Goal: Transaction & Acquisition: Purchase product/service

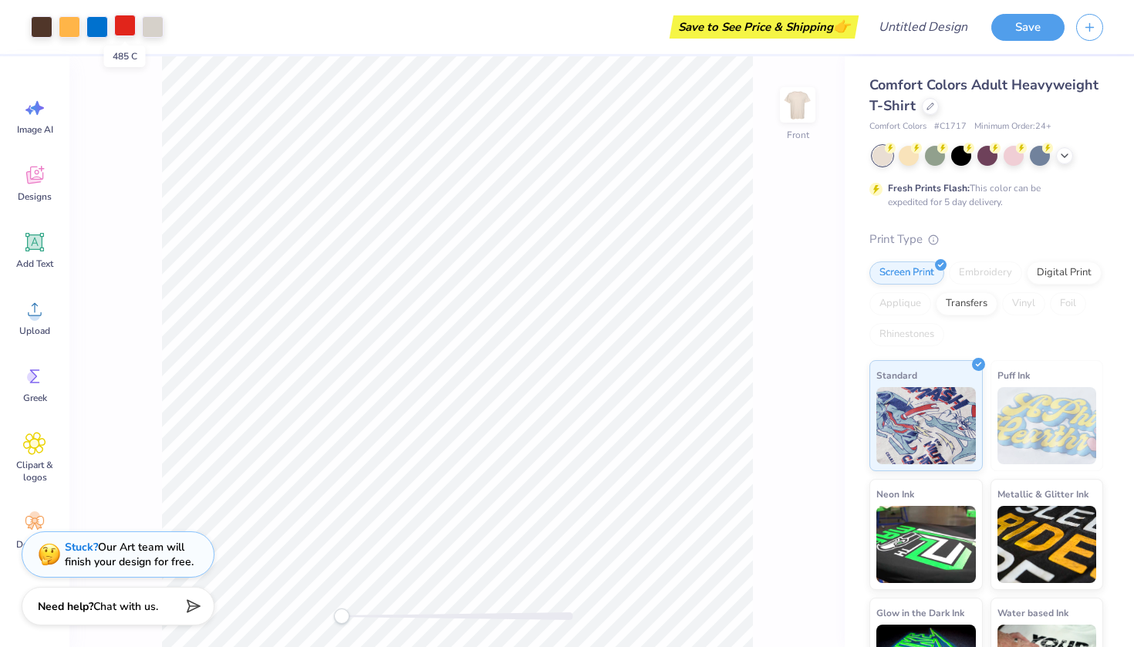
click at [115, 31] on div at bounding box center [125, 26] width 22 height 22
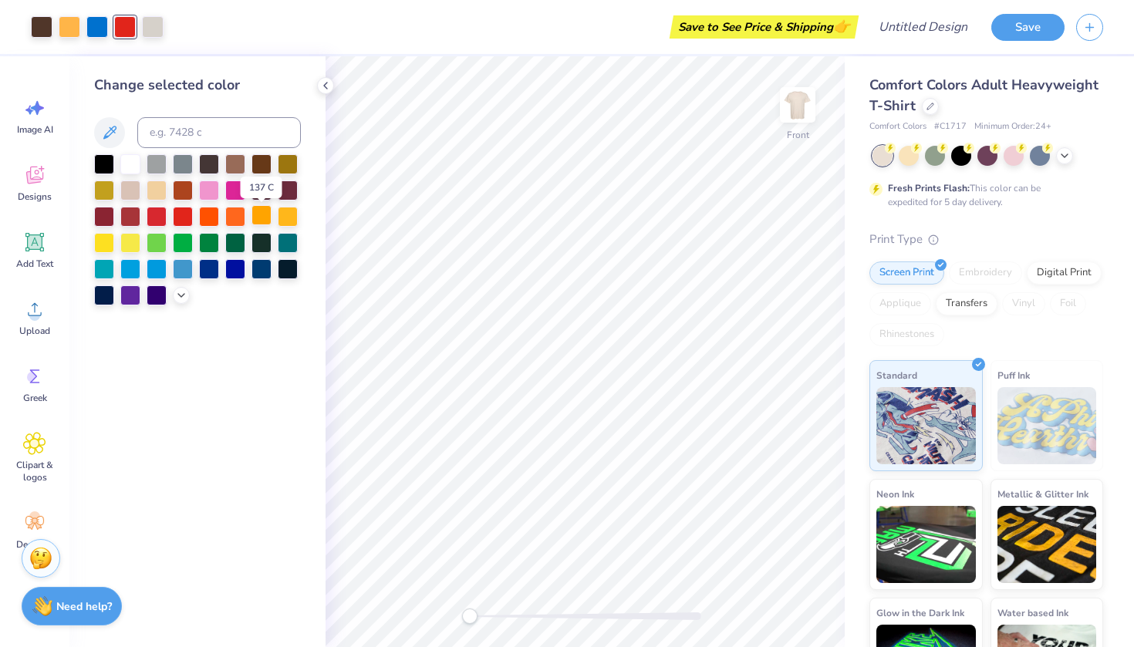
click at [261, 217] on div at bounding box center [261, 215] width 20 height 20
click at [182, 213] on div at bounding box center [183, 215] width 20 height 20
click at [157, 213] on div at bounding box center [157, 215] width 20 height 20
click at [157, 217] on div at bounding box center [157, 215] width 20 height 20
click at [208, 199] on div at bounding box center [209, 189] width 20 height 20
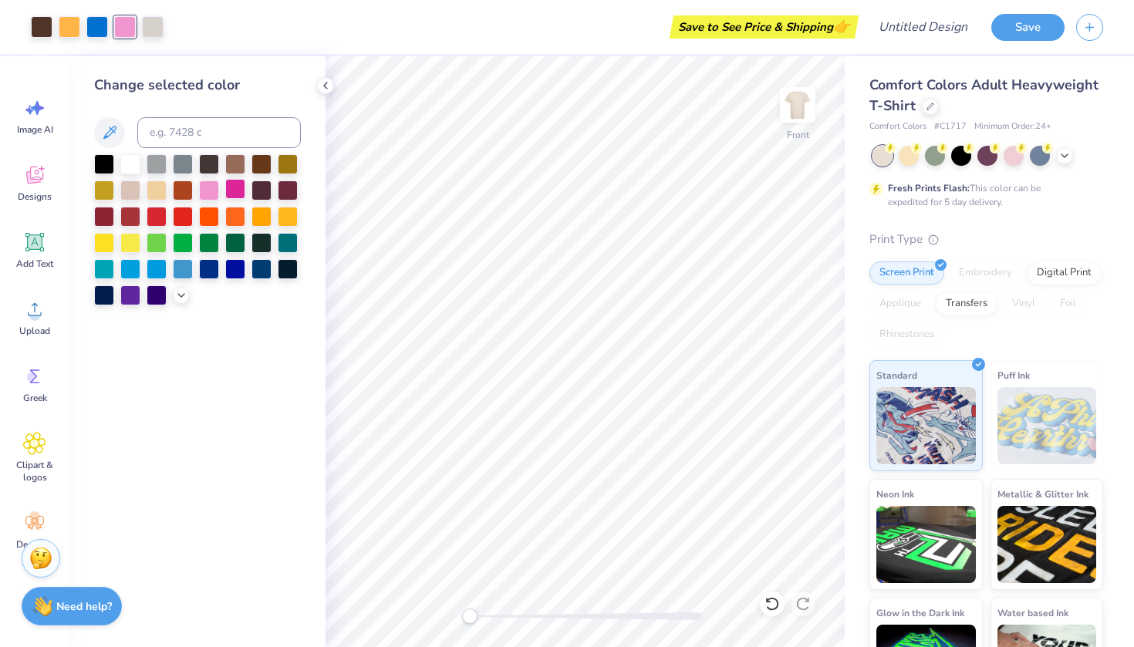
click at [234, 190] on div at bounding box center [235, 189] width 20 height 20
click at [153, 221] on div at bounding box center [157, 215] width 20 height 20
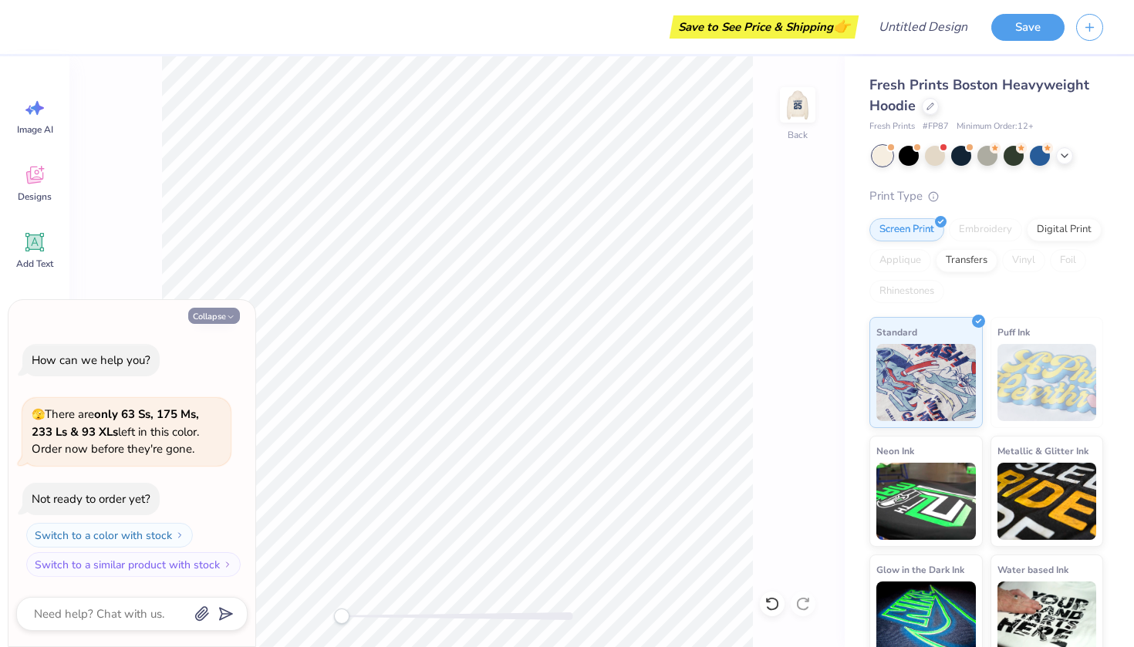
click at [214, 315] on button "Collapse" at bounding box center [214, 316] width 52 height 16
type textarea "x"
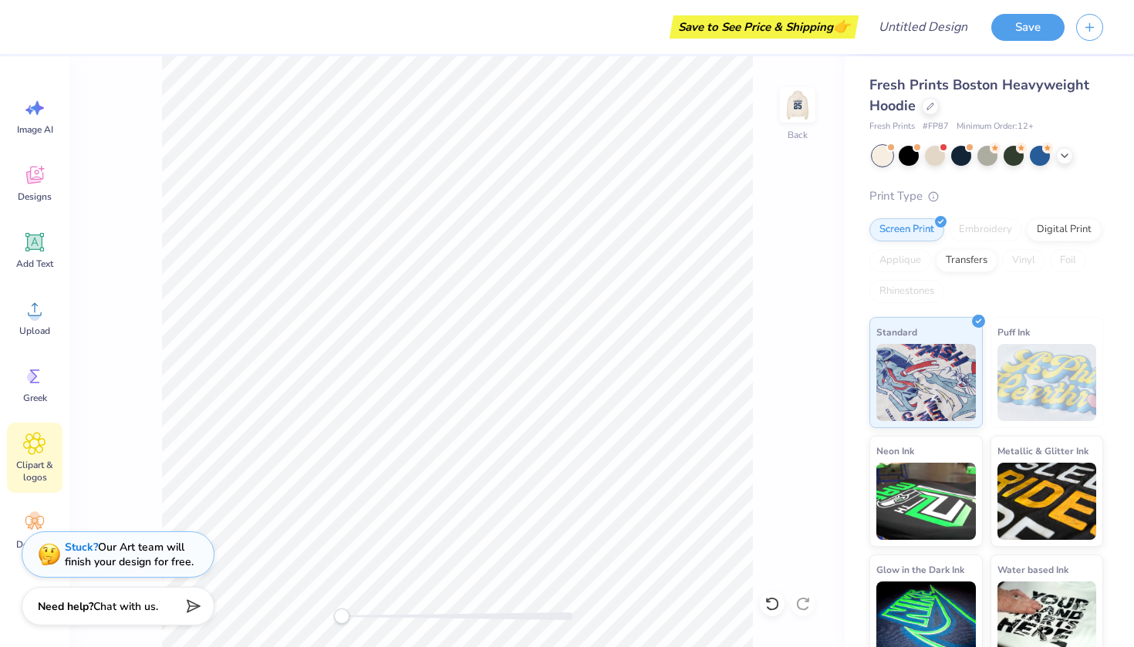
click at [25, 460] on span "Clipart & logos" at bounding box center [34, 471] width 51 height 25
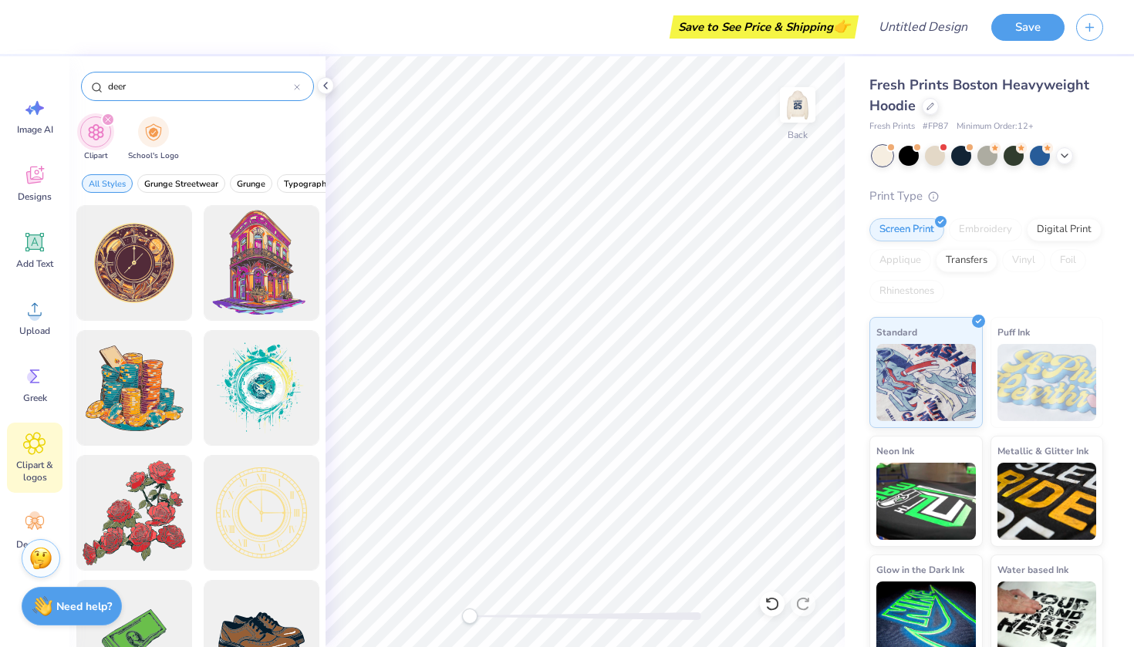
type input "deer"
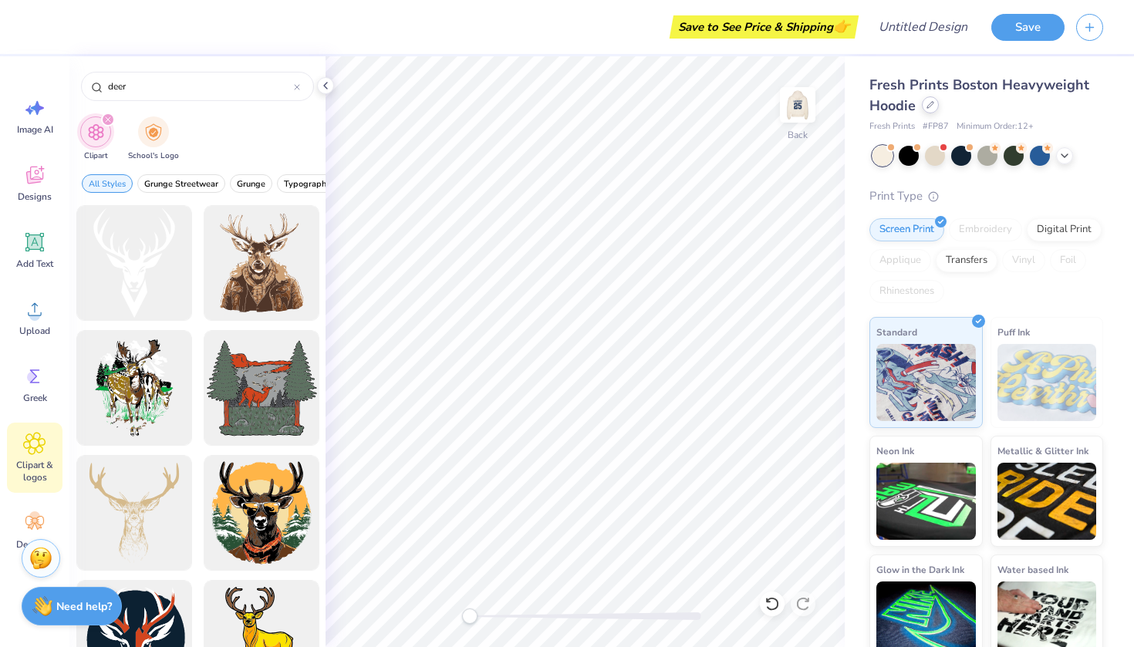
click at [930, 107] on icon at bounding box center [930, 105] width 8 height 8
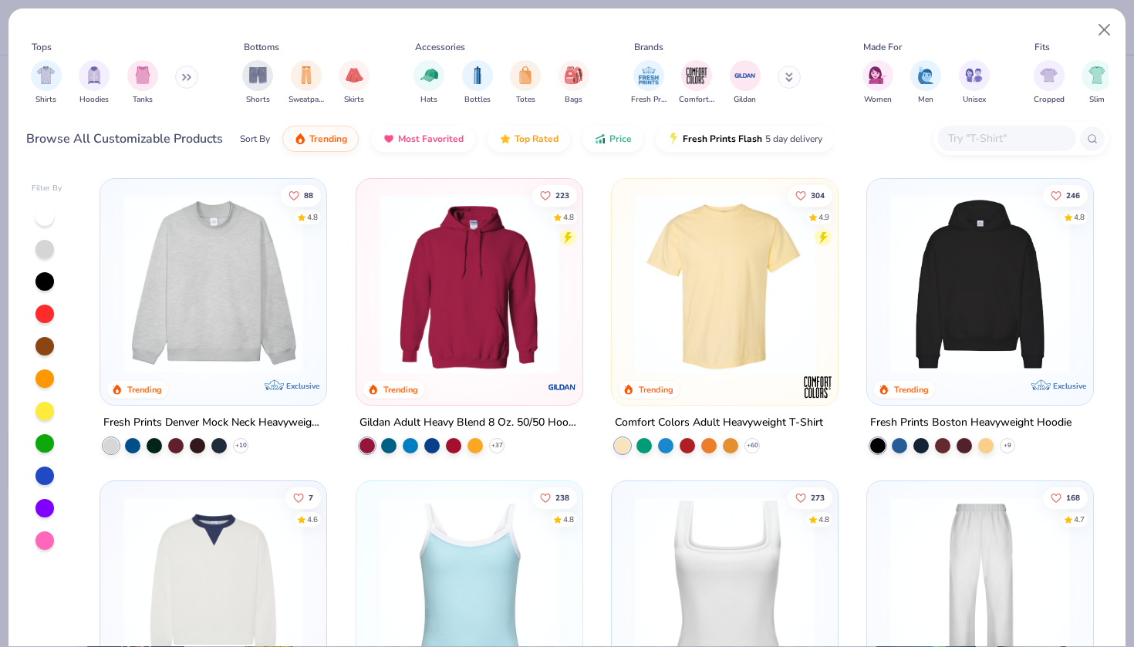
click at [726, 274] on img at bounding box center [724, 284] width 195 height 180
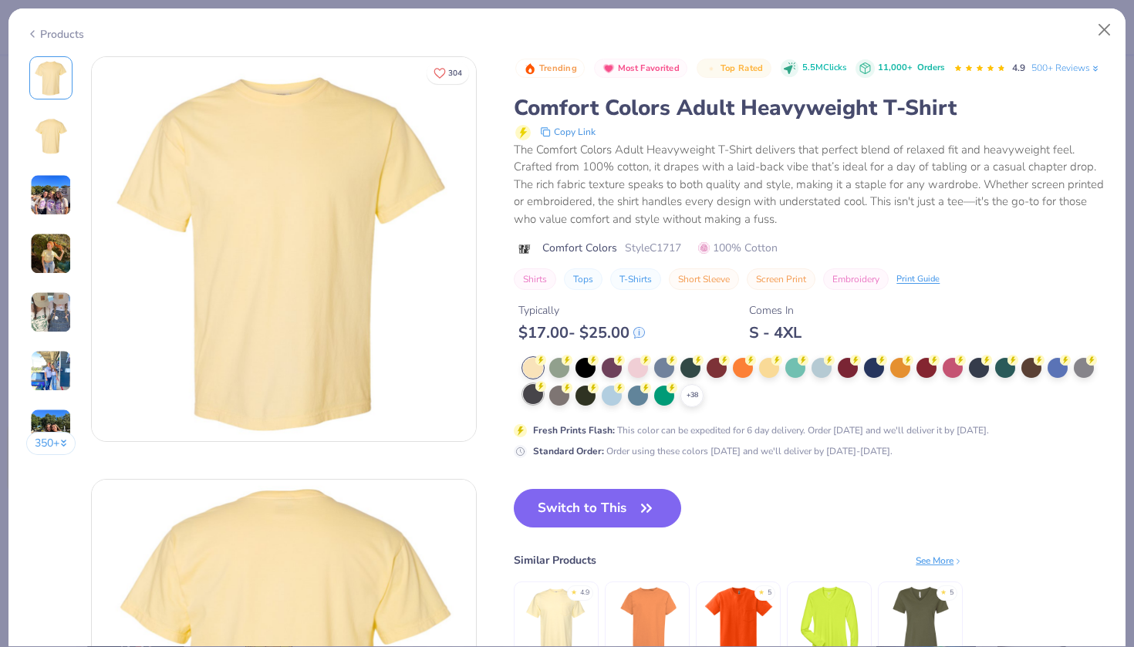
click at [541, 397] on div at bounding box center [533, 394] width 20 height 20
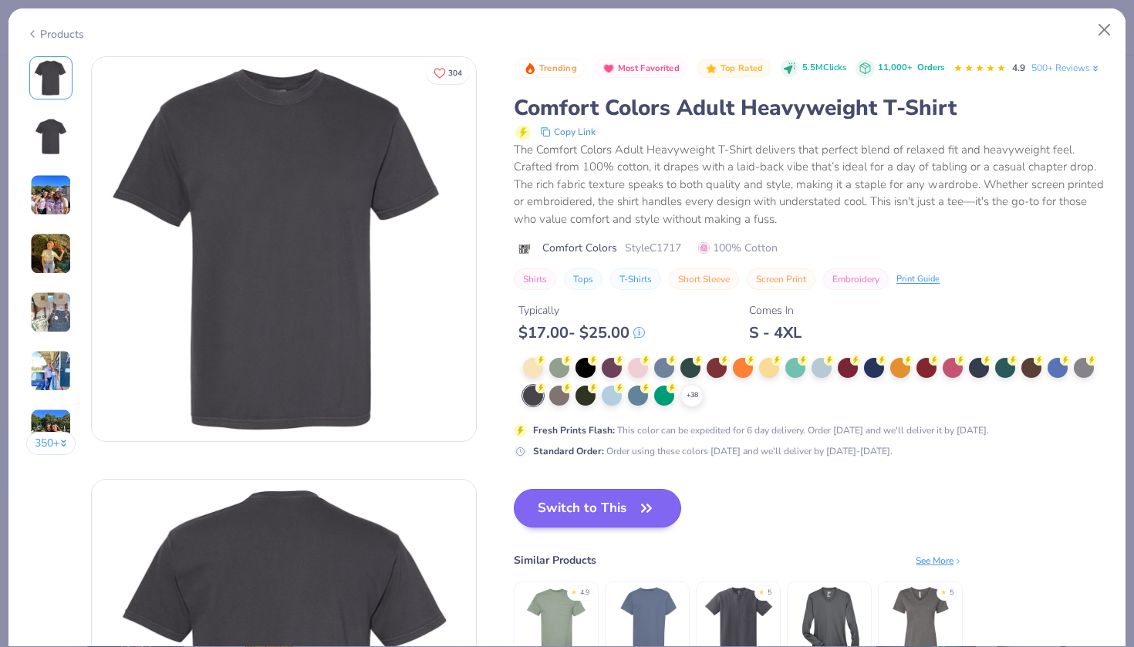
click at [607, 507] on button "Switch to This" at bounding box center [597, 508] width 167 height 39
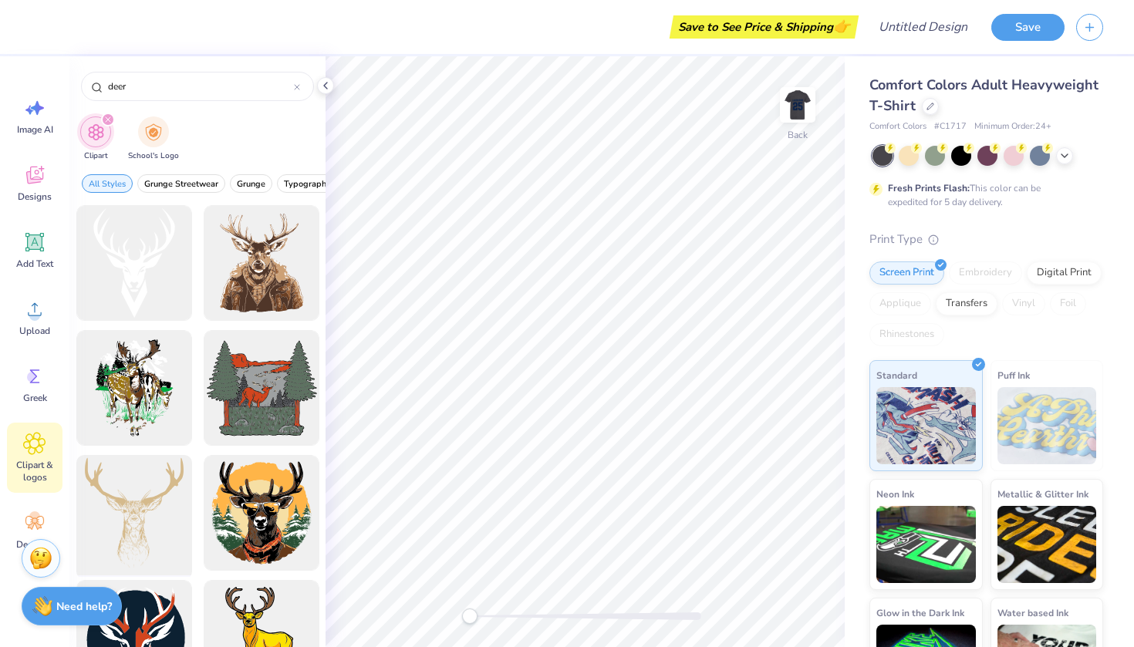
click at [130, 522] on div at bounding box center [133, 513] width 127 height 127
click at [792, 113] on img at bounding box center [798, 105] width 62 height 62
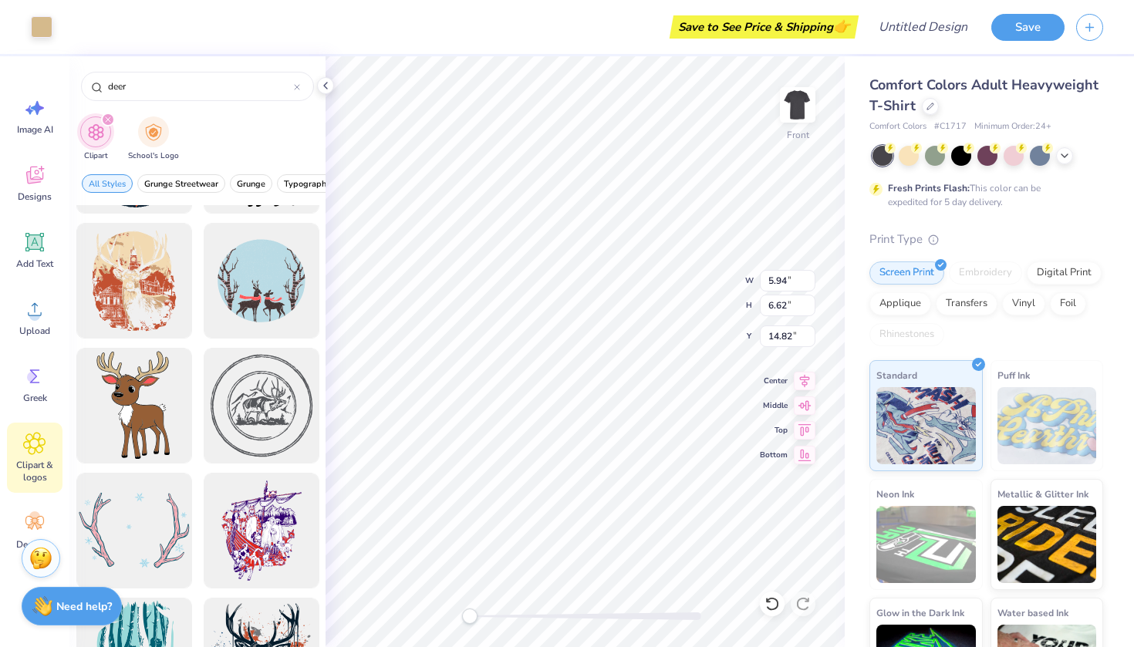
scroll to position [488, 0]
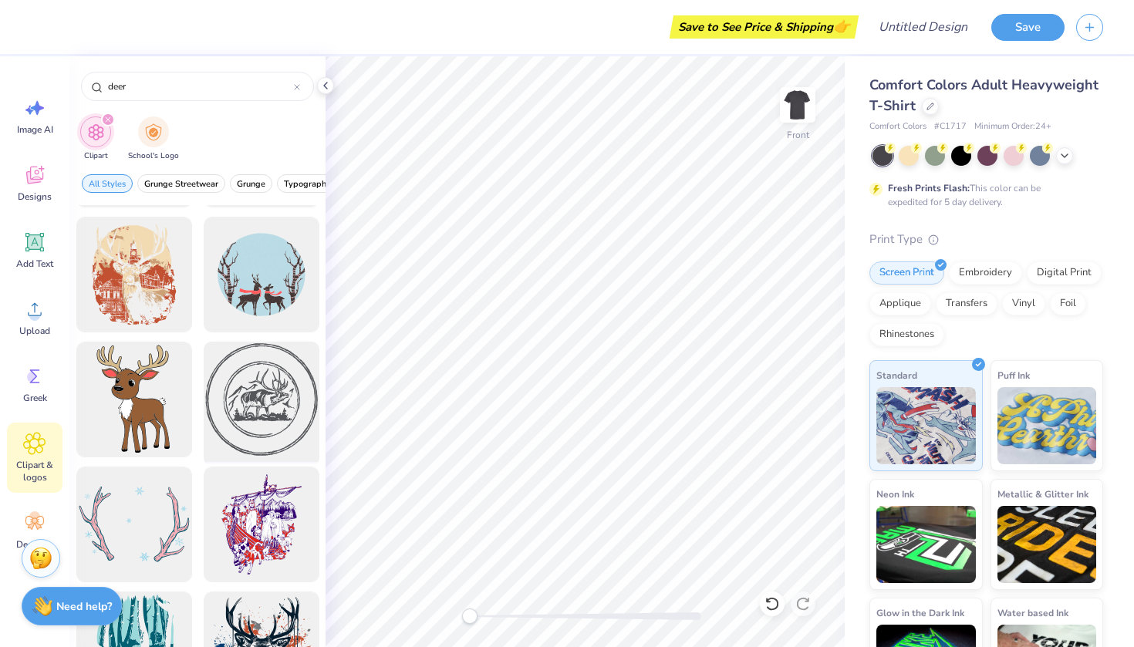
click at [286, 374] on div at bounding box center [260, 399] width 127 height 127
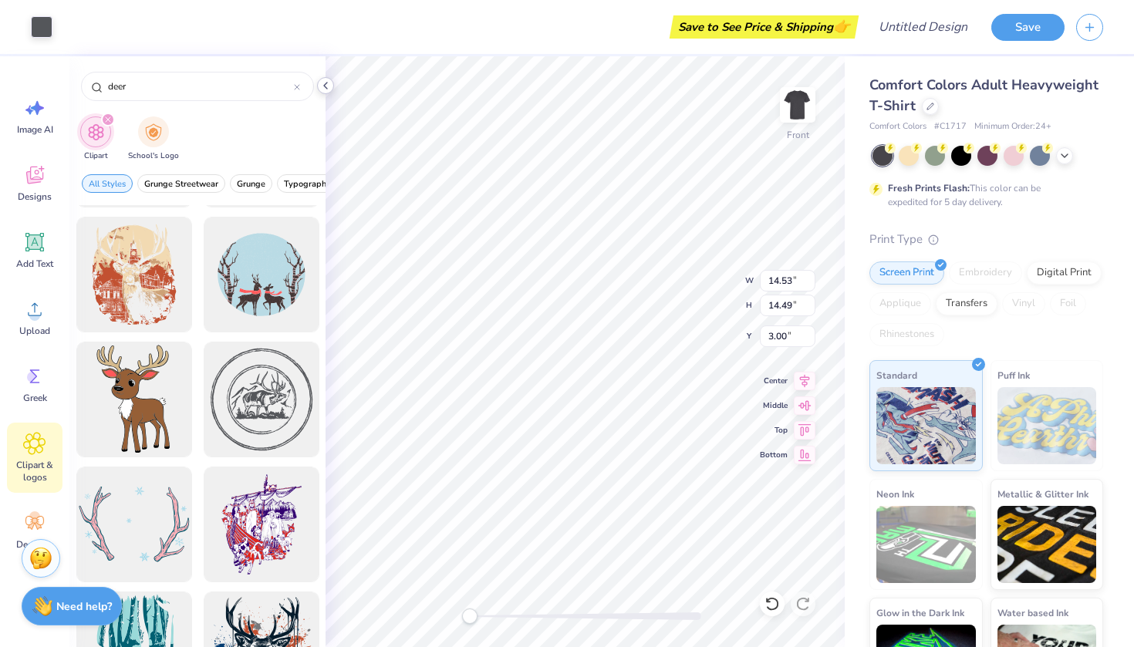
click at [329, 85] on icon at bounding box center [325, 85] width 12 height 12
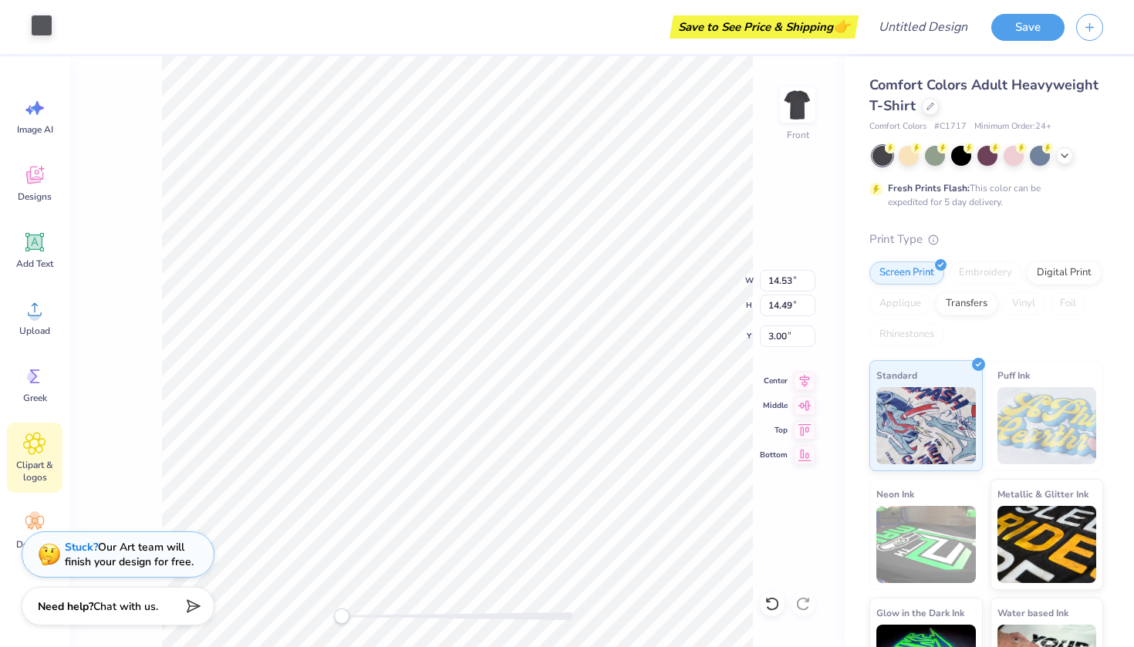
click at [44, 32] on div at bounding box center [42, 26] width 22 height 22
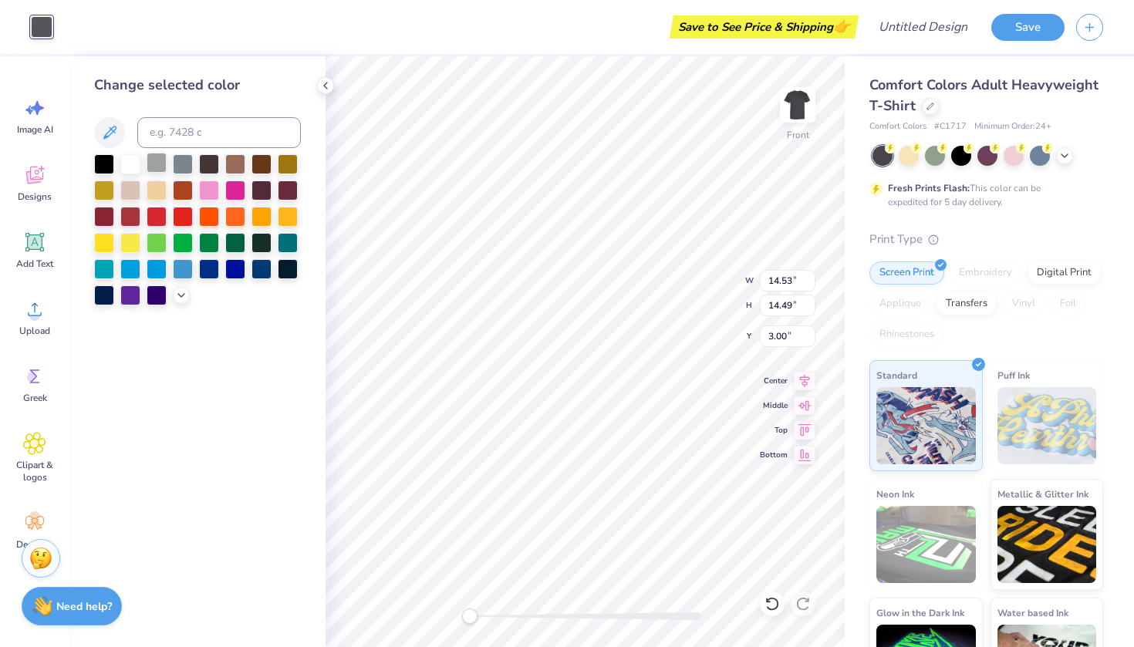
click at [154, 165] on div at bounding box center [157, 163] width 20 height 20
click at [193, 163] on div at bounding box center [183, 163] width 20 height 20
click at [210, 163] on div at bounding box center [209, 163] width 20 height 20
click at [319, 91] on div at bounding box center [325, 85] width 17 height 17
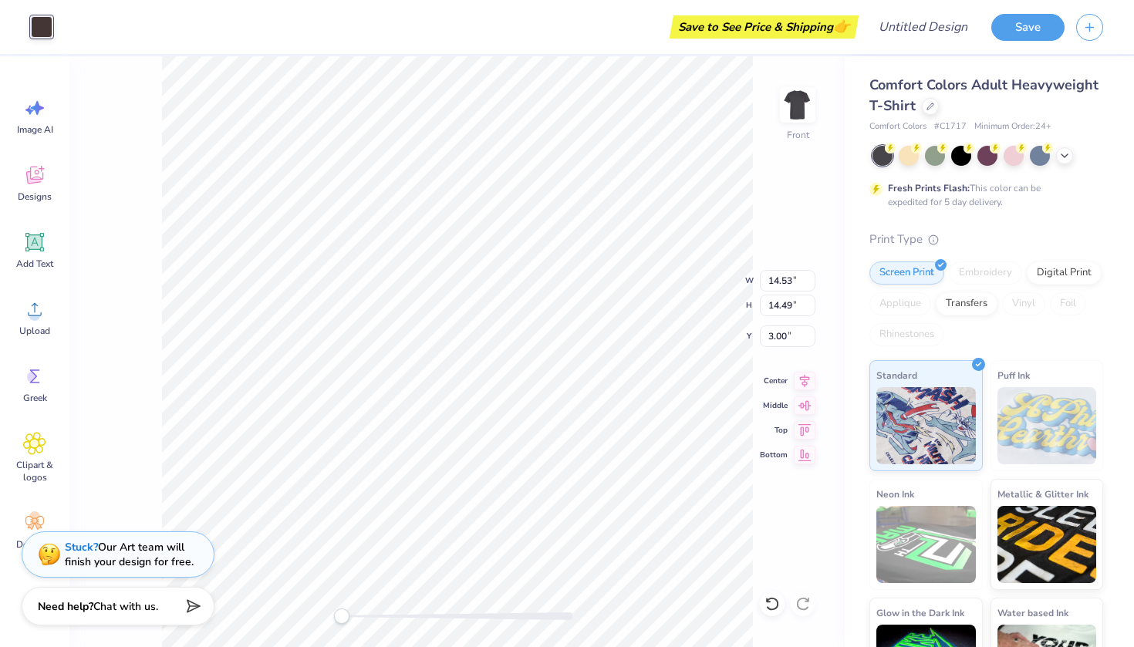
click at [39, 26] on div at bounding box center [42, 27] width 22 height 22
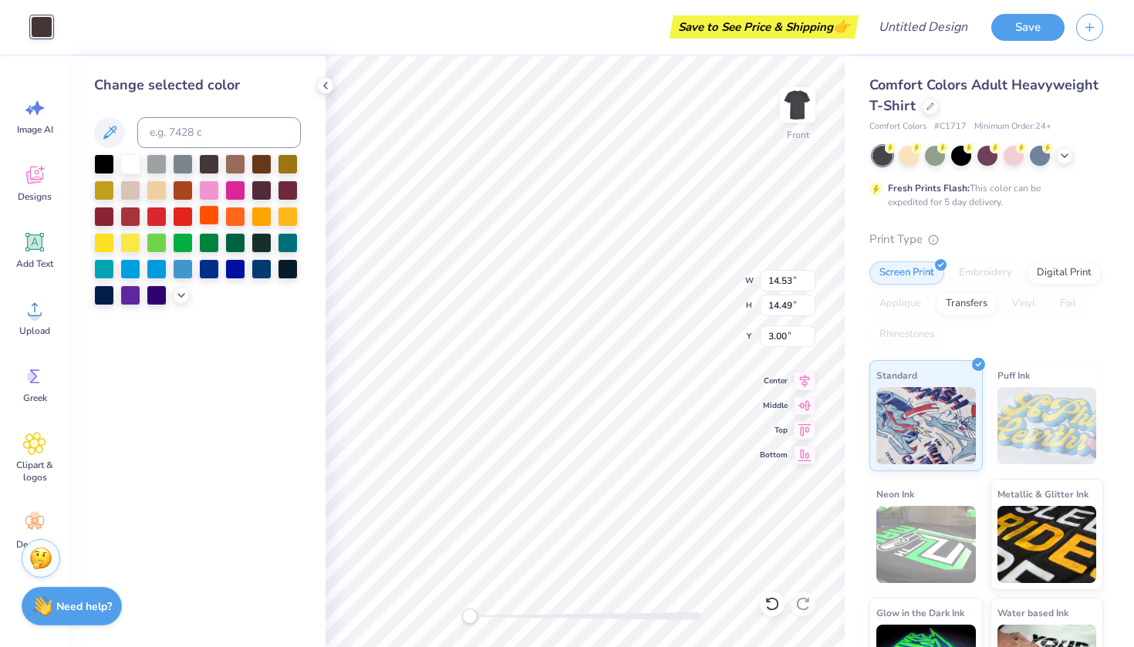
click at [202, 218] on div at bounding box center [209, 215] width 20 height 20
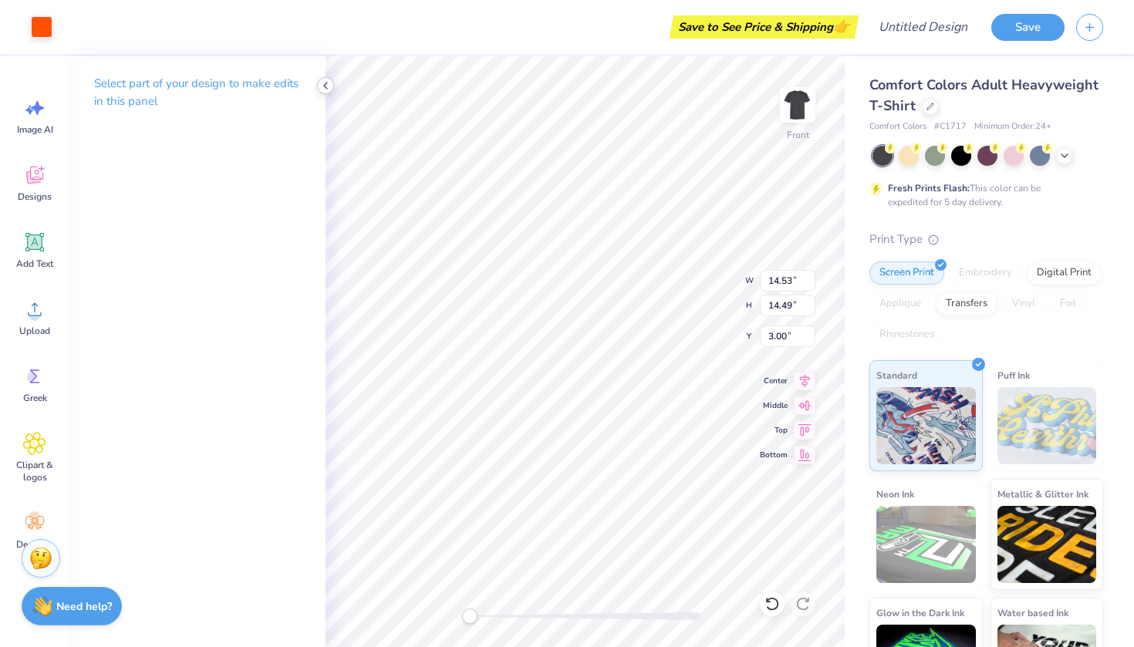
click at [320, 83] on icon at bounding box center [325, 85] width 12 height 12
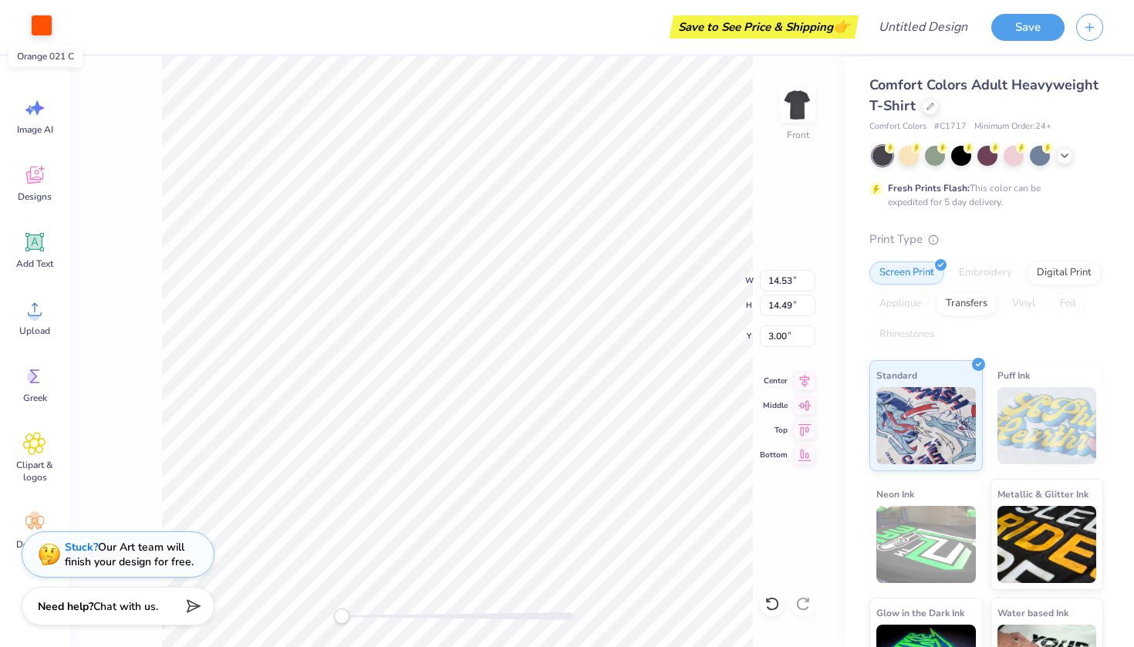
click at [44, 19] on div at bounding box center [42, 26] width 22 height 22
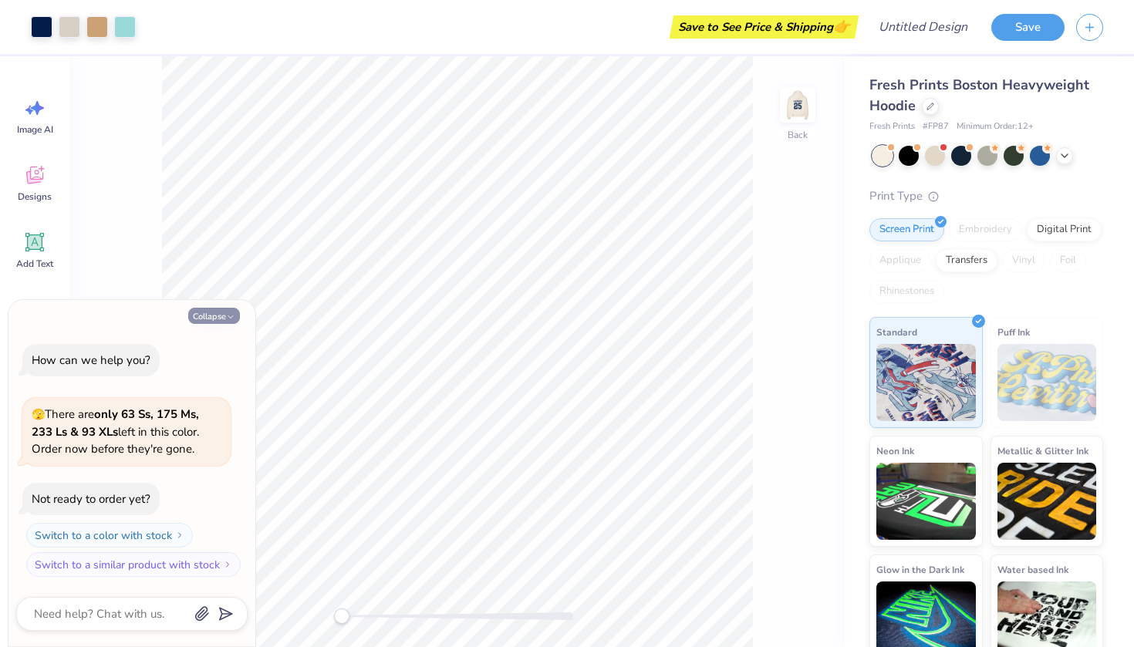
click at [211, 318] on button "Collapse" at bounding box center [214, 316] width 52 height 16
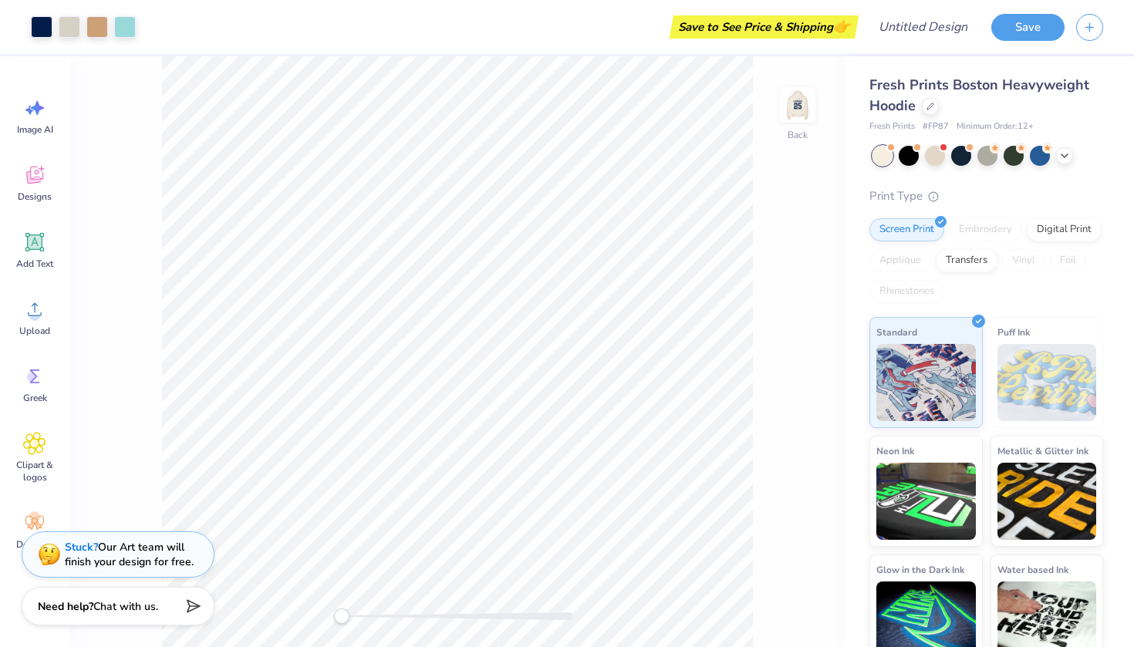
type textarea "x"
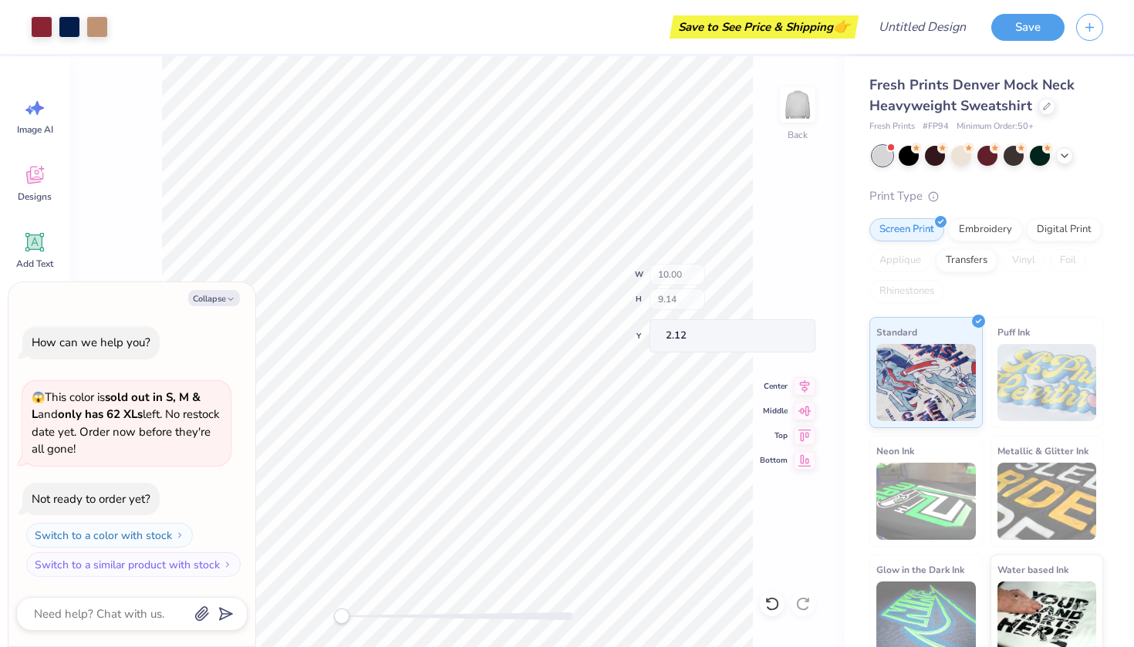
type textarea "x"
type input "9.14"
type input "3.32"
type input "7.93"
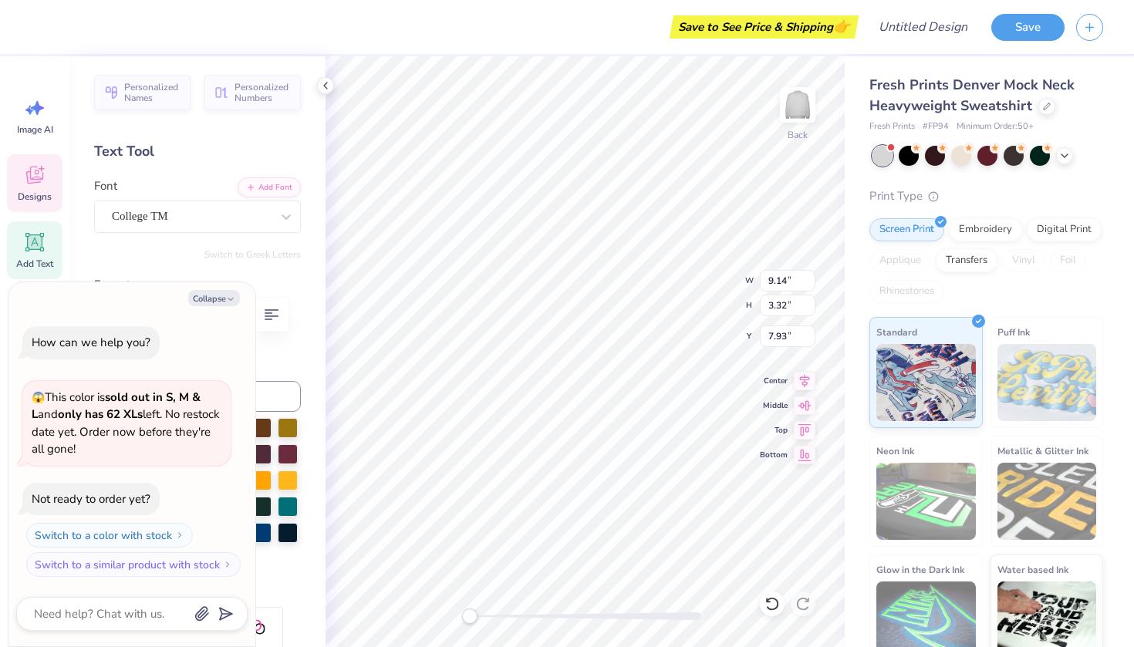
scroll to position [0, 8]
type textarea "x"
type textarea "W"
type textarea "x"
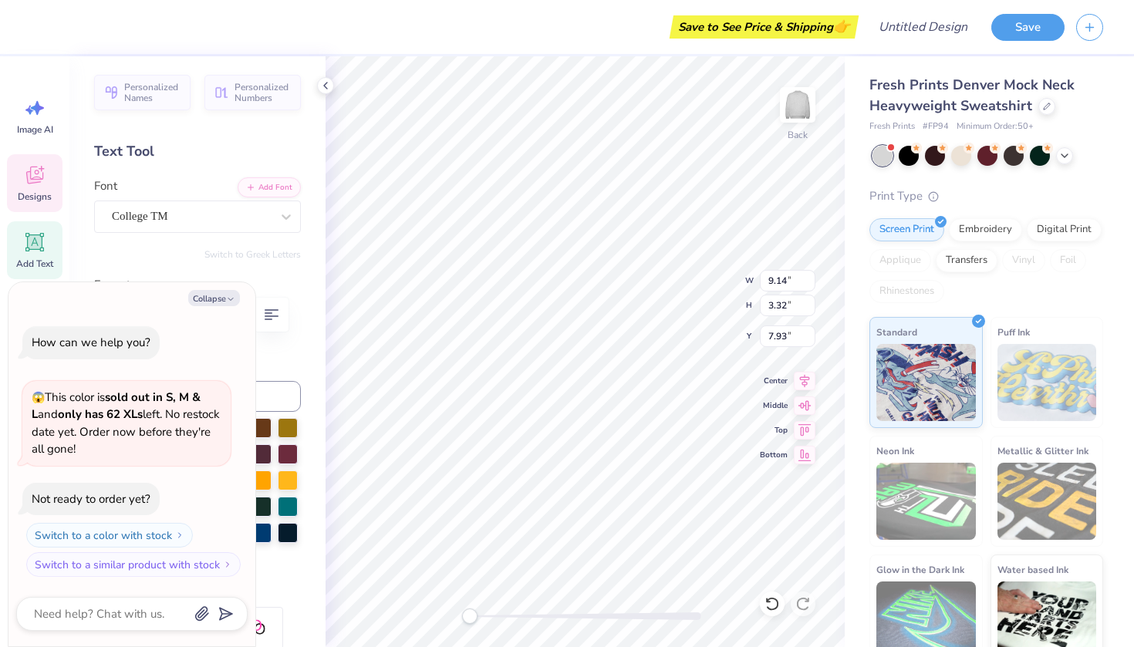
type textarea "WE"
type textarea "x"
type textarea "WE'"
type textarea "x"
type textarea "WE'R"
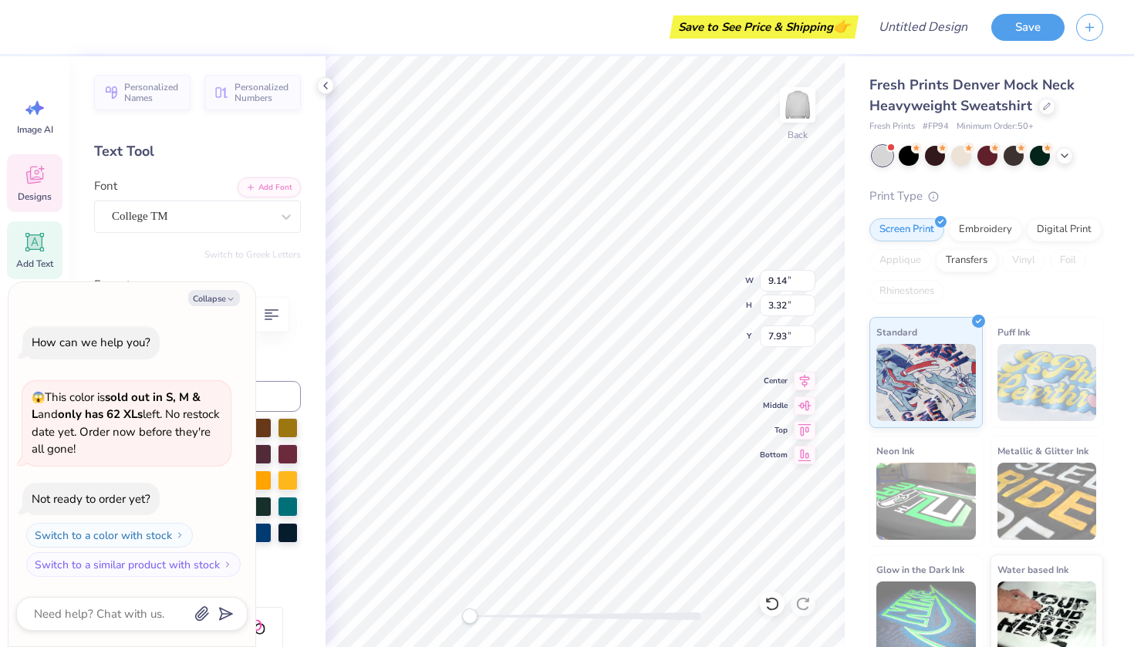
scroll to position [0, 1]
type textarea "x"
type textarea "WE'RE"
type textarea "x"
type textarea "WE'RE"
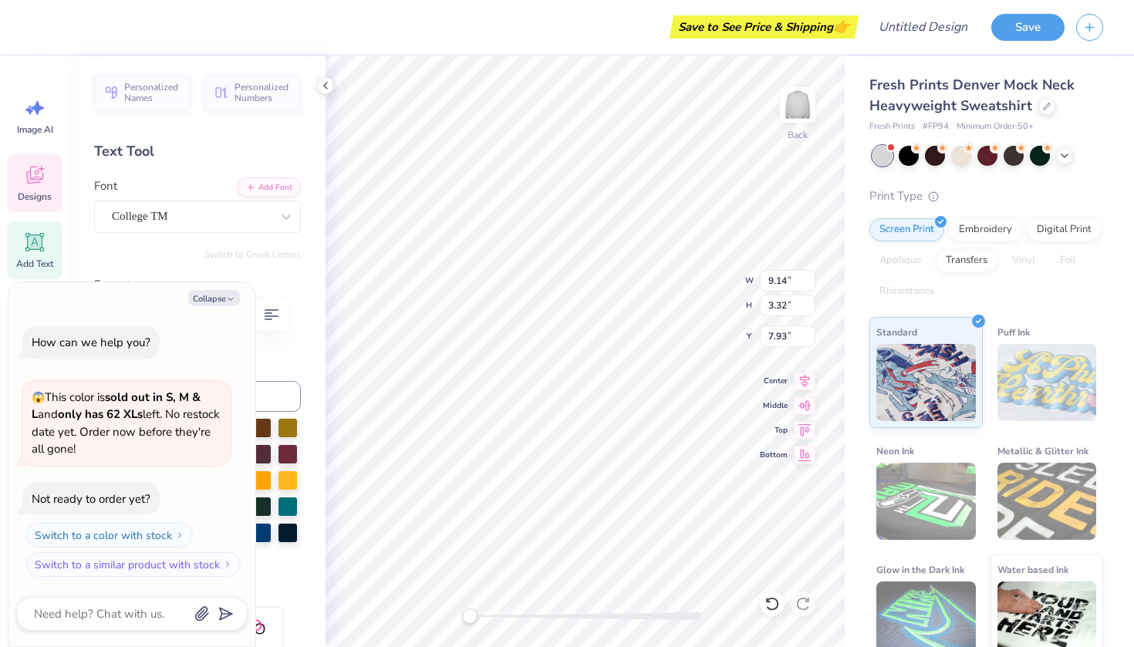
type textarea "x"
type textarea "WE'RE O"
type textarea "x"
type textarea "WE'RE OK"
type textarea "x"
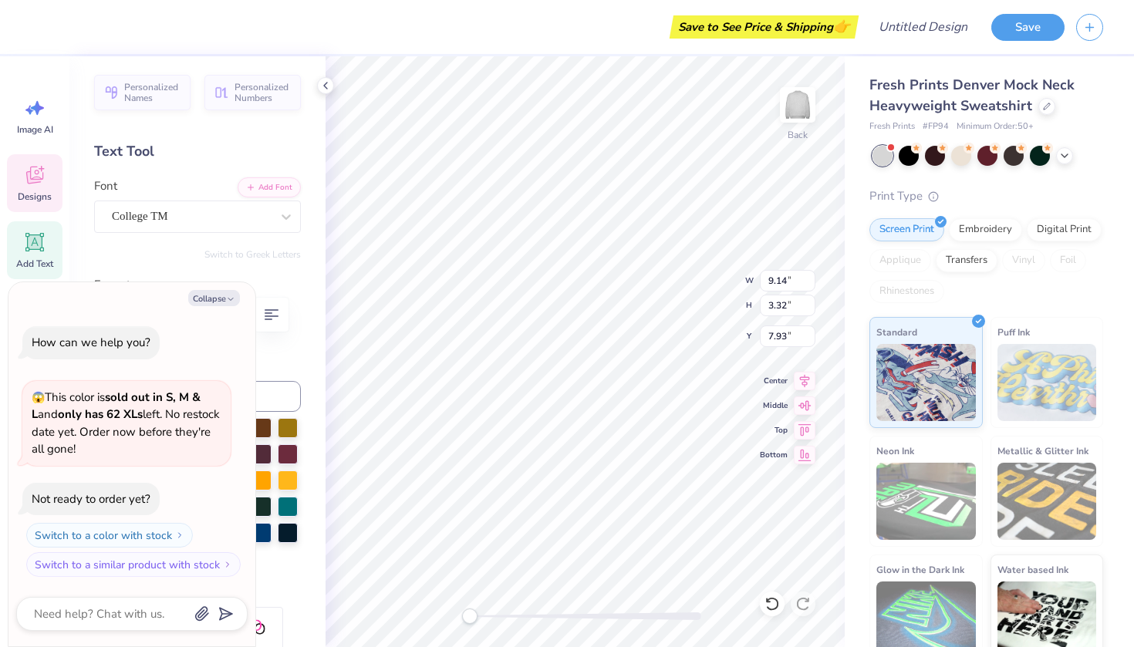
type textarea "WE'RE OKA"
type textarea "x"
type textarea "WE'RE OKAY"
click at [214, 300] on button "Collapse" at bounding box center [214, 298] width 52 height 16
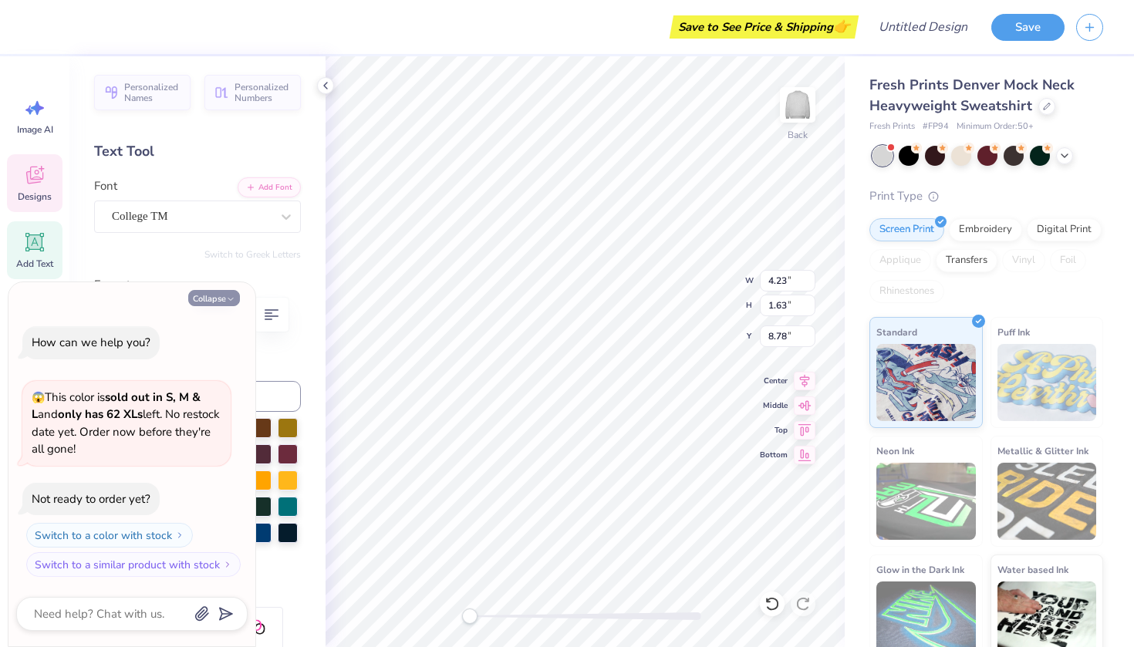
type textarea "x"
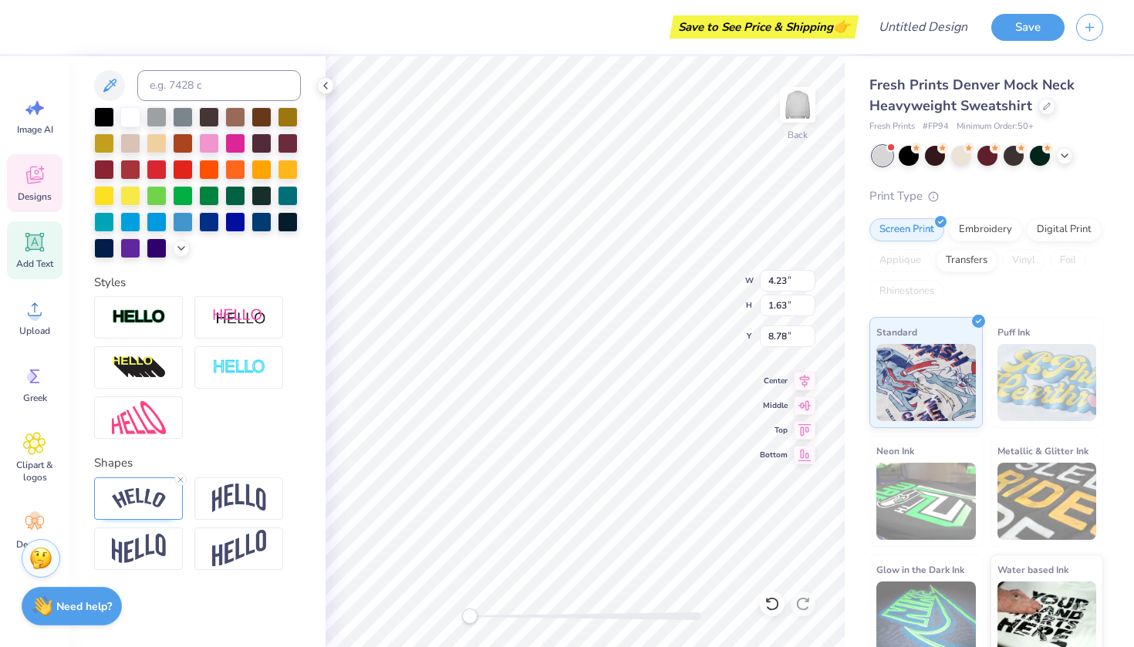
scroll to position [311, 0]
click at [152, 500] on img at bounding box center [139, 498] width 54 height 21
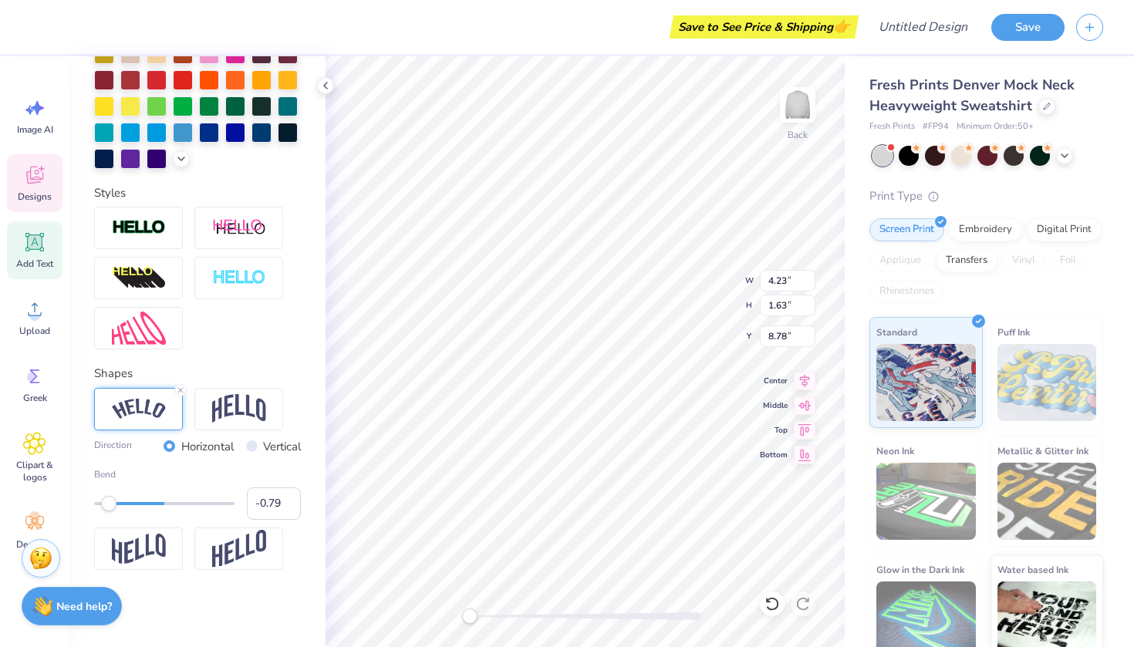
scroll to position [401, 0]
type input "-0.58"
drag, startPoint x: 110, startPoint y: 504, endPoint x: 123, endPoint y: 505, distance: 13.9
click at [123, 505] on div "Accessibility label" at bounding box center [120, 503] width 15 height 15
type input "-0.46"
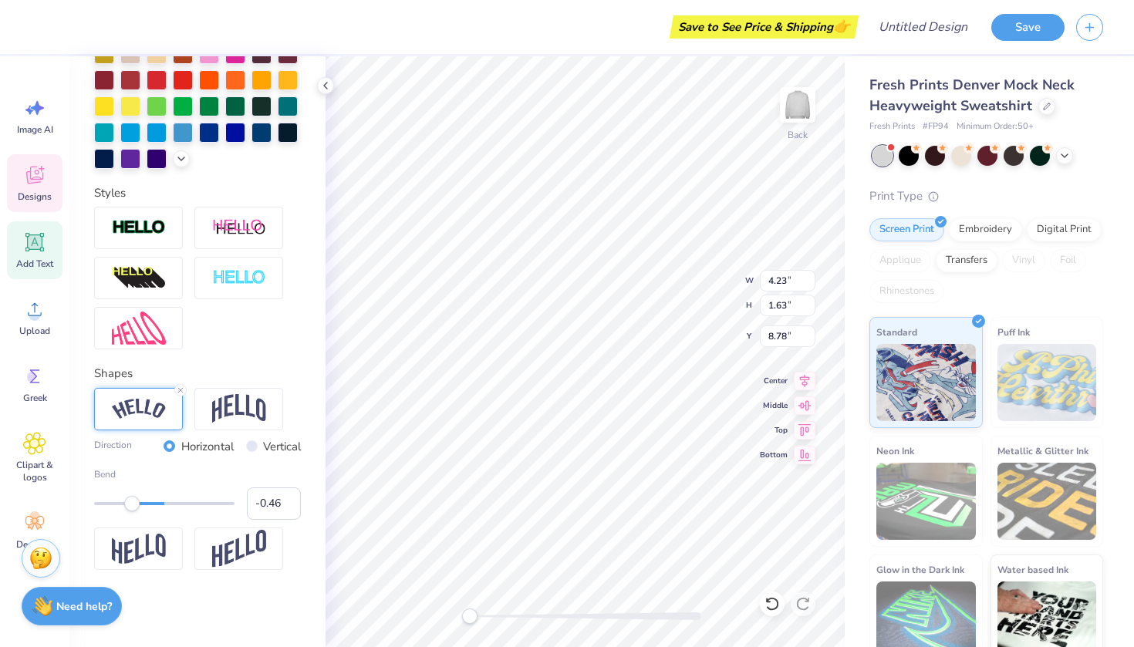
drag, startPoint x: 123, startPoint y: 505, endPoint x: 132, endPoint y: 505, distance: 8.5
click at [132, 505] on div "Accessibility label" at bounding box center [131, 503] width 15 height 15
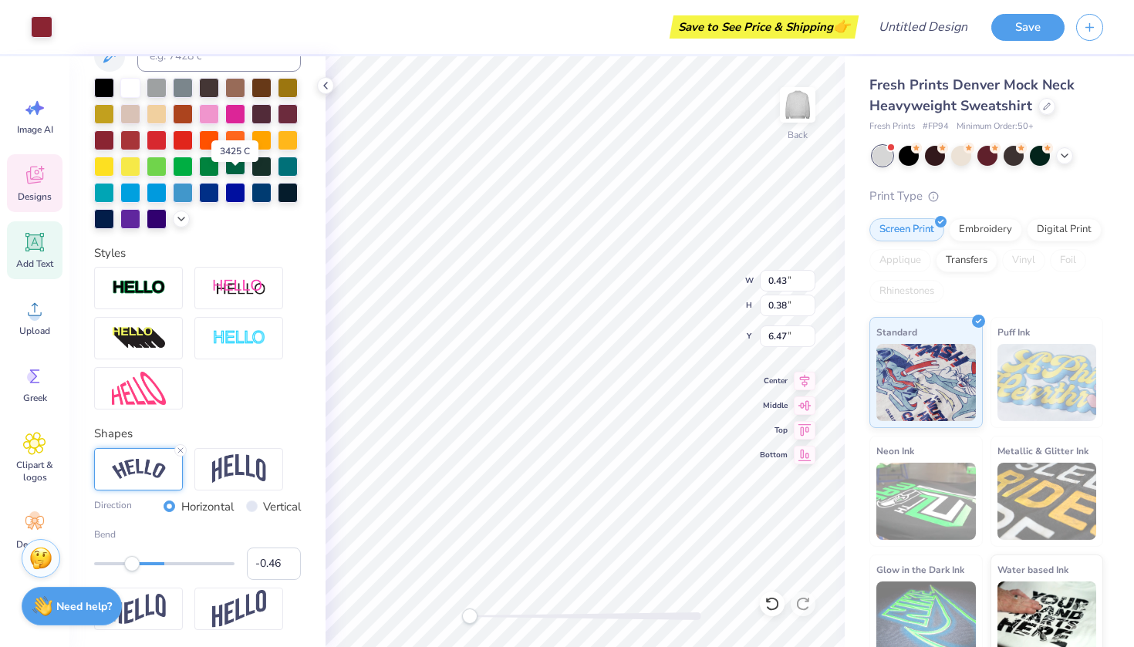
scroll to position [313, 0]
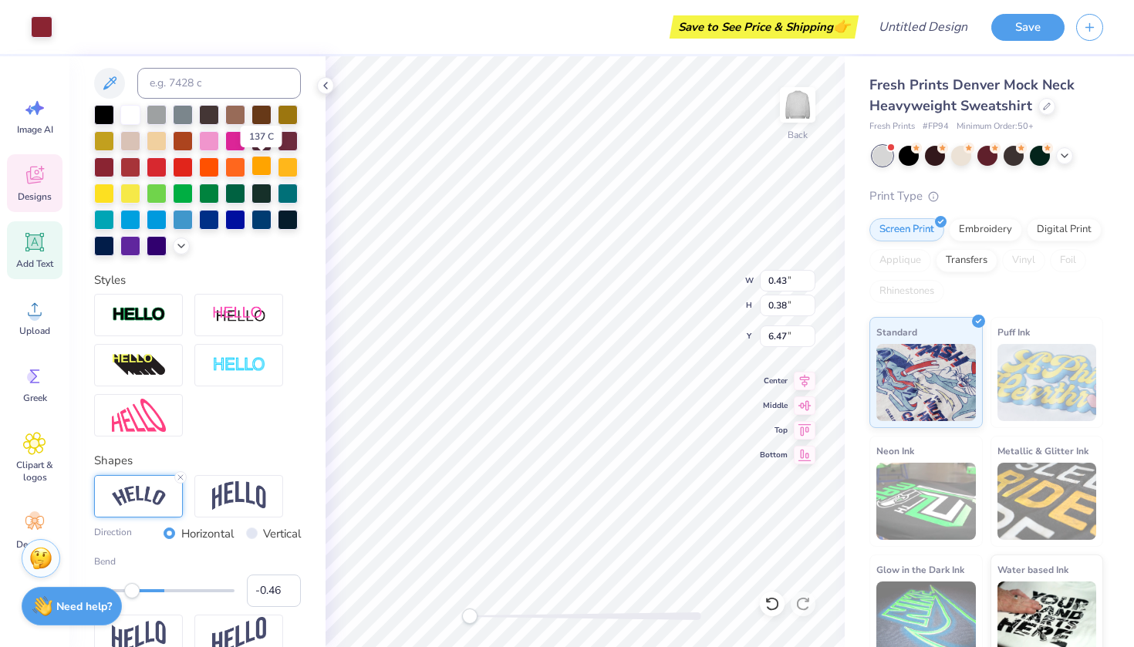
click at [265, 167] on div at bounding box center [261, 166] width 20 height 20
click at [131, 168] on div at bounding box center [130, 166] width 20 height 20
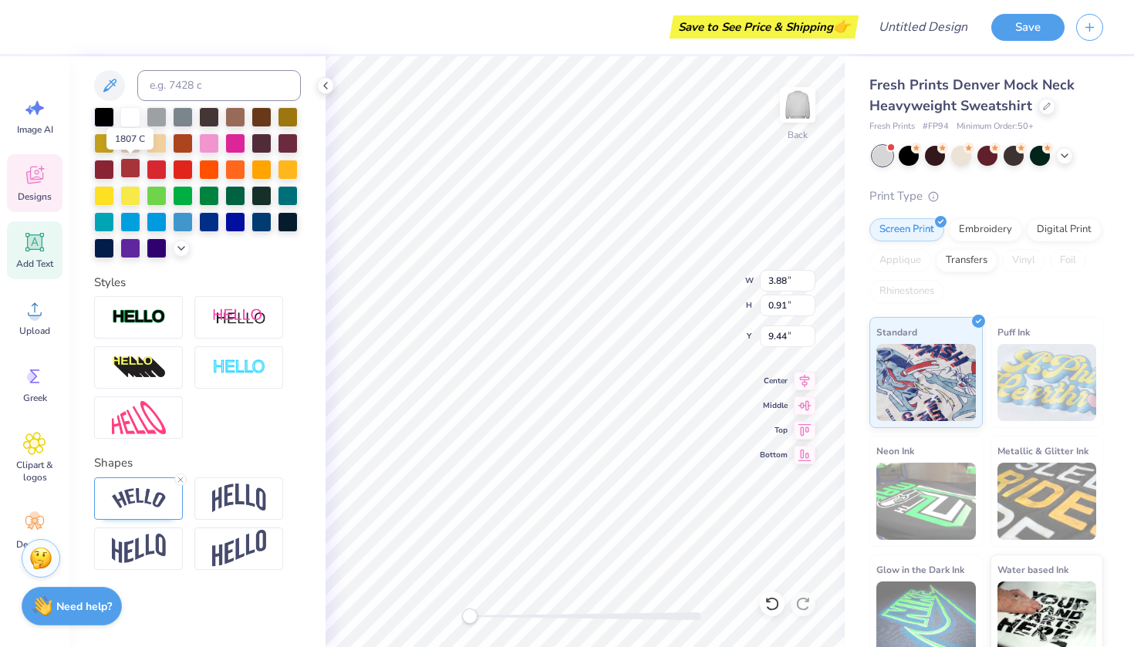
click at [131, 170] on div at bounding box center [130, 168] width 20 height 20
click at [286, 140] on div at bounding box center [288, 142] width 20 height 20
click at [102, 167] on div at bounding box center [104, 168] width 20 height 20
type input "0.43"
type input "0.38"
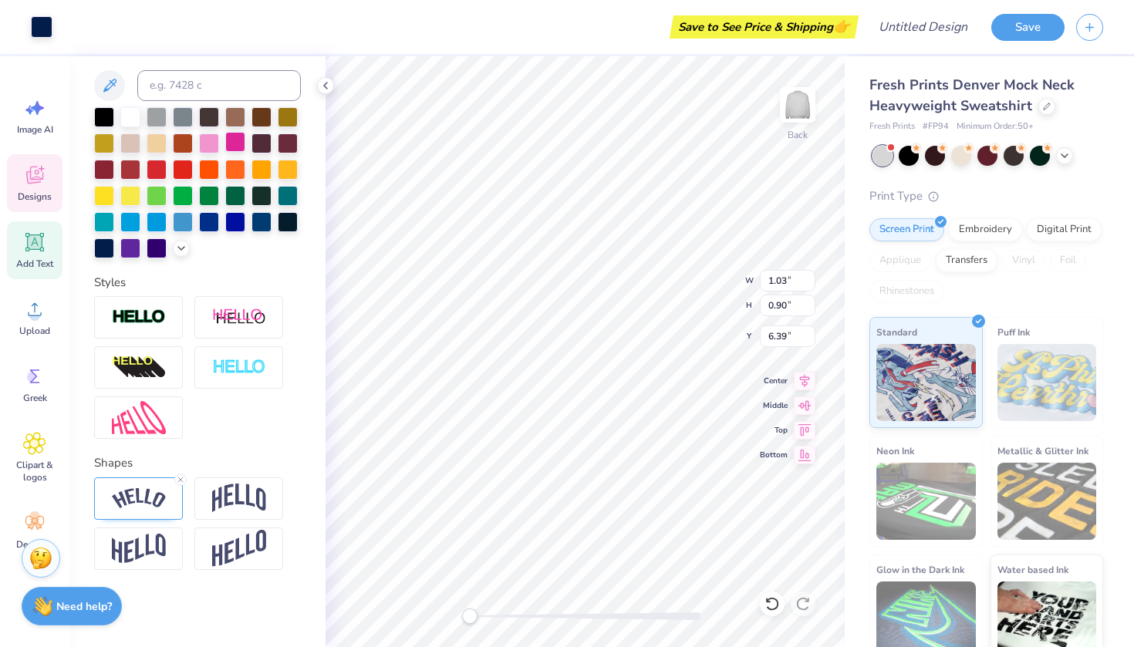
type input "6.47"
click at [47, 26] on div at bounding box center [42, 26] width 22 height 22
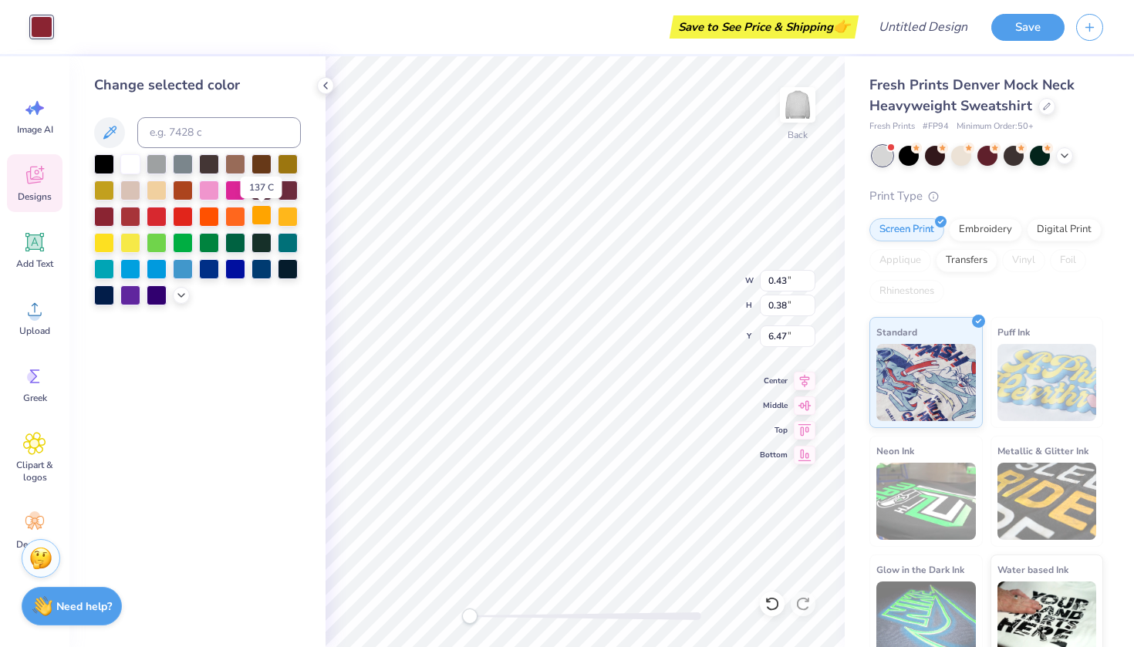
click at [265, 218] on div at bounding box center [261, 215] width 20 height 20
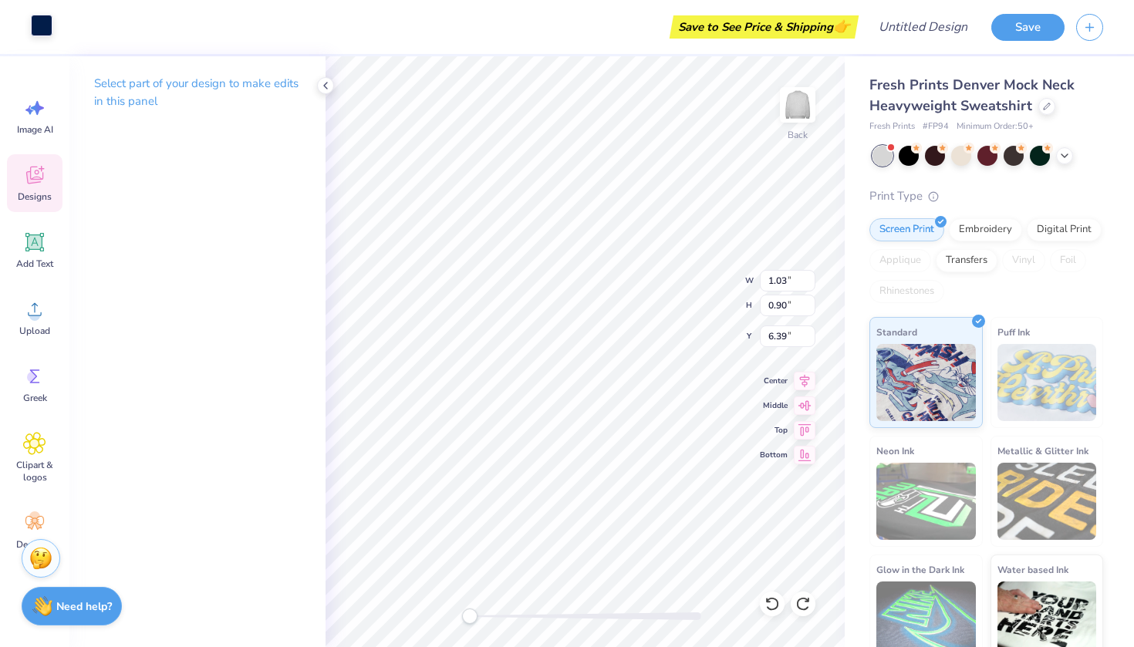
click at [40, 31] on div at bounding box center [42, 26] width 22 height 22
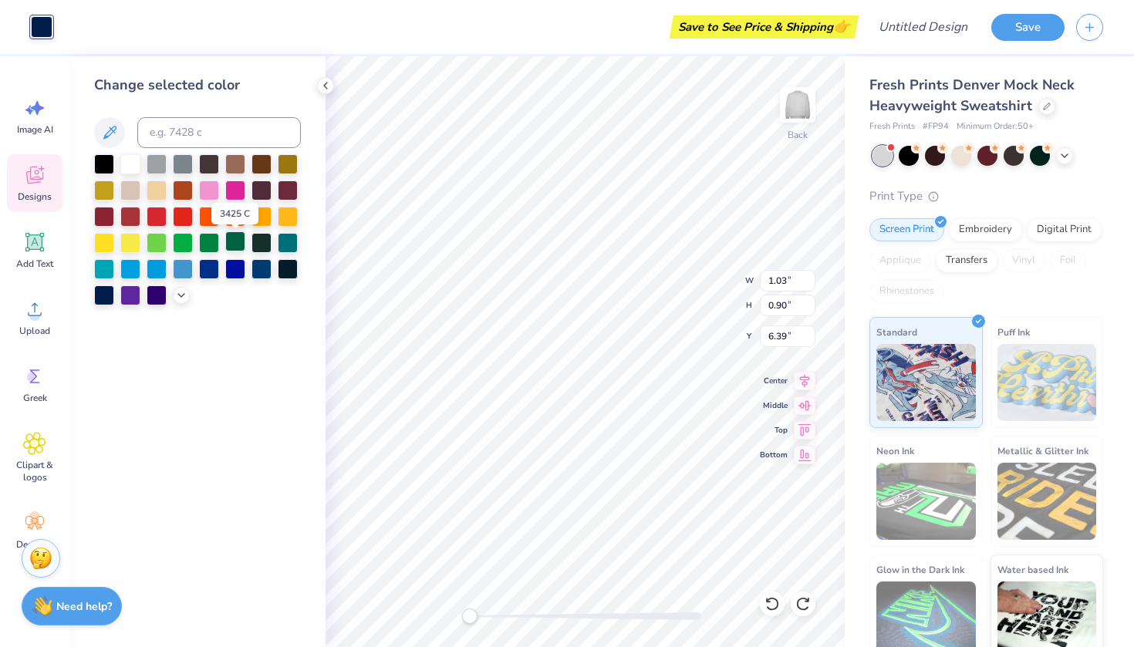
click at [233, 245] on div at bounding box center [235, 241] width 20 height 20
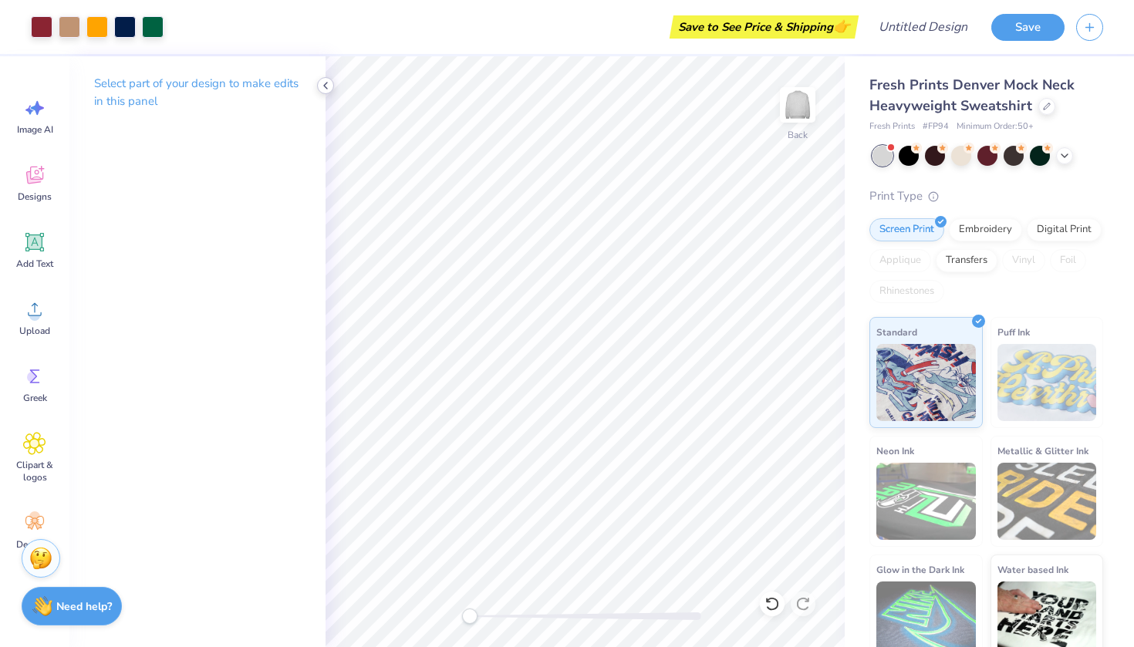
click at [327, 86] on icon at bounding box center [325, 85] width 12 height 12
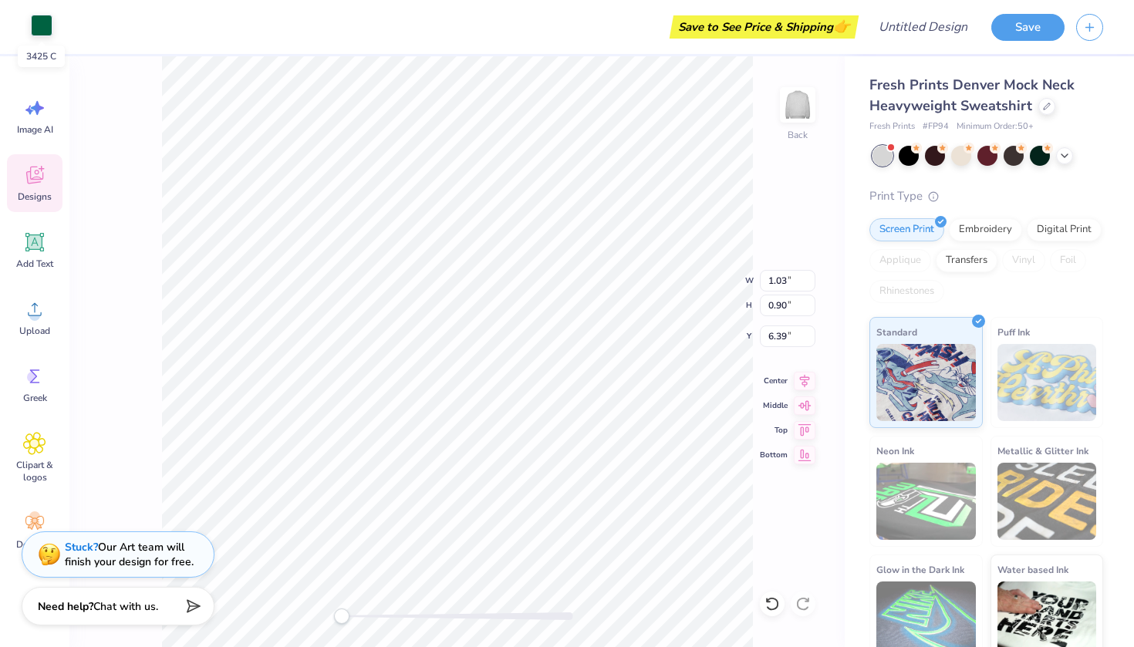
click at [37, 20] on div at bounding box center [42, 26] width 22 height 22
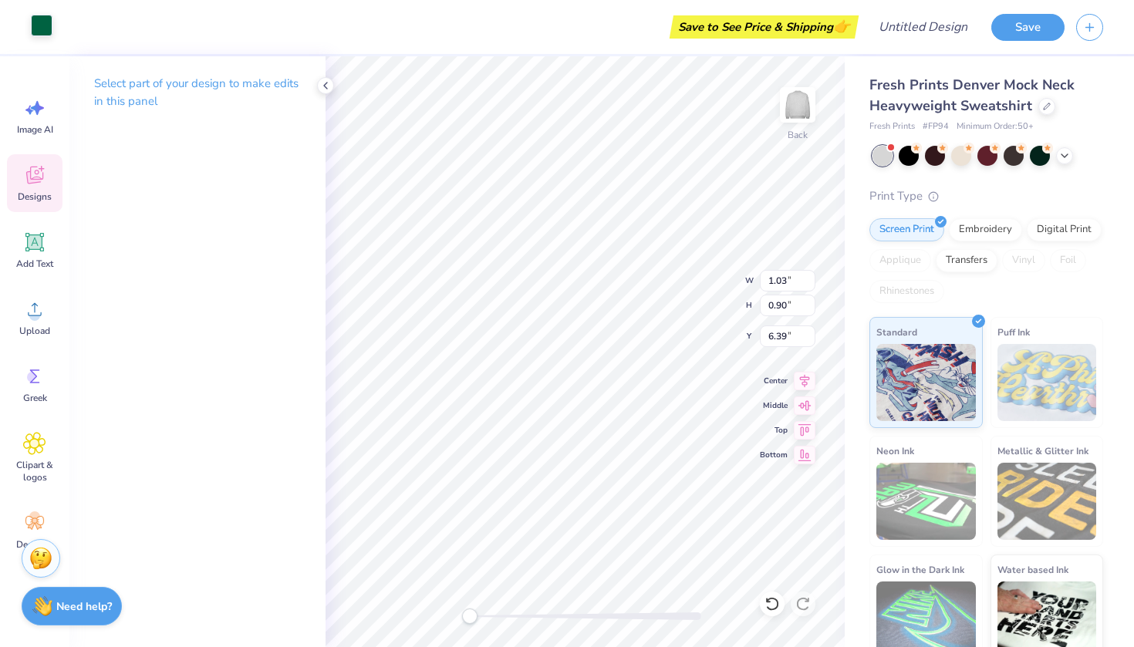
click at [42, 25] on div at bounding box center [42, 26] width 22 height 22
click at [44, 25] on div at bounding box center [42, 26] width 22 height 22
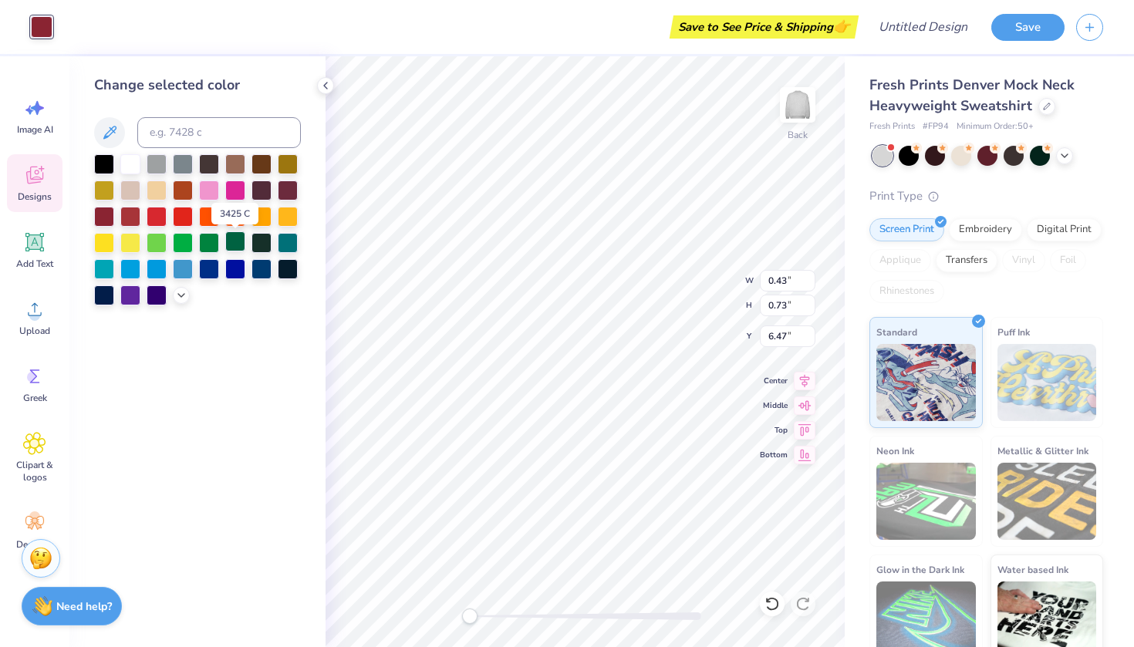
click at [235, 239] on div at bounding box center [235, 241] width 20 height 20
click at [239, 244] on div at bounding box center [235, 241] width 20 height 20
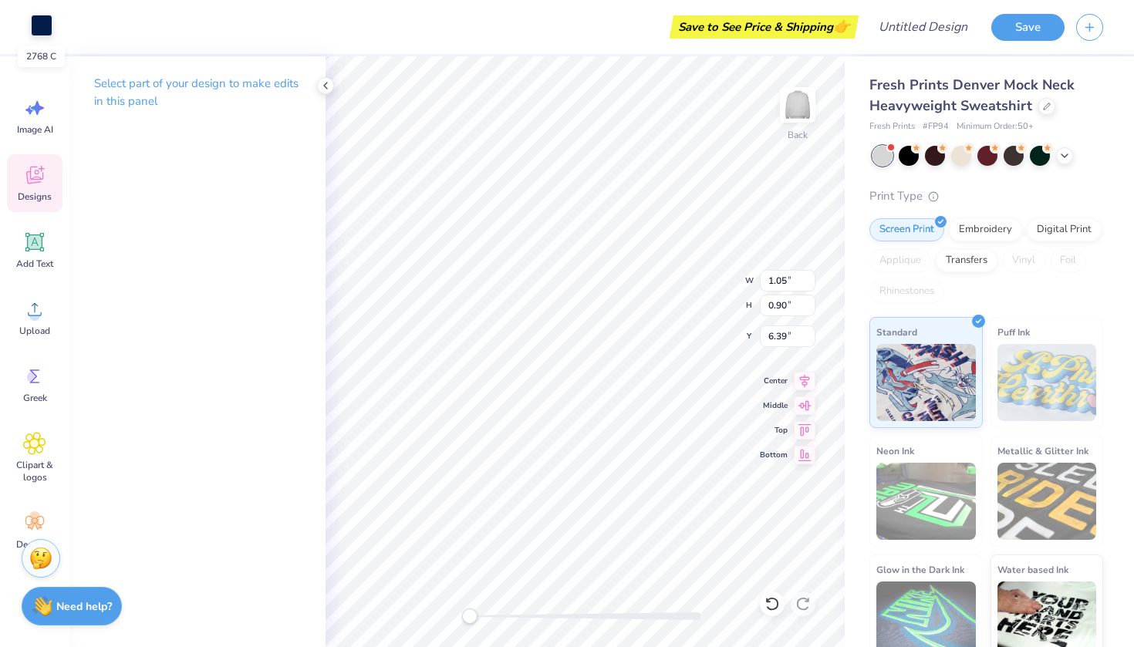
click at [42, 24] on div at bounding box center [42, 26] width 22 height 22
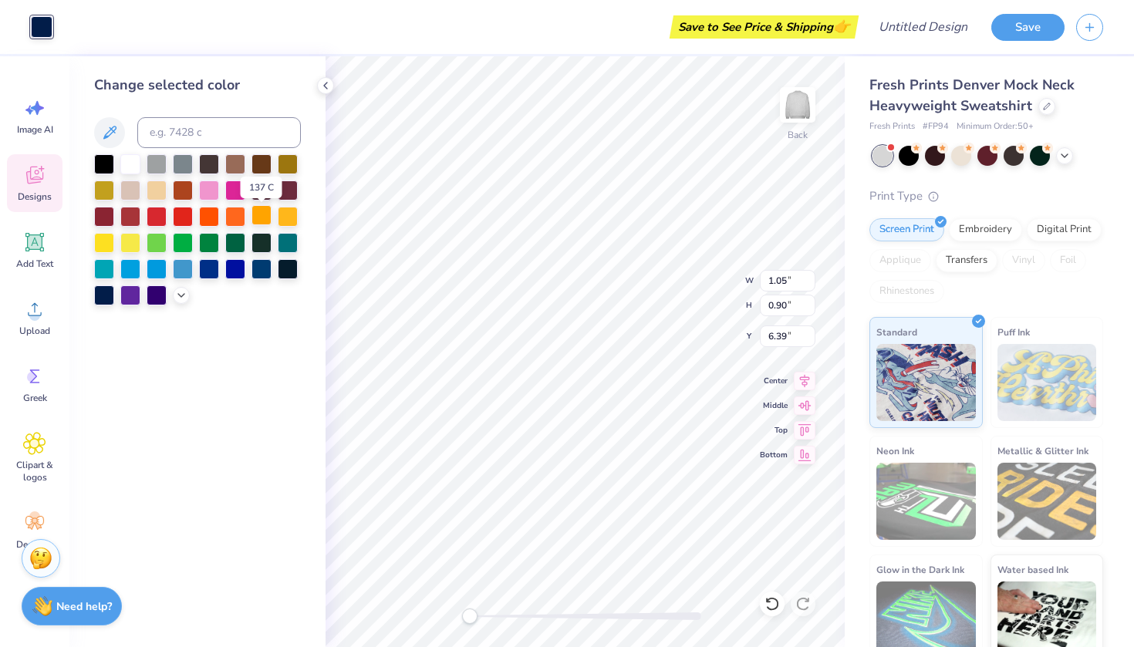
click at [263, 213] on div at bounding box center [261, 215] width 20 height 20
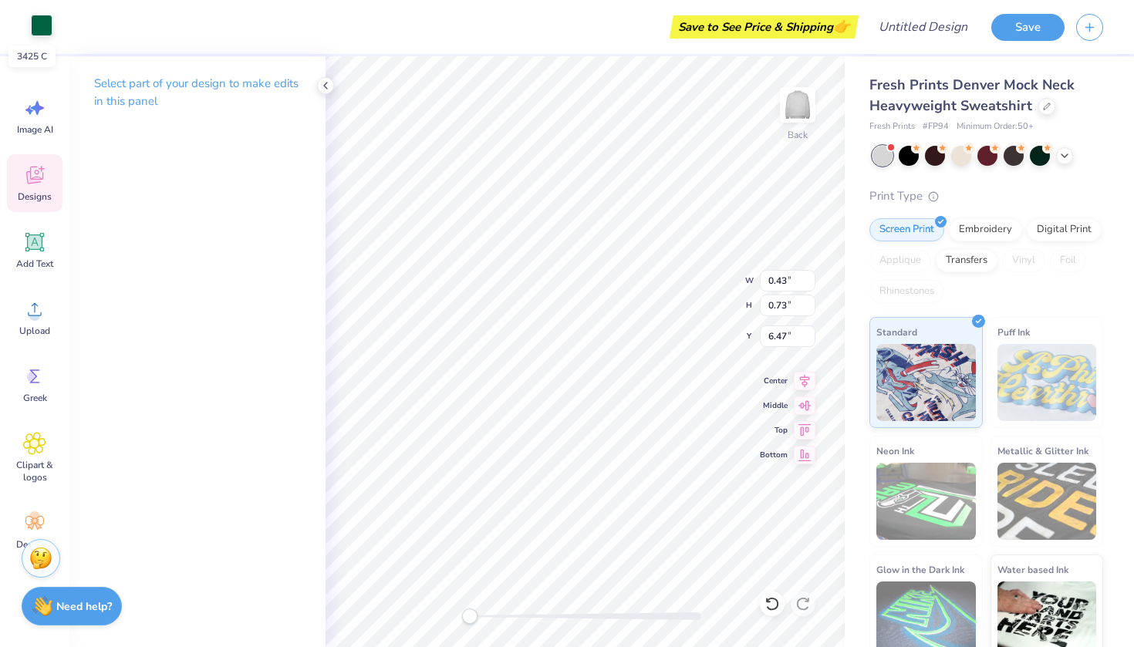
click at [42, 29] on div at bounding box center [42, 26] width 22 height 22
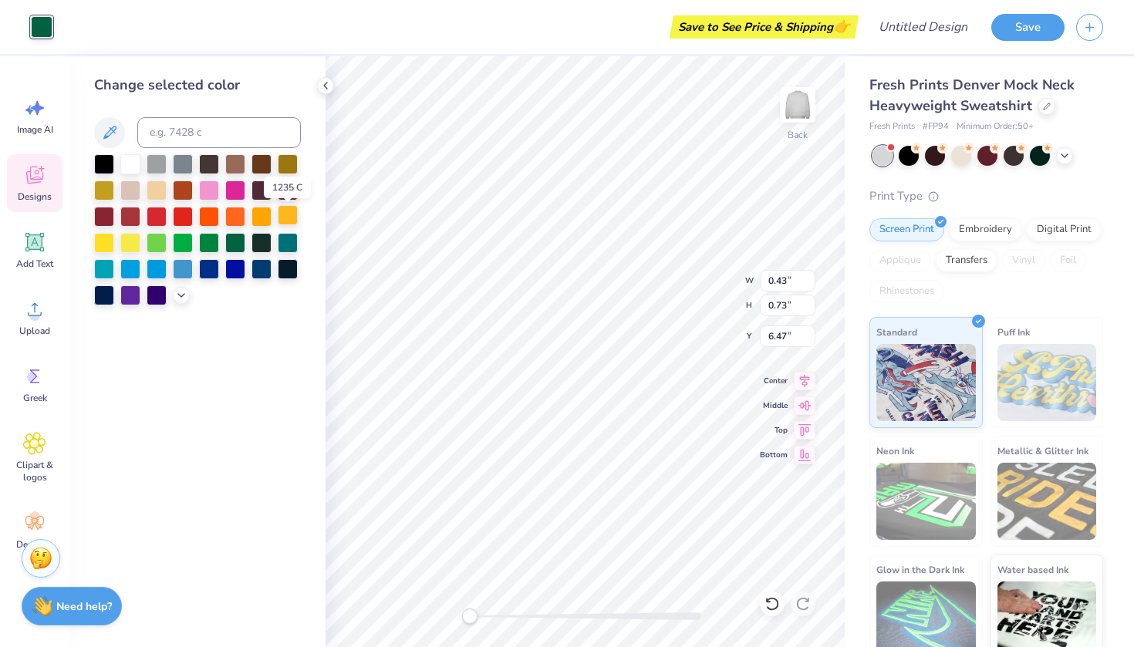
click at [291, 217] on div at bounding box center [288, 215] width 20 height 20
click at [259, 218] on div at bounding box center [261, 215] width 20 height 20
click at [178, 37] on div "Save to See Price & Shipping 👉" at bounding box center [459, 27] width 790 height 54
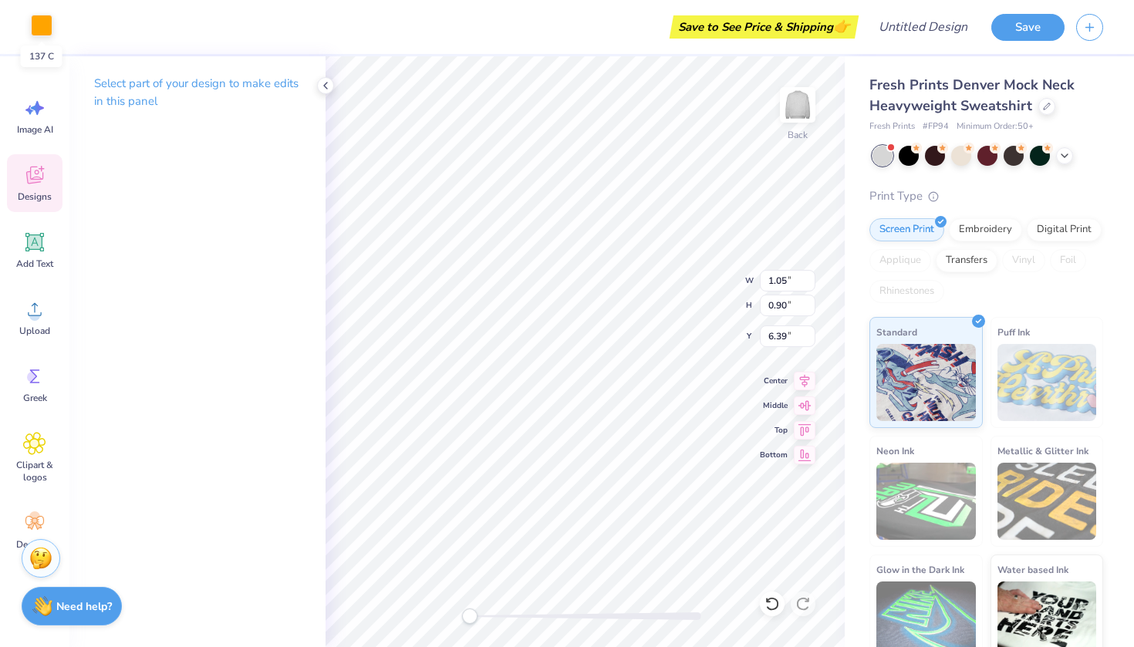
click at [42, 33] on div at bounding box center [42, 26] width 22 height 22
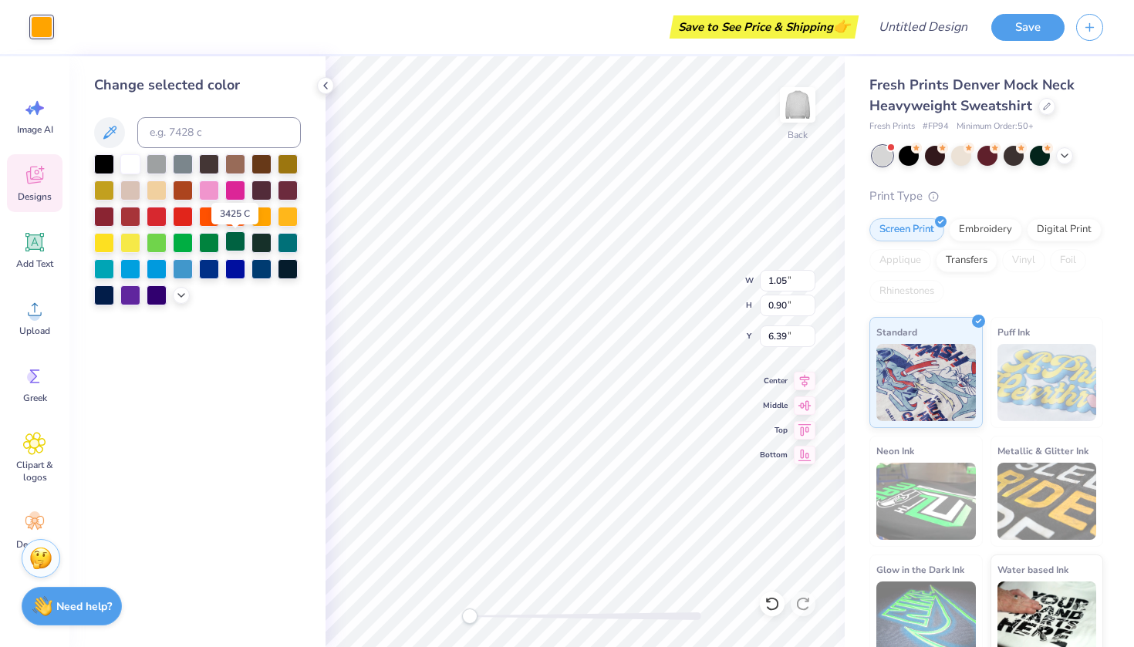
click at [234, 241] on div at bounding box center [235, 241] width 20 height 20
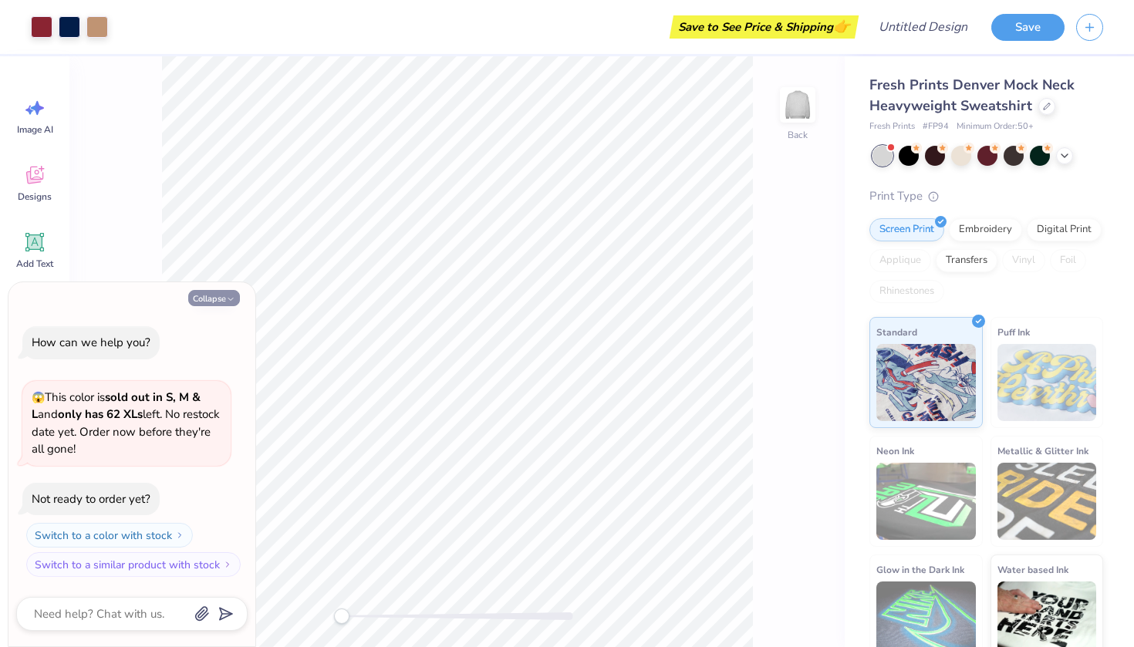
click at [230, 296] on button "Collapse" at bounding box center [214, 298] width 52 height 16
type textarea "x"
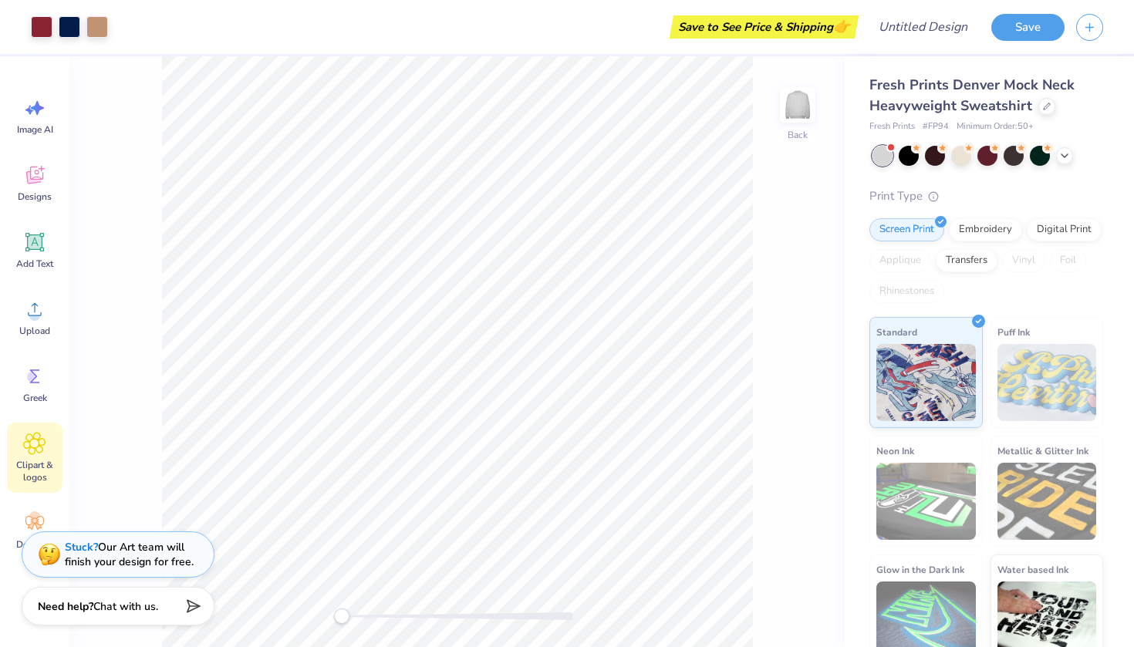
click at [29, 465] on span "Clipart & logos" at bounding box center [34, 471] width 51 height 25
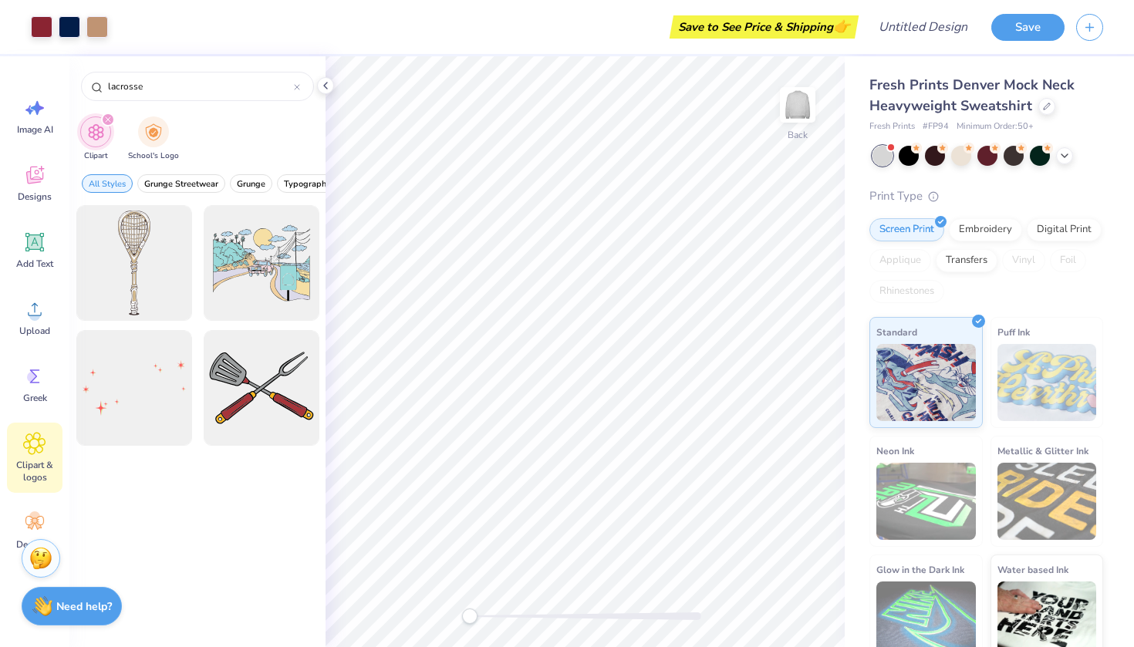
click at [110, 121] on icon "filter for Clipart" at bounding box center [108, 119] width 6 height 6
click at [149, 89] on input "lacrosse" at bounding box center [199, 86] width 187 height 15
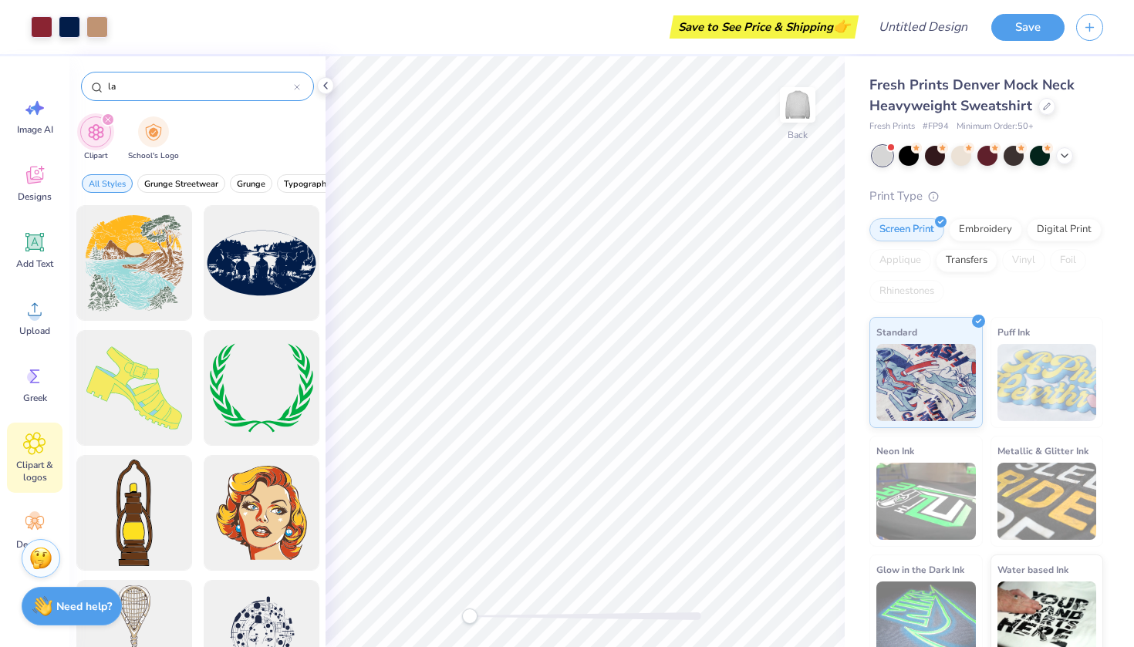
type input "l"
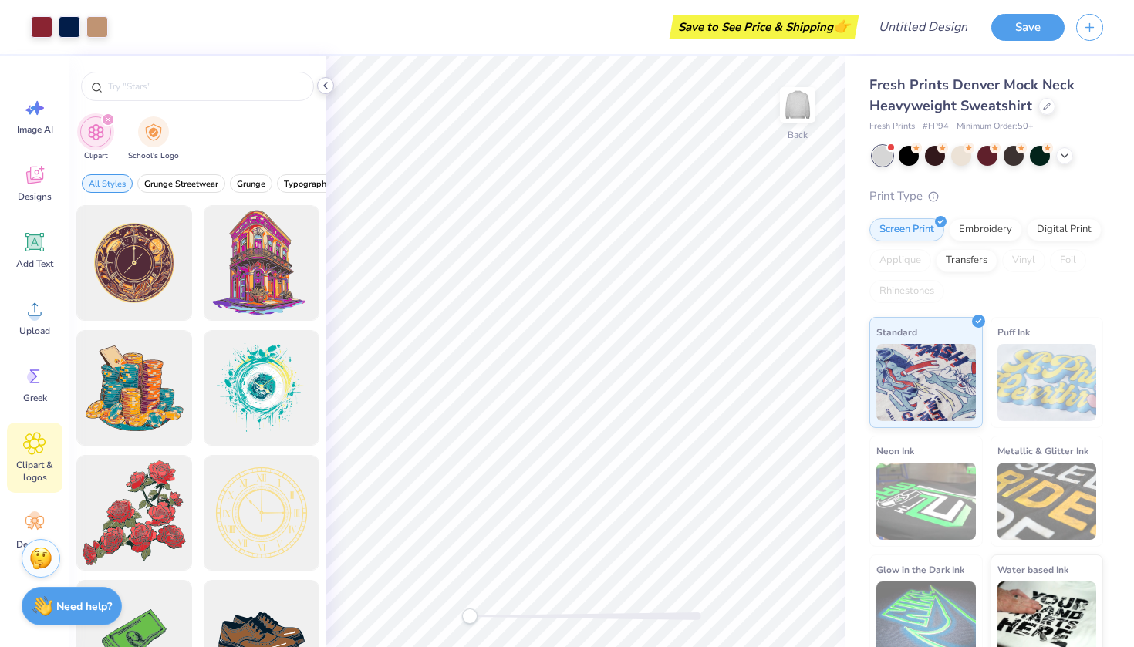
click at [327, 85] on icon at bounding box center [325, 85] width 12 height 12
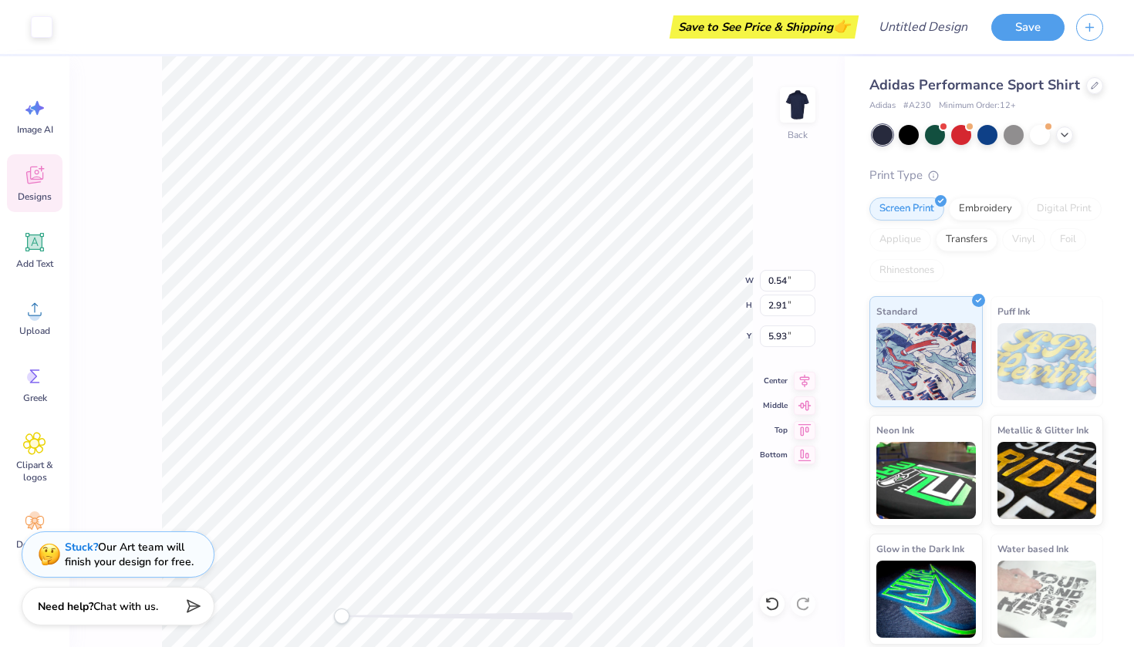
type input "1.96"
type input "2.36"
type input "3.80"
type input "2.30"
type input "2.02"
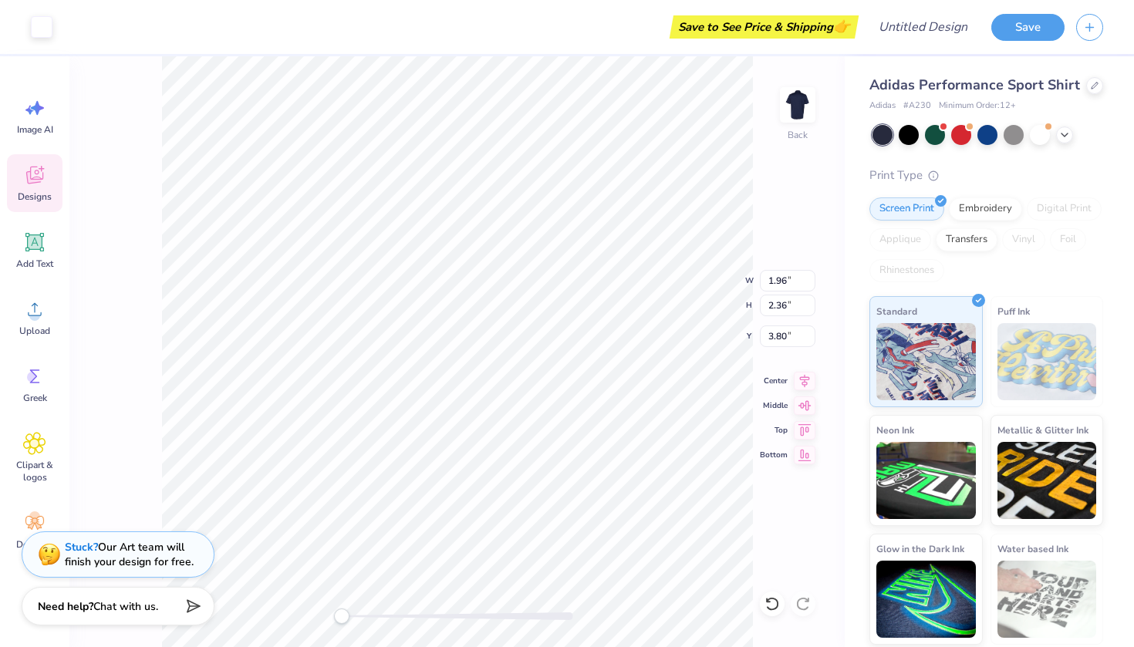
type input "3.25"
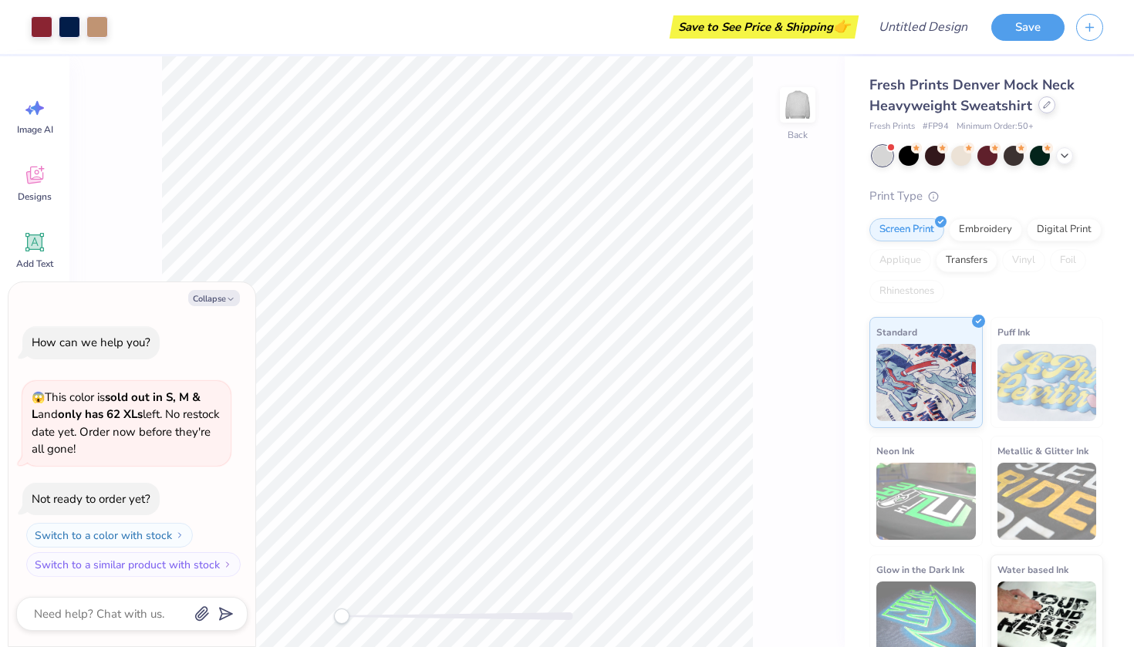
click at [1043, 103] on icon at bounding box center [1047, 105] width 8 height 8
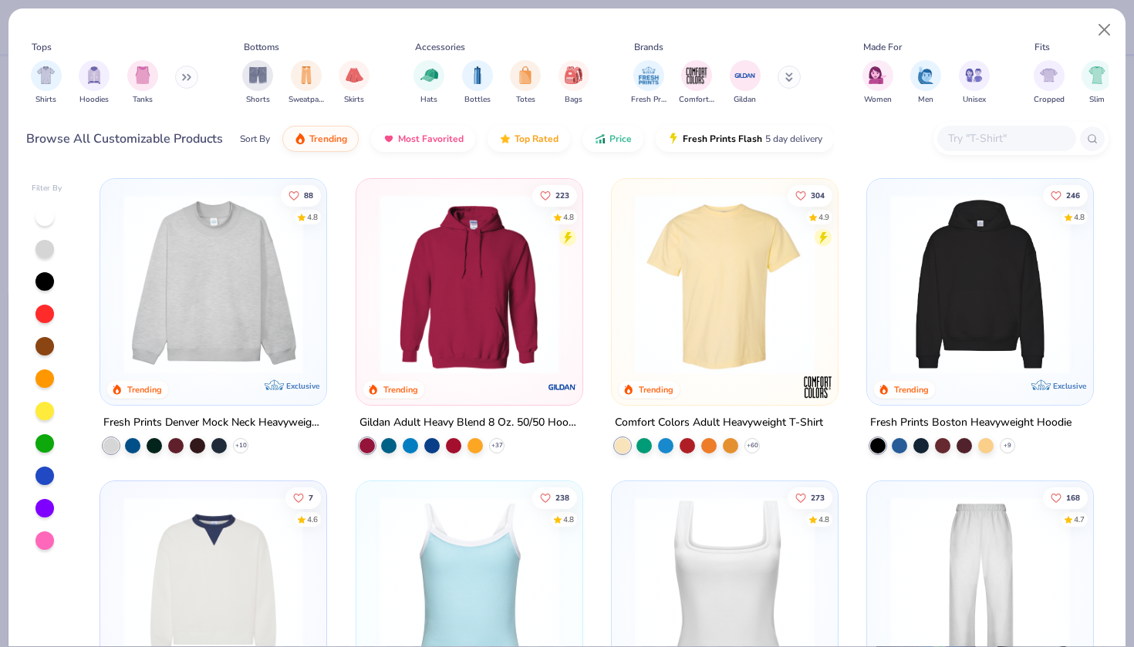
click at [744, 296] on img at bounding box center [724, 284] width 195 height 180
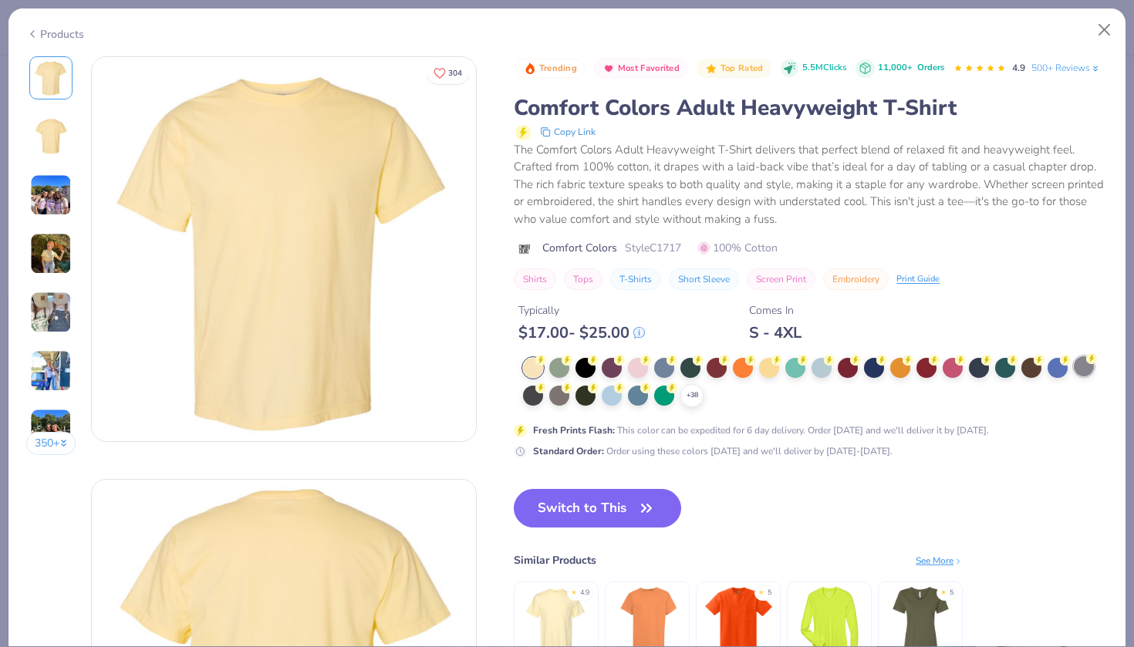
click at [1083, 363] on div at bounding box center [1083, 366] width 20 height 20
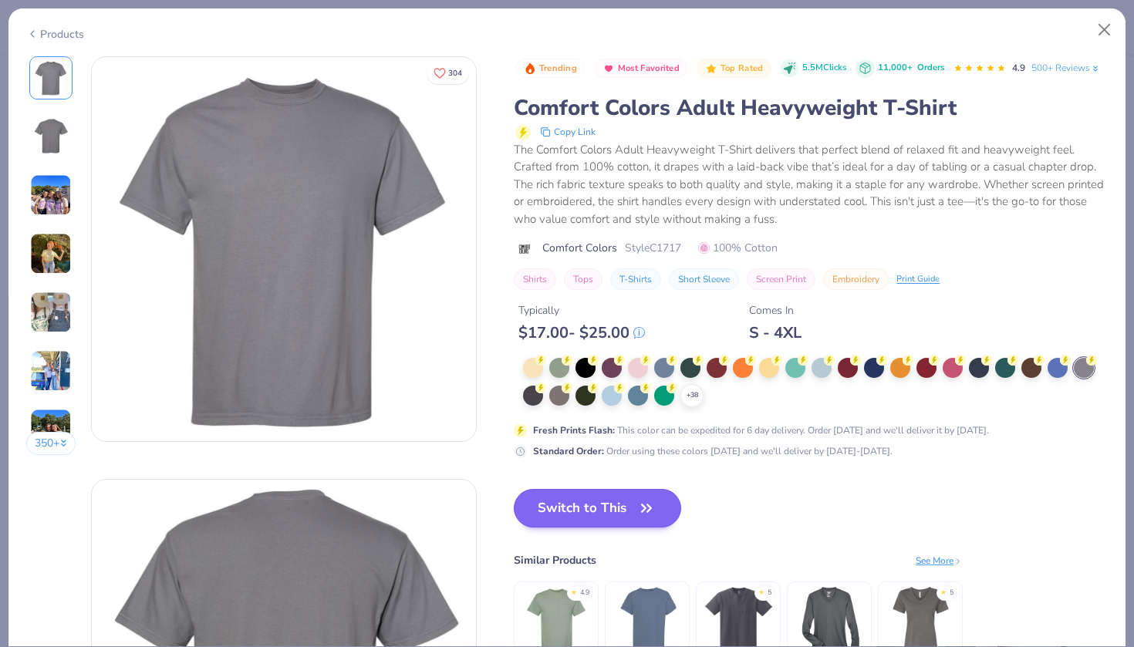
click at [629, 504] on button "Switch to This" at bounding box center [597, 508] width 167 height 39
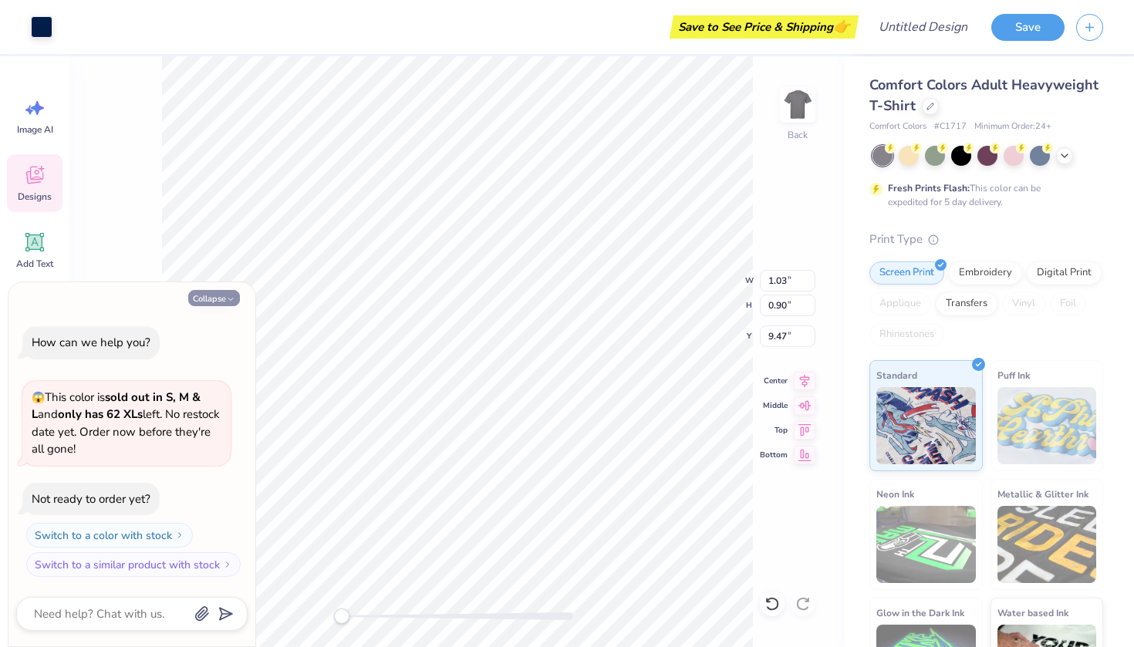
click at [226, 299] on icon "button" at bounding box center [230, 299] width 9 height 9
type textarea "x"
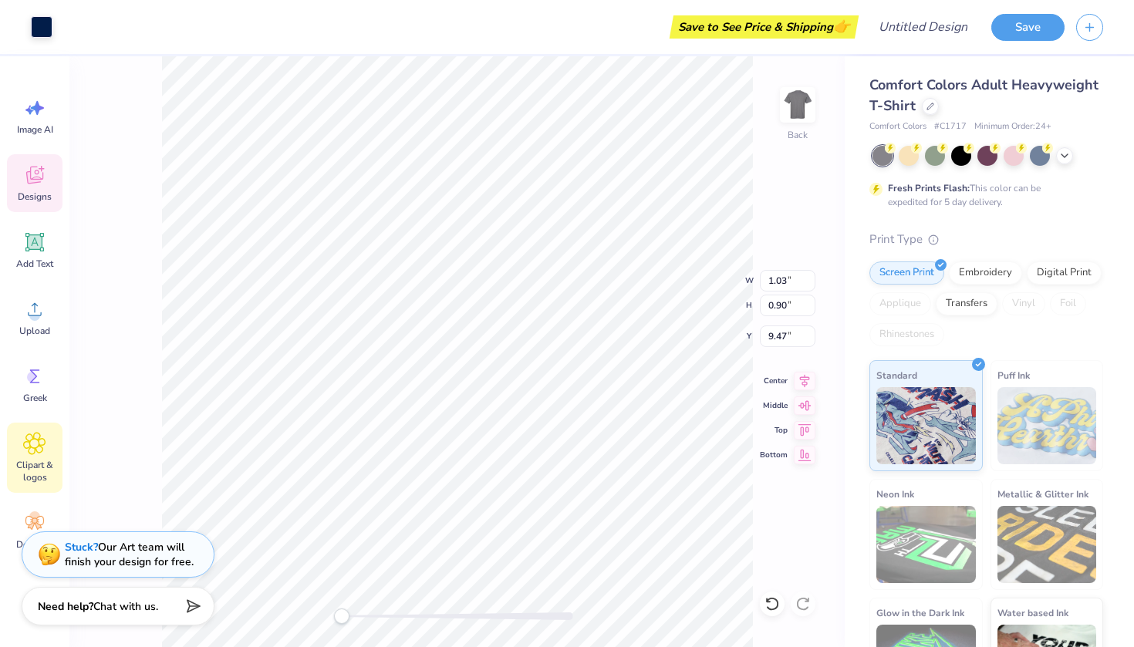
click at [39, 454] on icon at bounding box center [34, 443] width 22 height 23
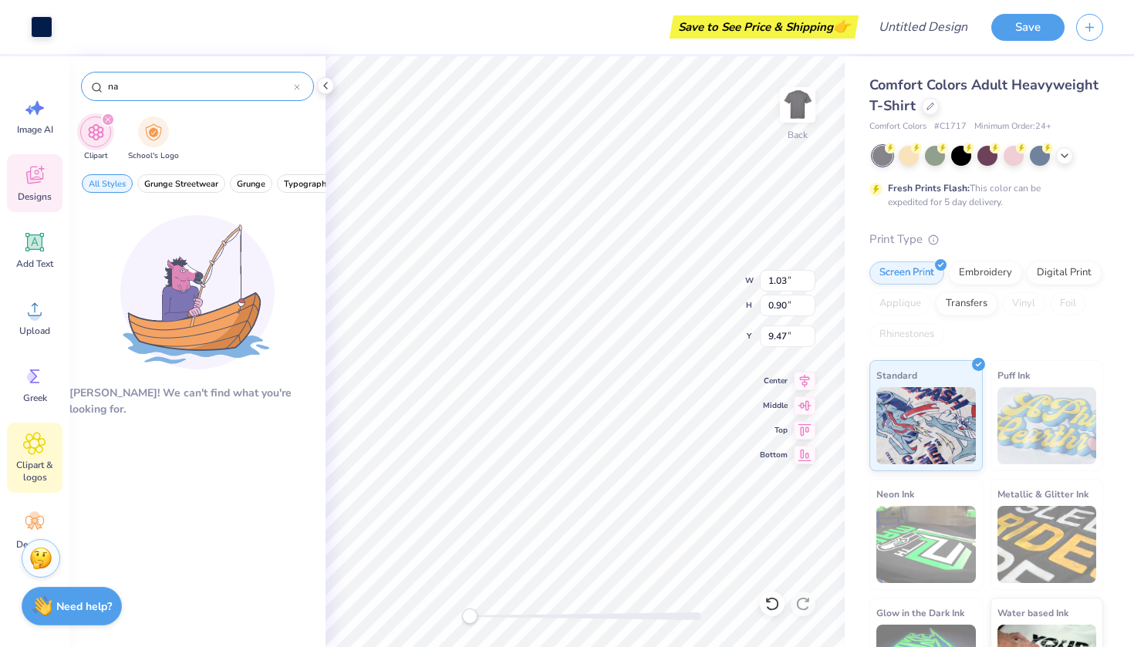
type input "n"
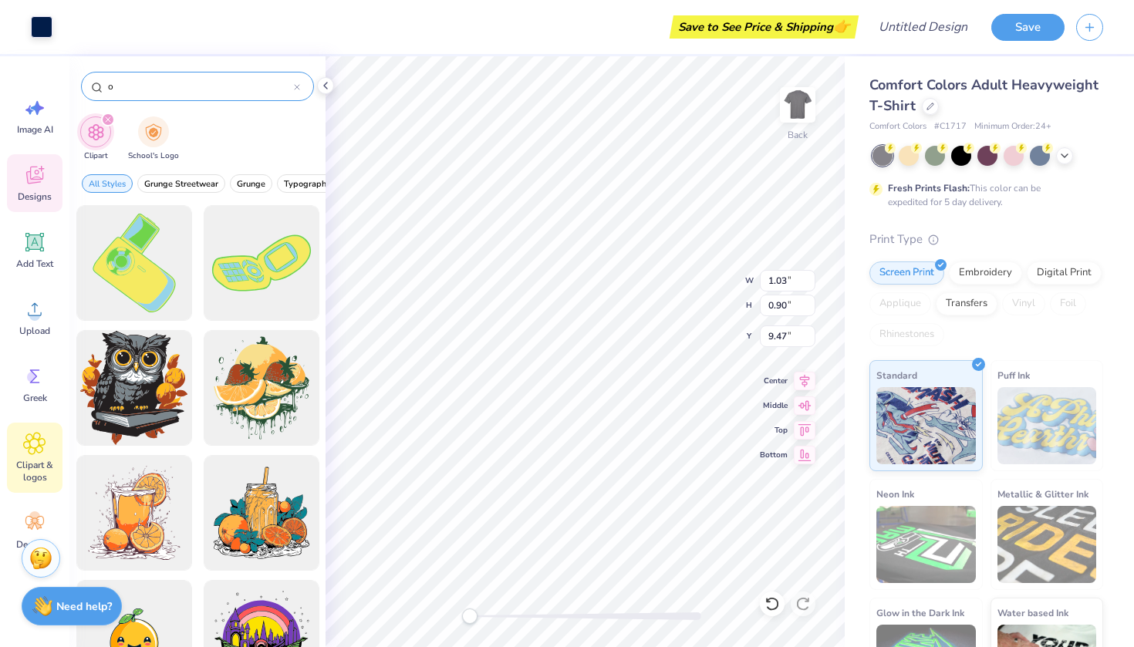
type input "o"
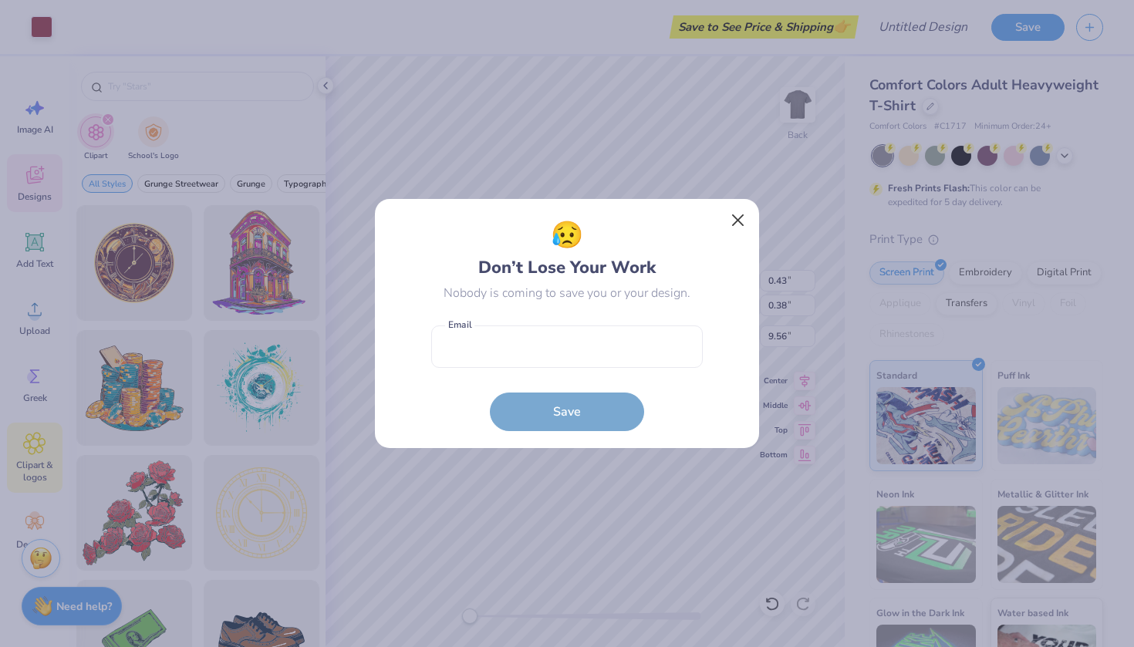
click at [733, 217] on button "Close" at bounding box center [737, 220] width 29 height 29
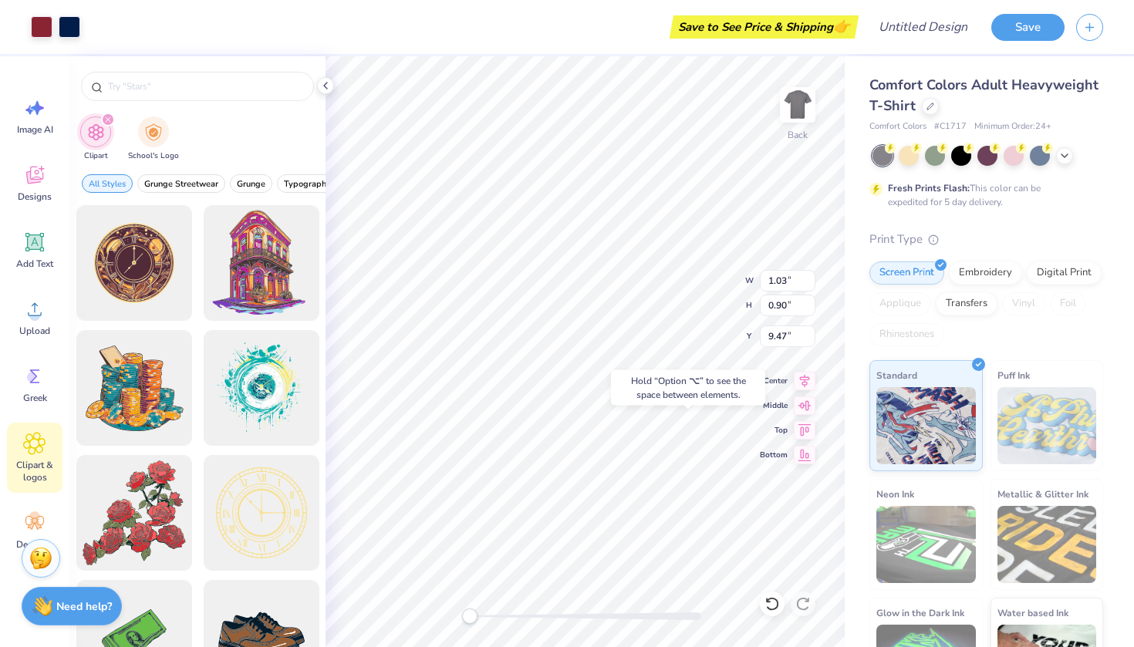
type input "15.03"
type input "9.30"
type input "1.03"
type input "0.90"
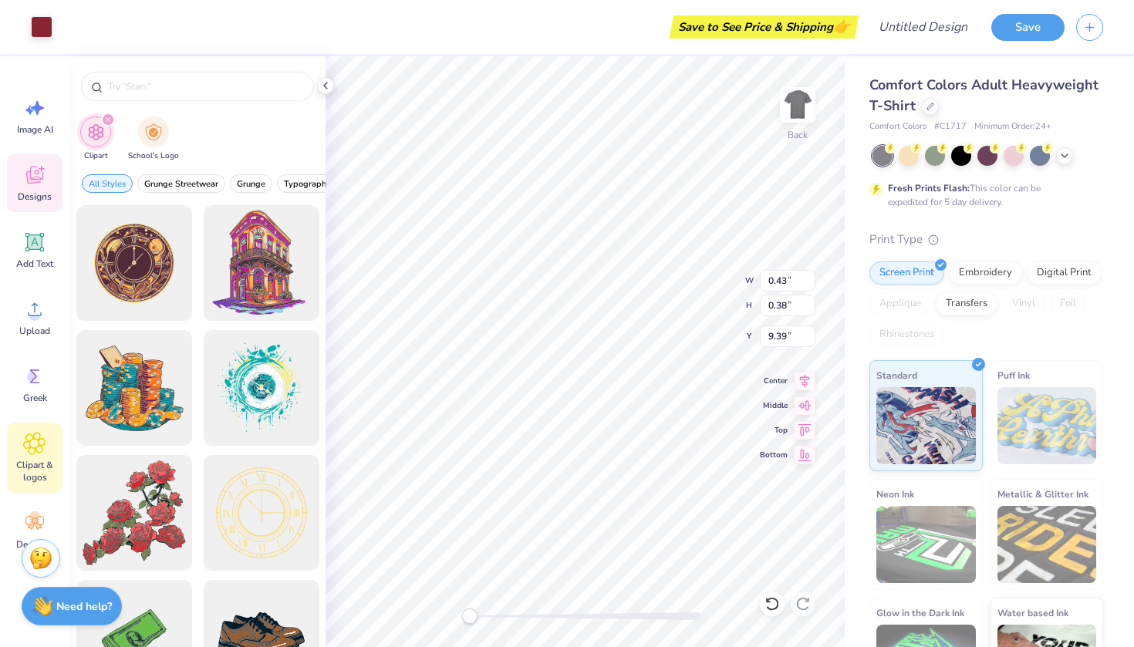
type input "9.30"
type input "0.43"
type input "0.38"
type input "9.39"
type input "1.03"
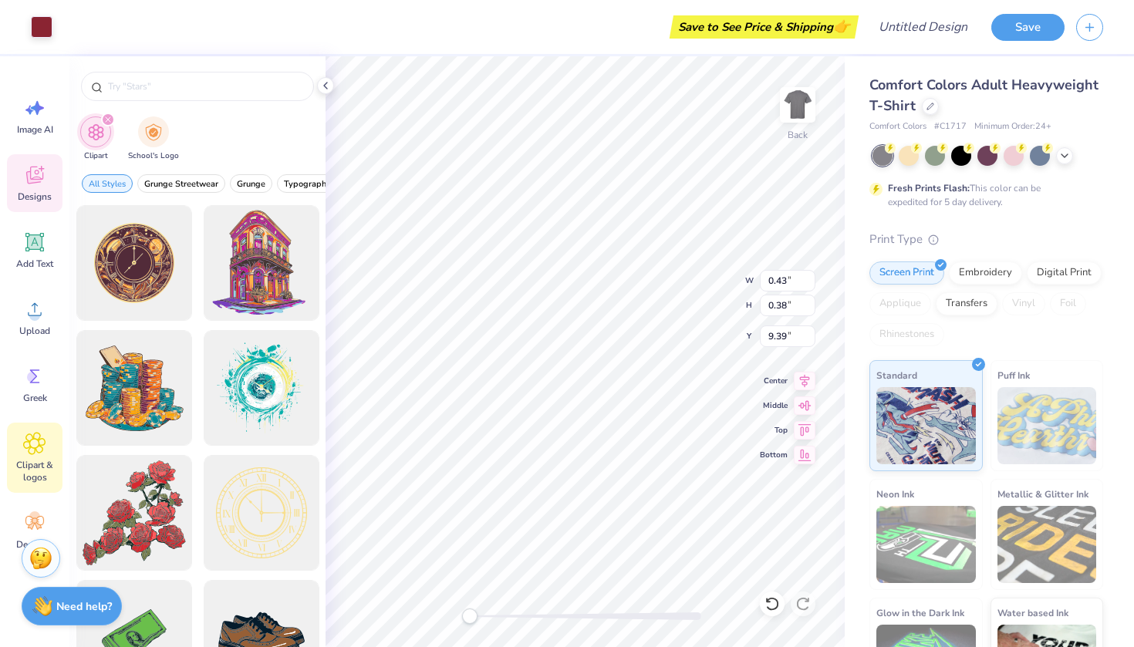
type input "0.90"
type input "9.30"
type input "0.43"
type input "0.38"
type input "9.39"
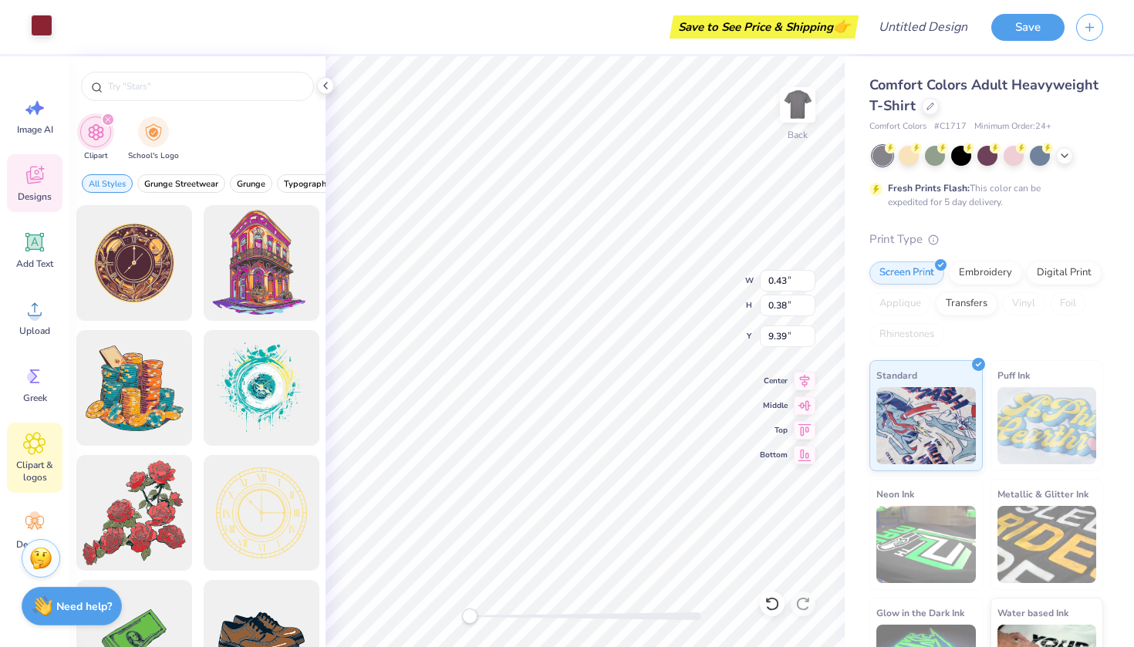
click at [40, 28] on div at bounding box center [42, 26] width 22 height 22
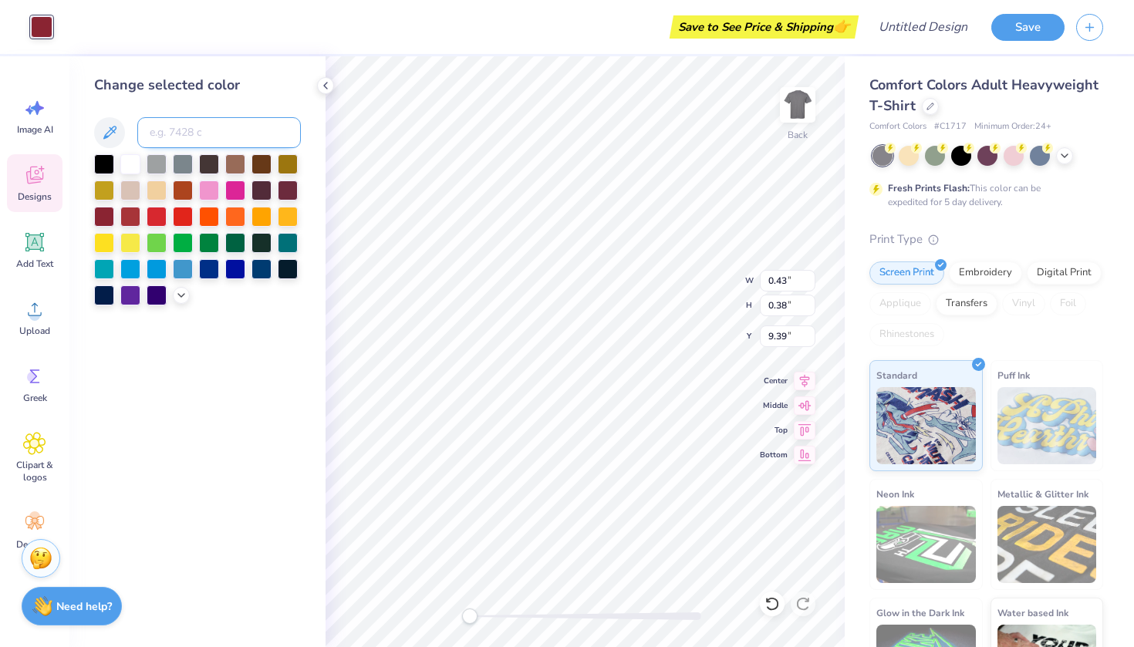
click at [179, 131] on input at bounding box center [218, 132] width 163 height 31
type input "2768"
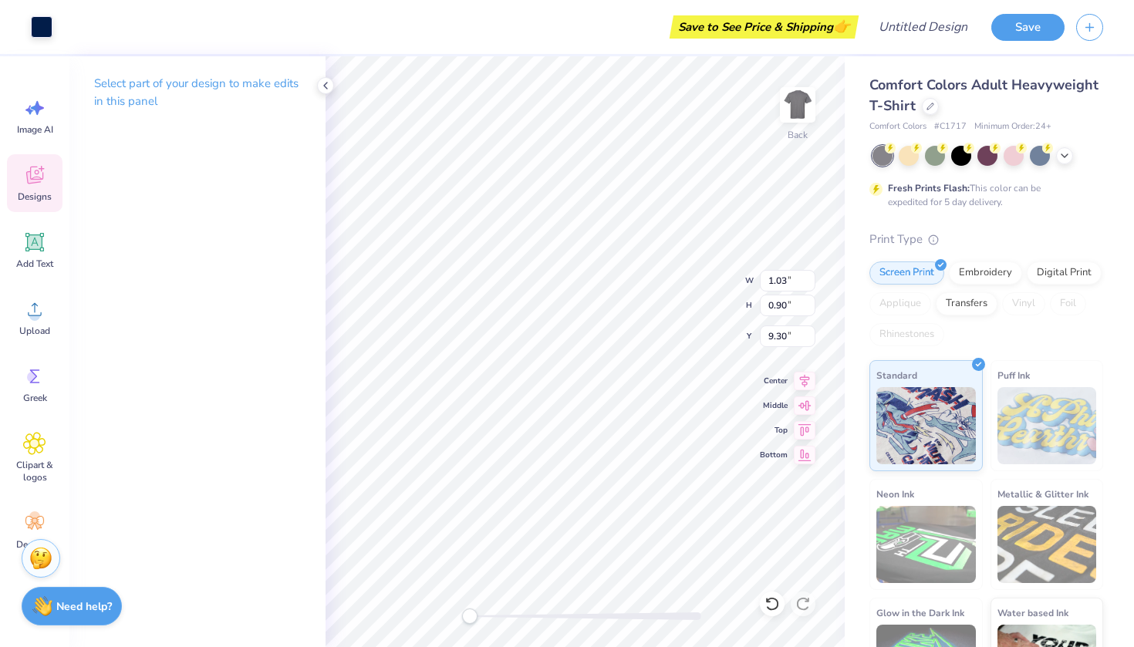
type input "0.43"
type input "0.38"
type input "9.39"
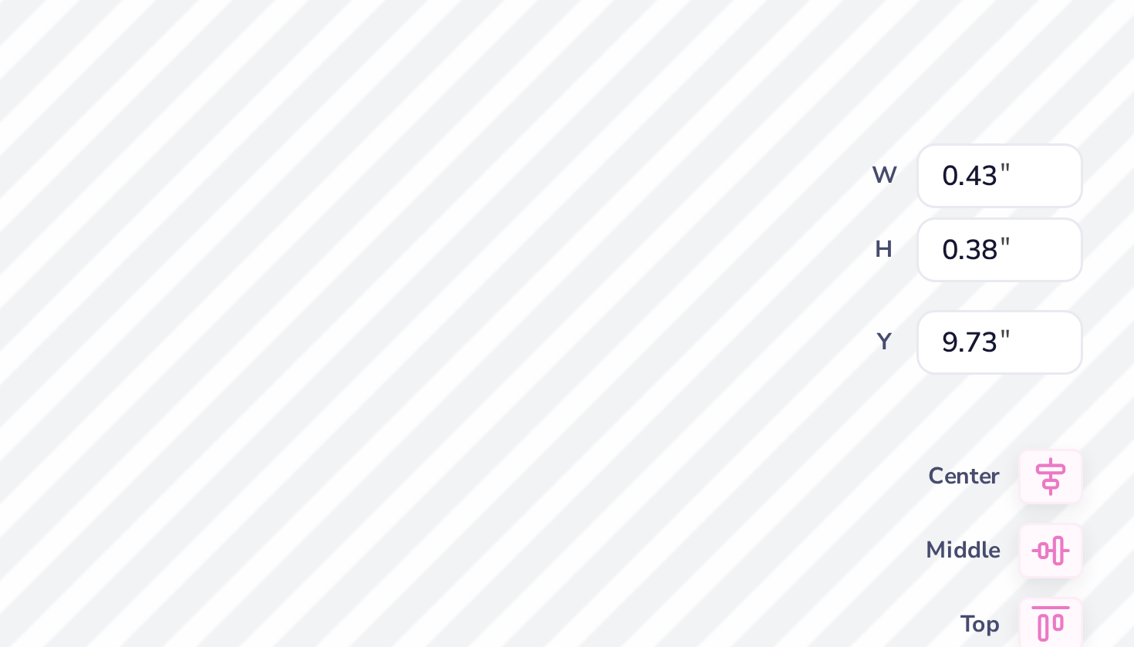
type input "9.14"
type input "3.32"
type input "11.02"
type input "0.43"
type input "0.38"
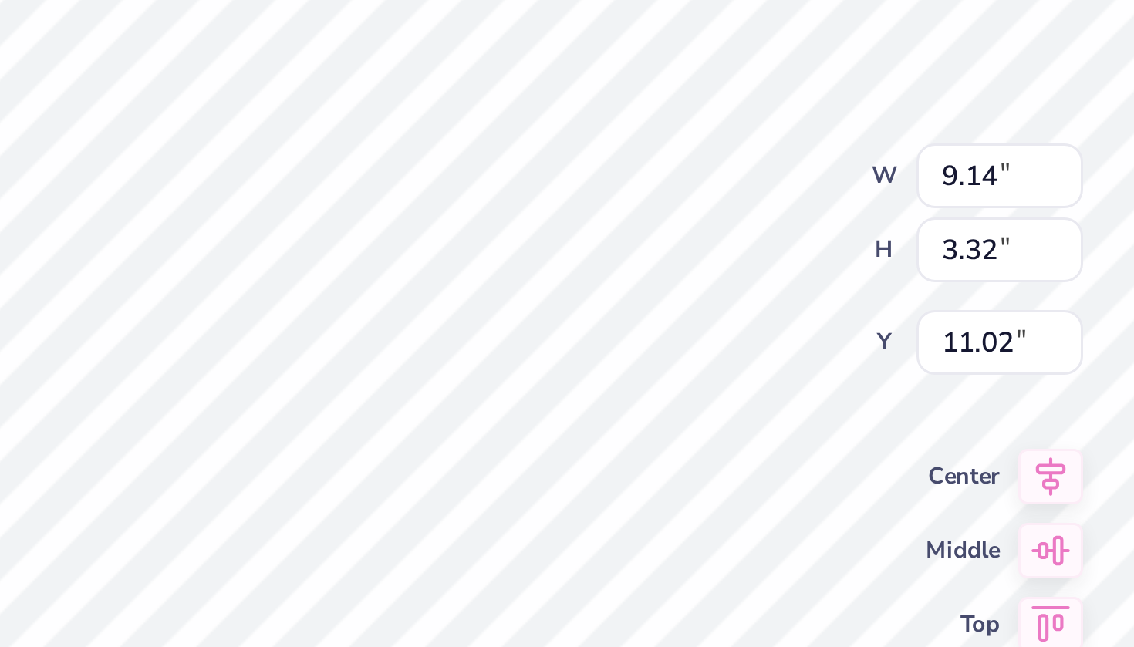
type input "9.83"
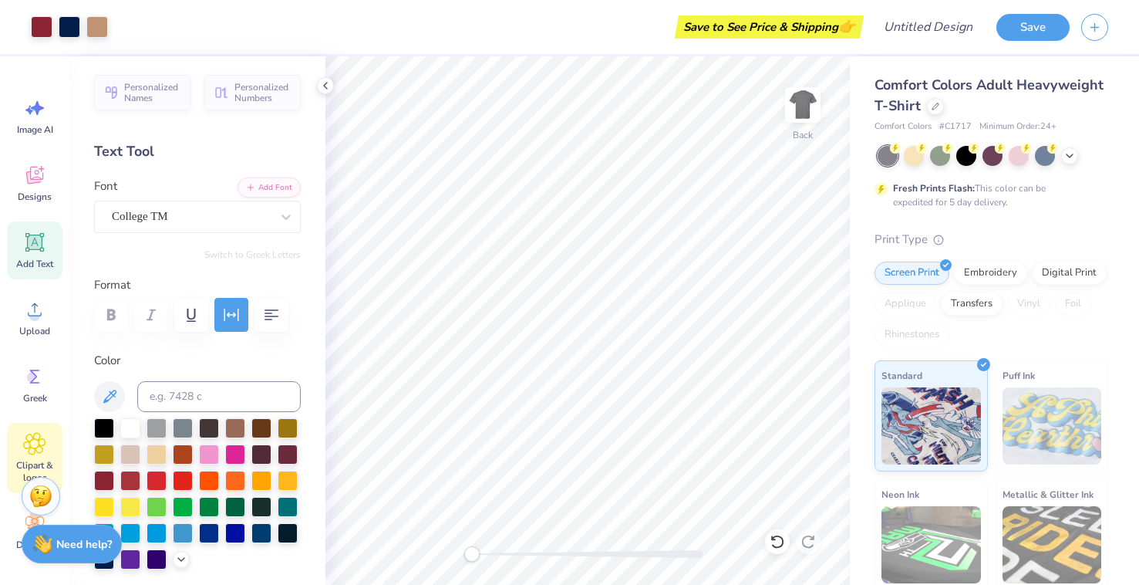
click at [45, 453] on icon at bounding box center [34, 443] width 22 height 23
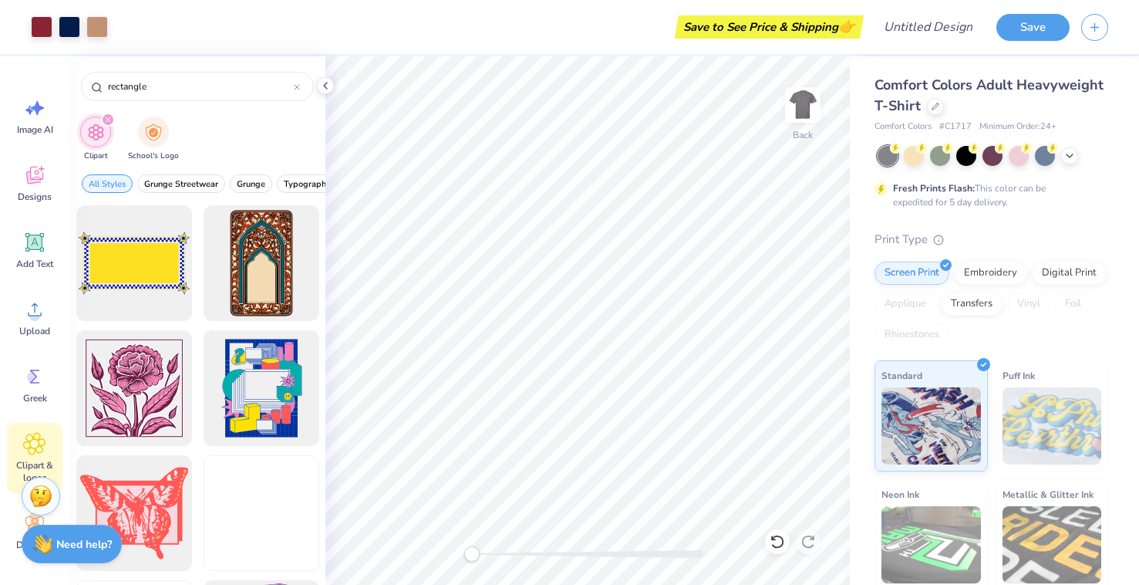
type input "rectangle"
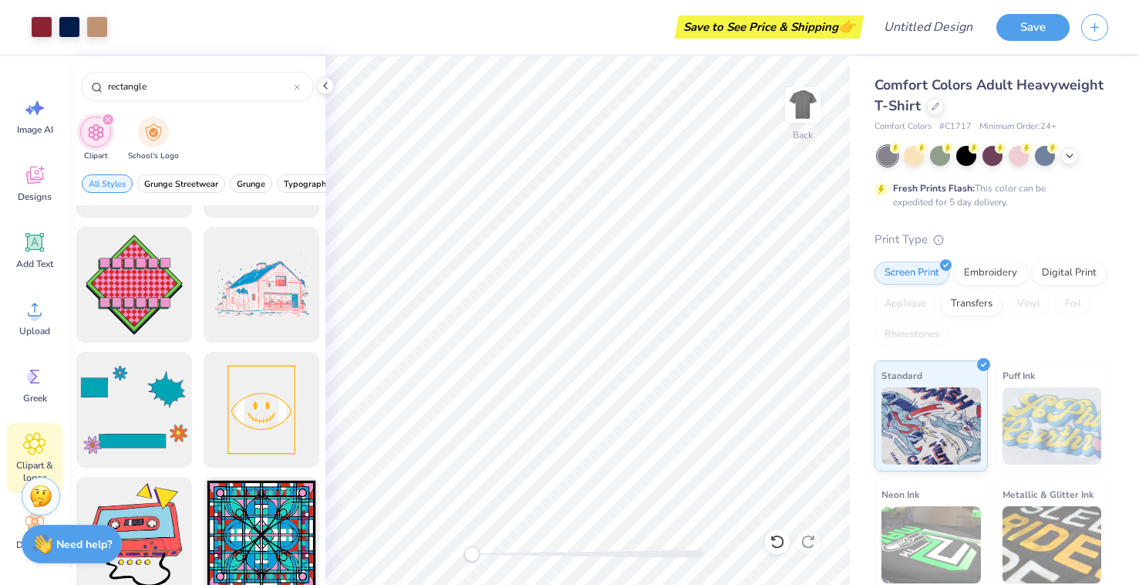
scroll to position [1925, 0]
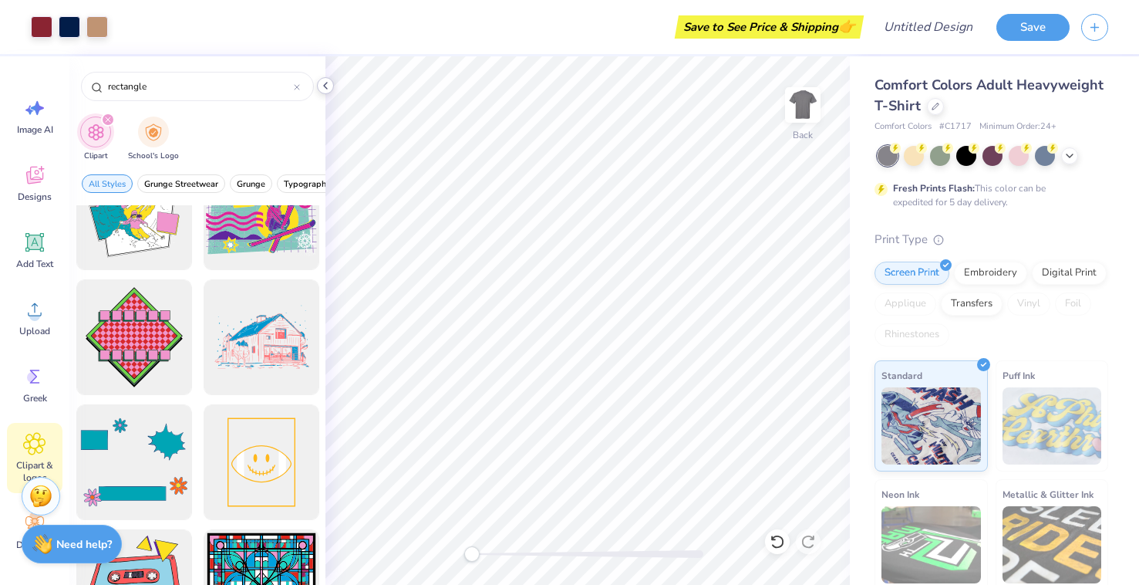
click at [325, 82] on icon at bounding box center [325, 85] width 12 height 12
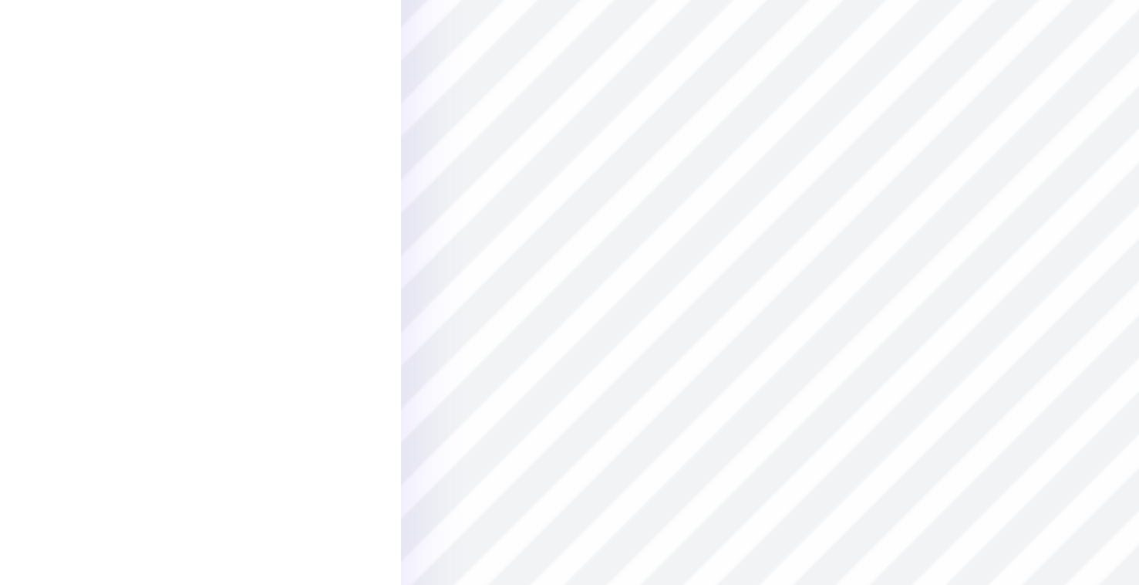
type input "9.14"
type input "3.32"
type input "11.02"
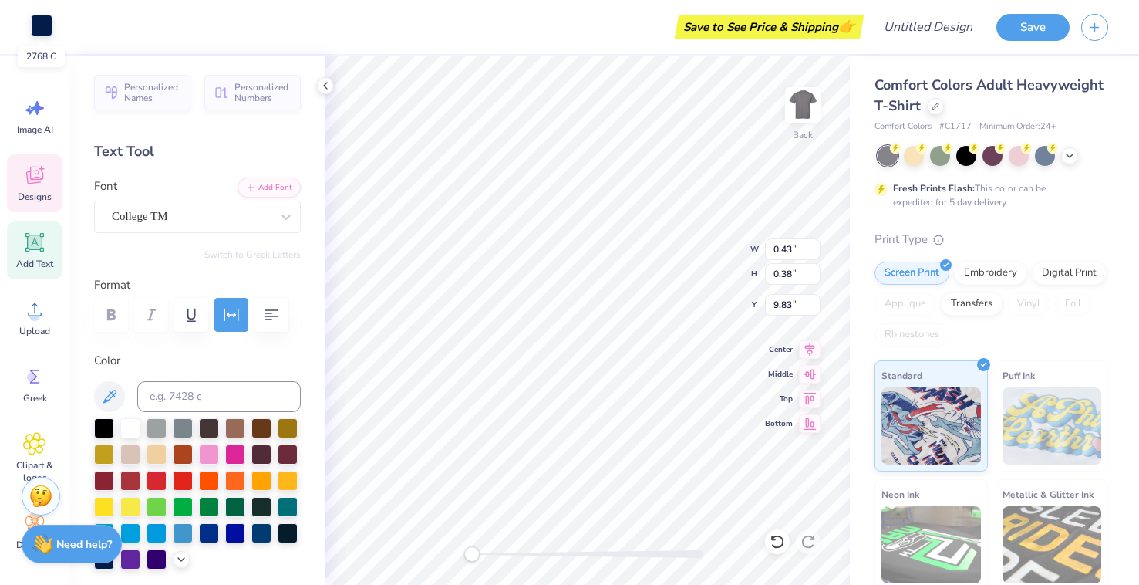
click at [41, 29] on div at bounding box center [42, 26] width 22 height 22
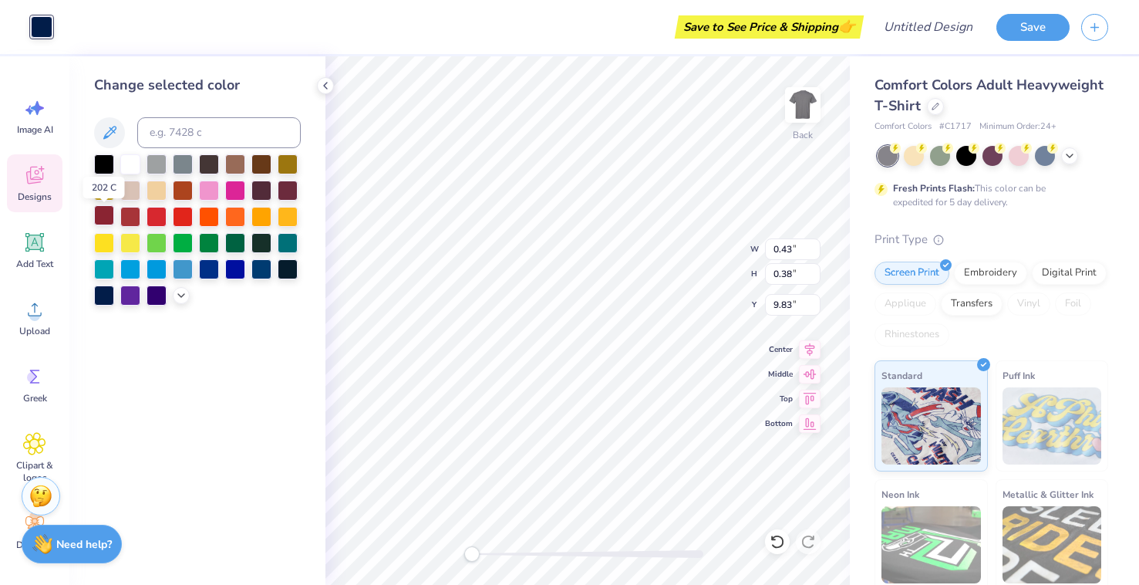
click at [106, 217] on div at bounding box center [104, 215] width 20 height 20
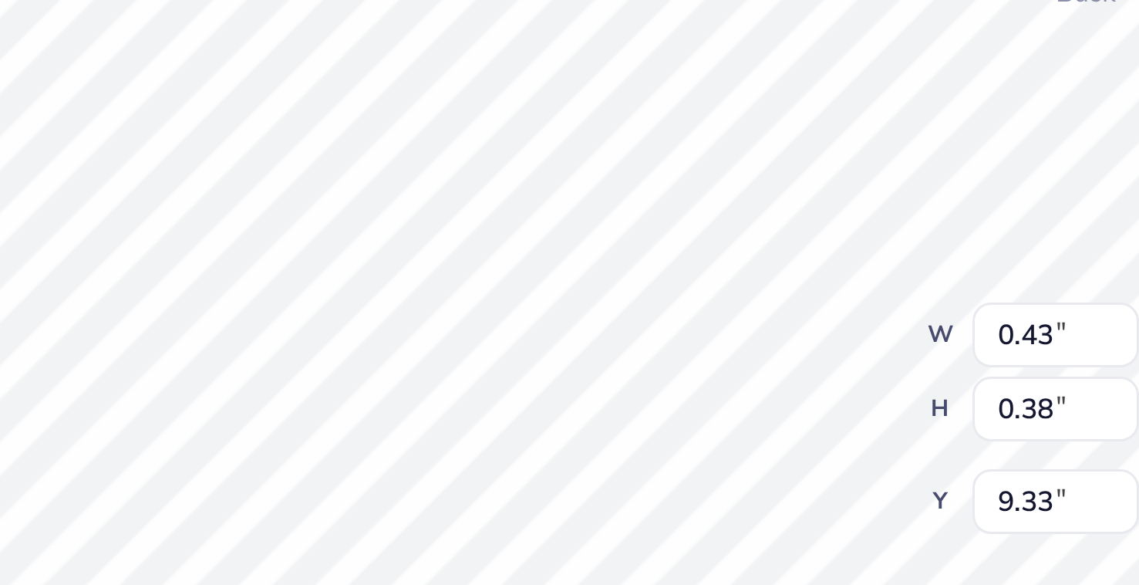
click at [325, 128] on div "Back W 0.43 0.43 " H 0.38 0.38 " Y 9.33 9.33 " Center Middle Top Bottom" at bounding box center [587, 320] width 524 height 528
click at [325, 132] on div "Back W 0.43 0.43 " H 0.38 0.38 " Y 9.45 9.45 " Center Middle Top Bottom" at bounding box center [587, 320] width 524 height 528
click at [325, 140] on div "Back W 0.43 0.43 " H 0.38 0.38 " Y 9.45 9.45 " Center Middle Top Bottom" at bounding box center [587, 320] width 524 height 528
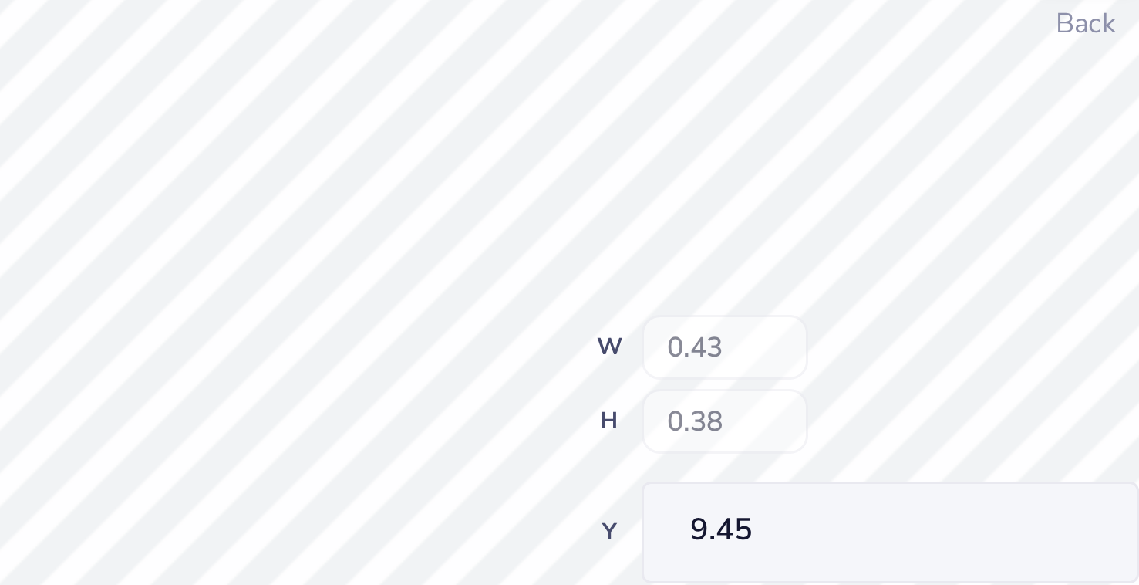
click at [325, 143] on div "Back W 0.43 H 0.38 Y 9.45 Center Middle Top Bottom" at bounding box center [587, 320] width 524 height 528
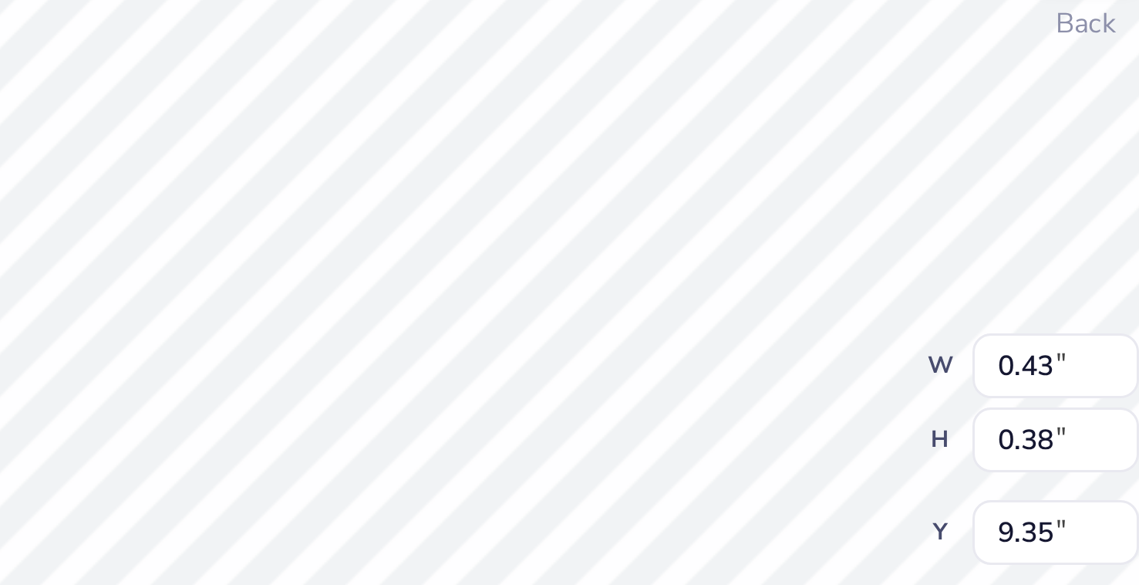
click at [325, 145] on div "Back W 0.43 0.43 " H 0.38 0.38 " Y 9.35 9.35 " Center Middle Top Bottom" at bounding box center [587, 320] width 524 height 528
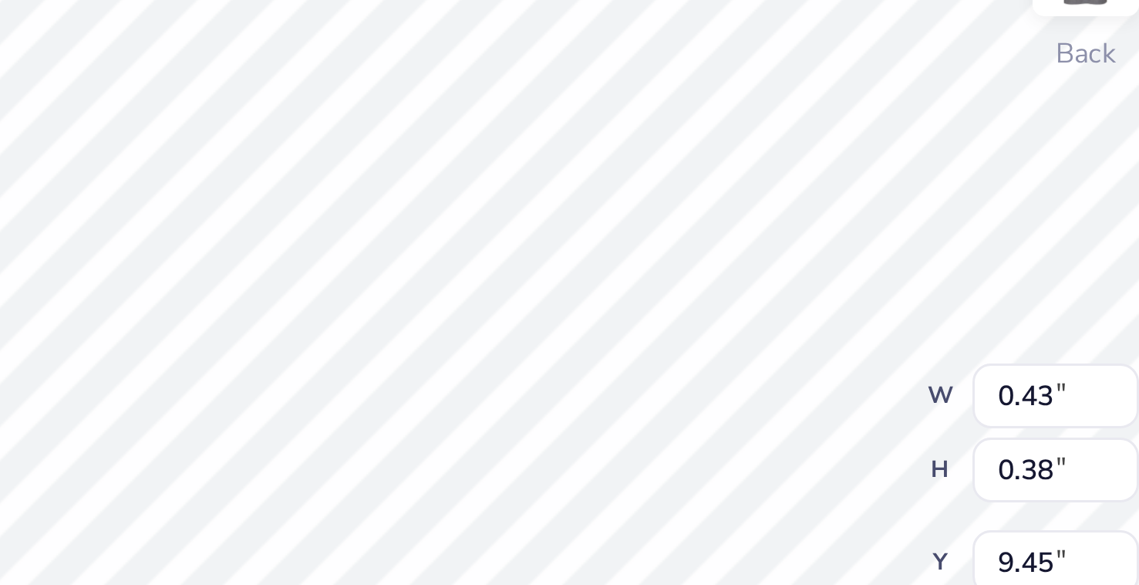
click at [325, 147] on div "Back W 0.43 0.43 " H 0.38 0.38 " Y 9.45 9.45 " Center Middle Top Bottom" at bounding box center [587, 320] width 524 height 528
click at [325, 160] on div "Back W 0.43 0.43 " H 0.38 0.38 " Y 9.73 9.73 " Center Middle Top Bottom" at bounding box center [587, 320] width 524 height 528
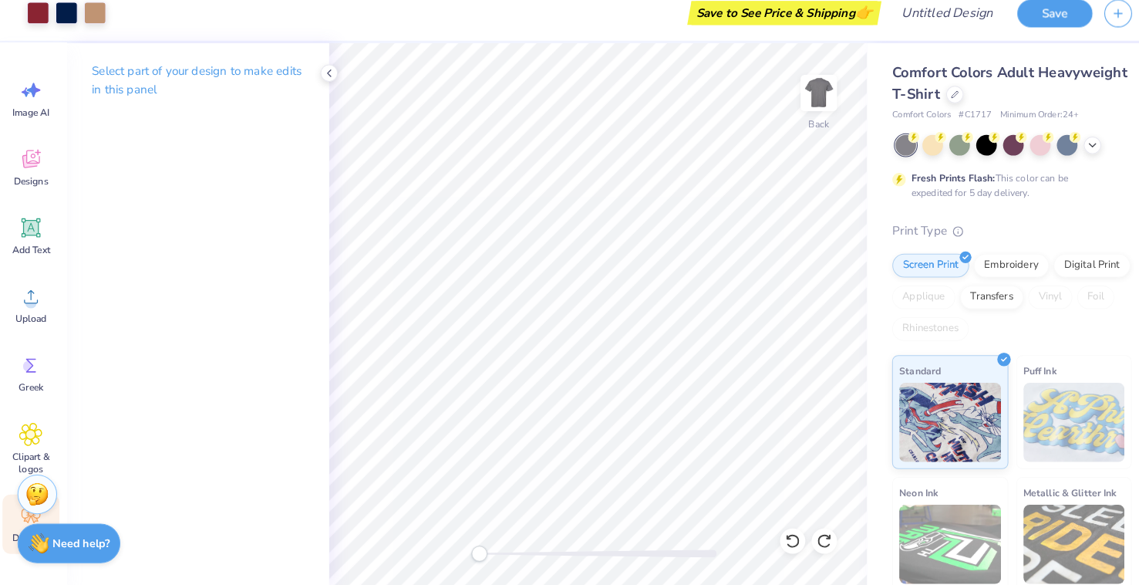
scroll to position [6, 0]
click at [23, 505] on icon at bounding box center [34, 516] width 23 height 23
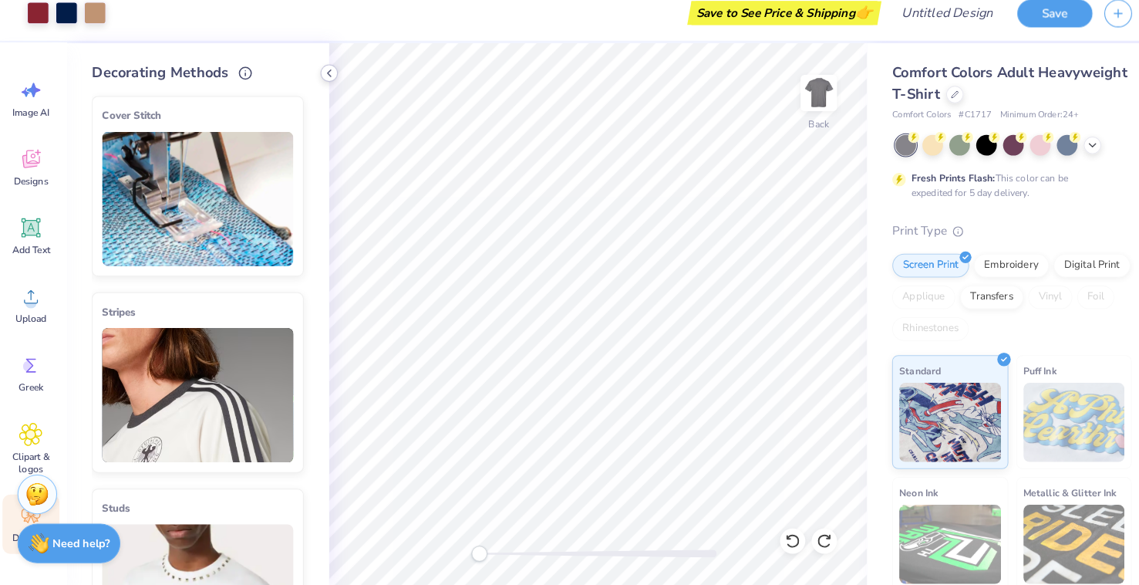
click at [319, 79] on icon at bounding box center [325, 85] width 12 height 12
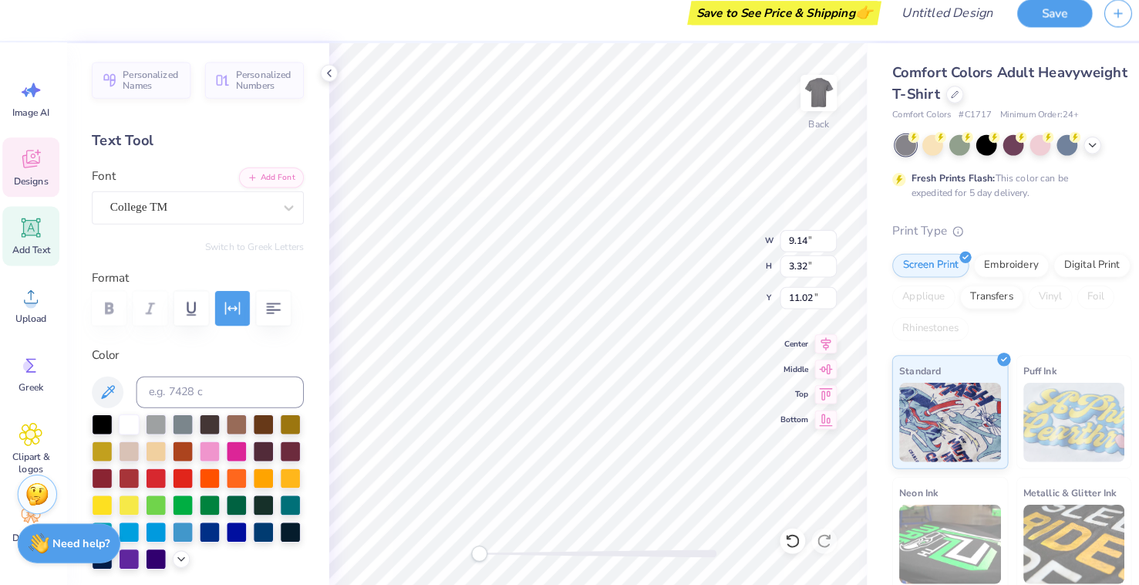
scroll to position [0, 8]
type input "6.18"
type input "5.88"
type input "6.95"
type input "9.14"
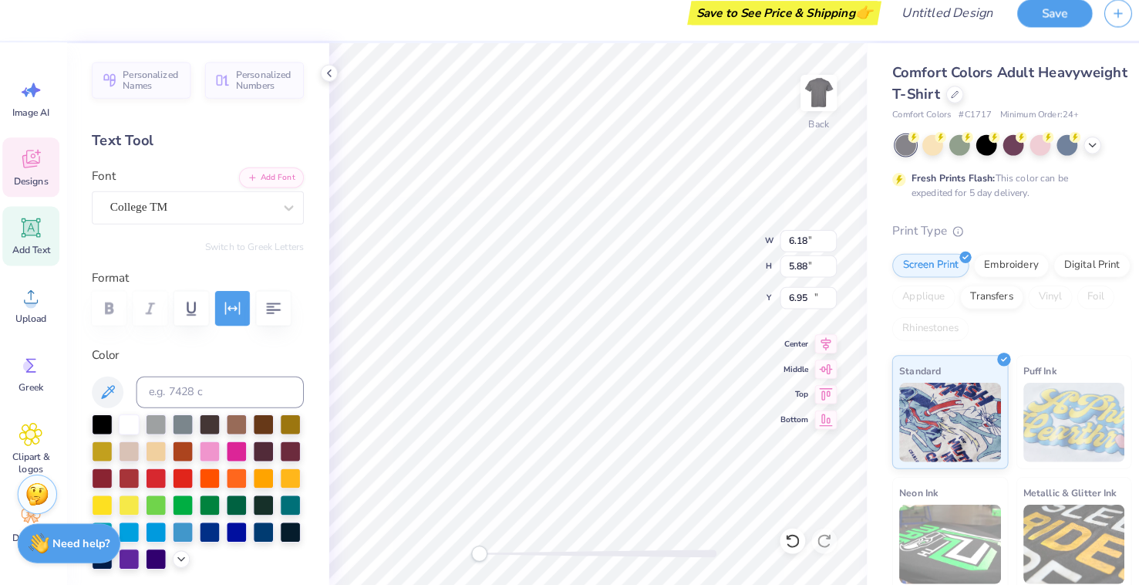
type input "3.32"
type input "11.02"
type input "6.18"
type input "5.88"
type input "6.95"
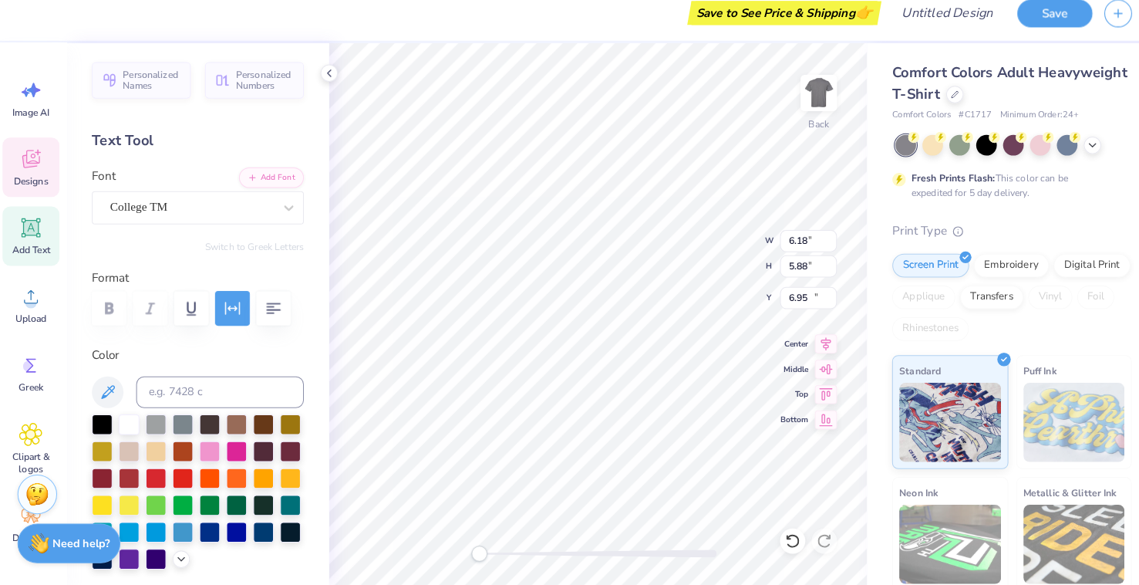
type input "9.14"
type input "3.32"
type input "11.02"
type textarea "F"
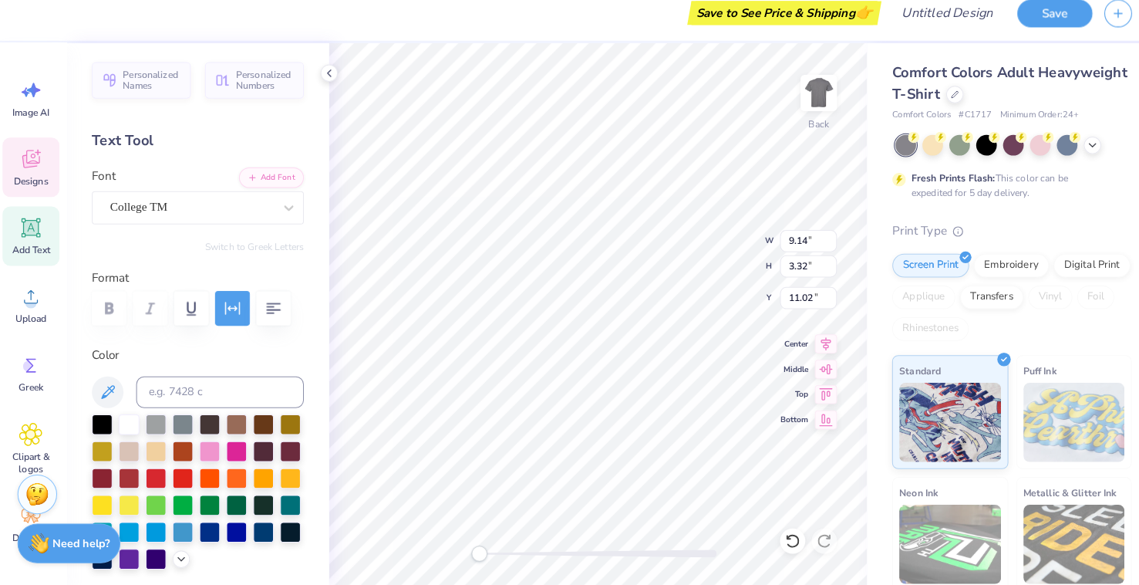
scroll to position [0, 2]
type textarea "WE BALL""
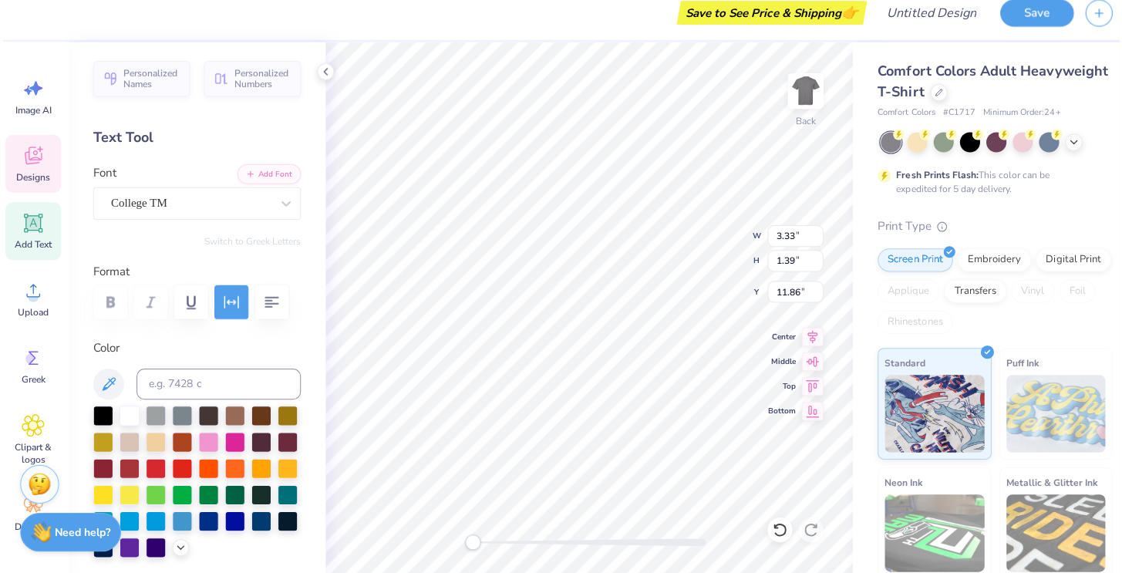
scroll to position [0, 1]
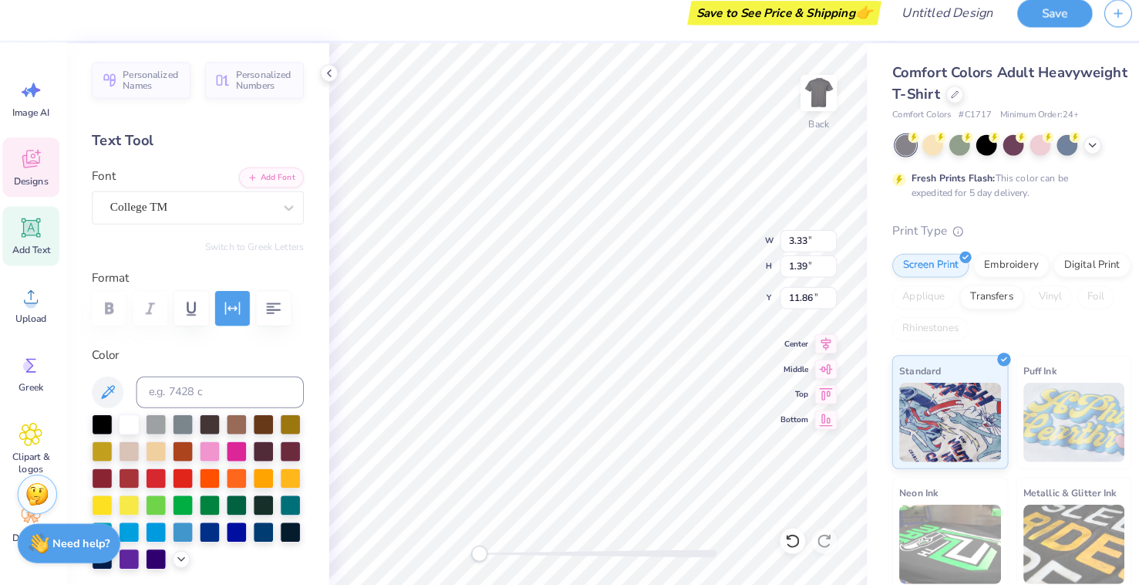
type textarea ""WE BALL""
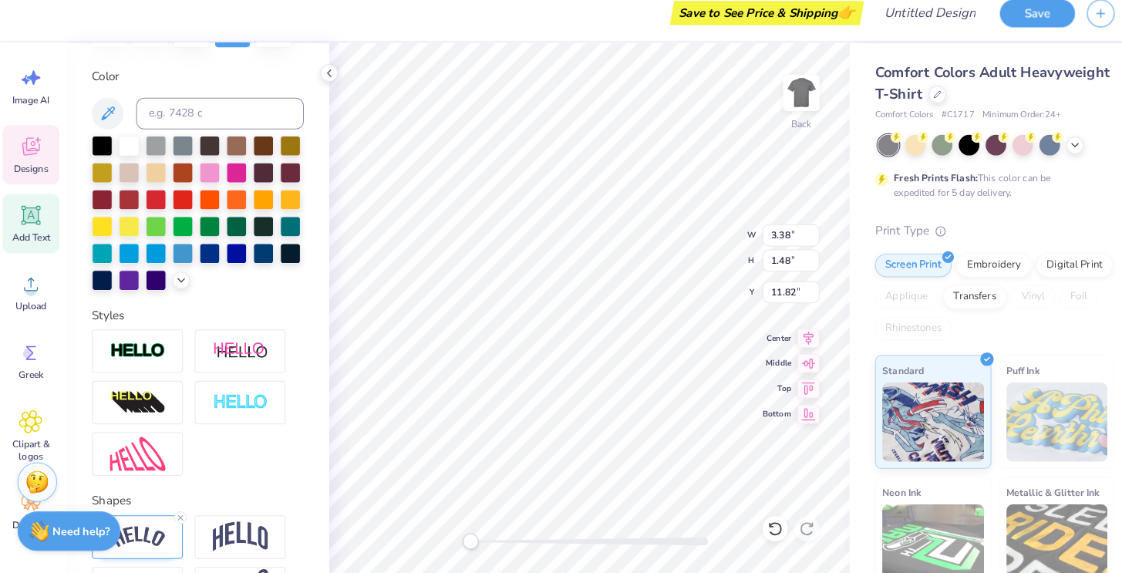
scroll to position [366, 0]
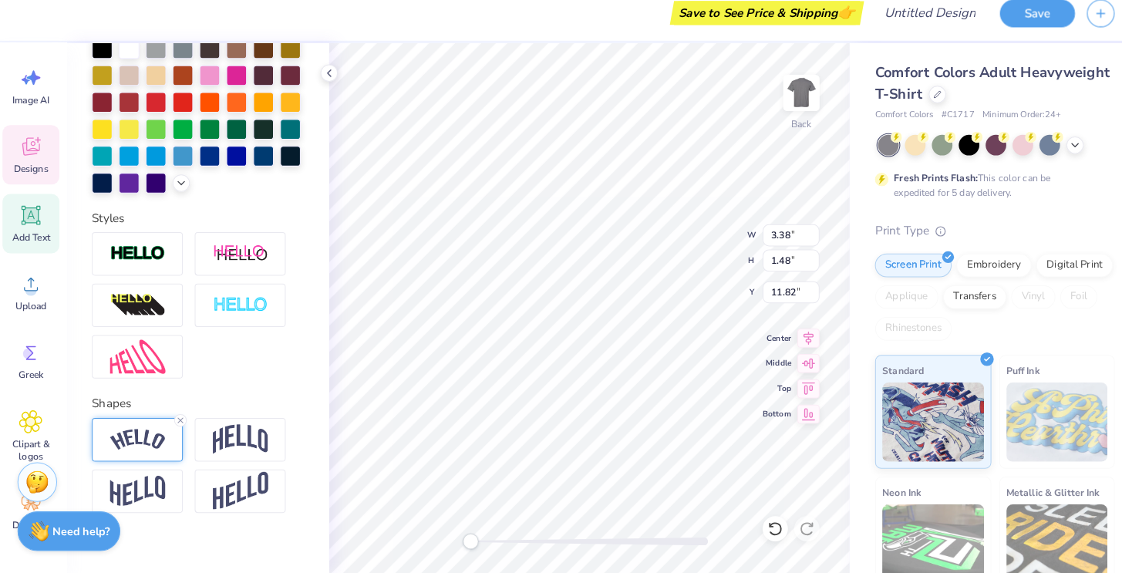
click at [135, 433] on img at bounding box center [139, 443] width 54 height 21
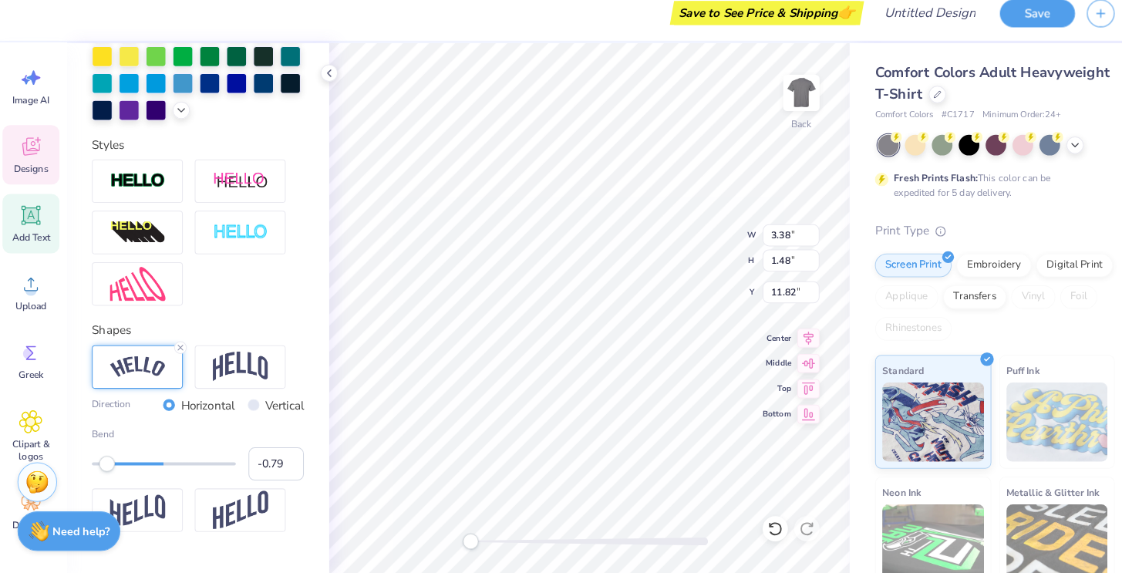
scroll to position [453, 0]
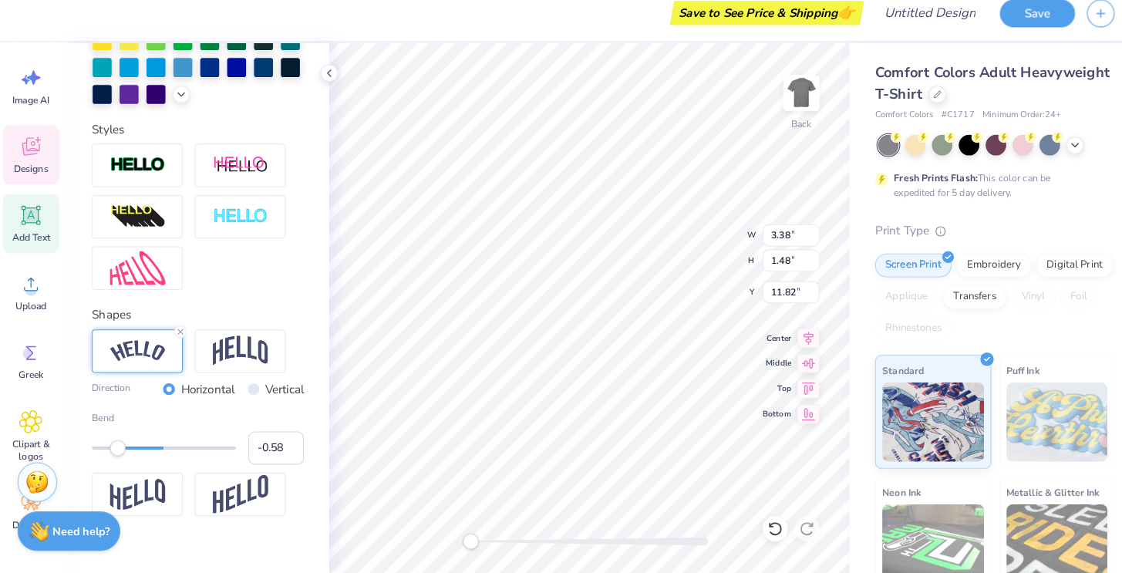
type input "-0.57"
drag, startPoint x: 108, startPoint y: 437, endPoint x: 120, endPoint y: 439, distance: 11.7
click at [120, 443] on div "Accessibility label" at bounding box center [119, 450] width 15 height 15
type input "-0.53"
click at [123, 443] on div "Accessibility label" at bounding box center [126, 450] width 15 height 15
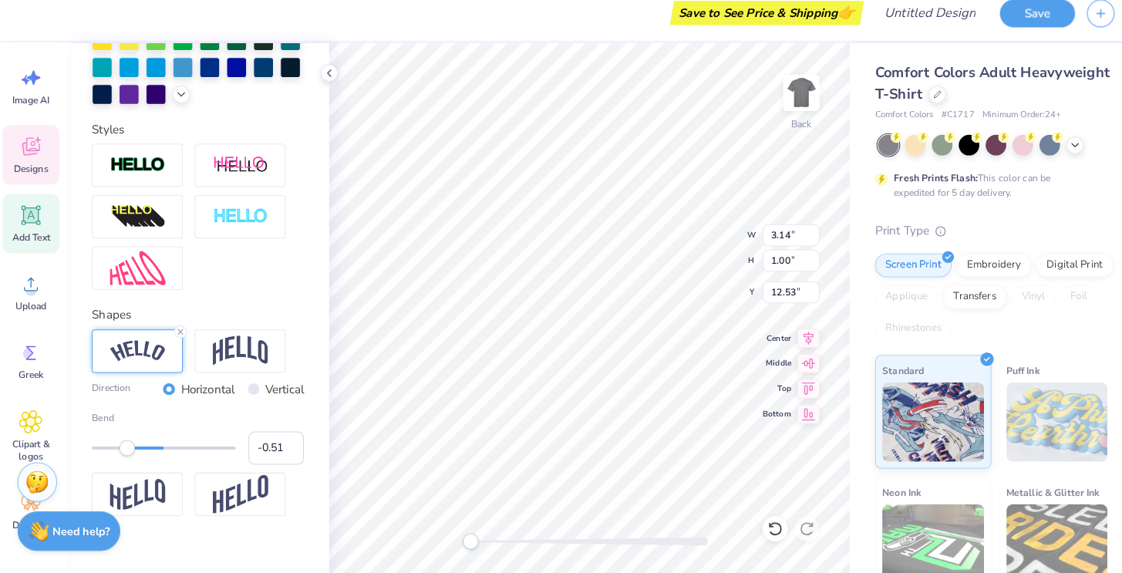
type input "-0.50"
click at [125, 443] on div "Accessibility label" at bounding box center [129, 450] width 15 height 15
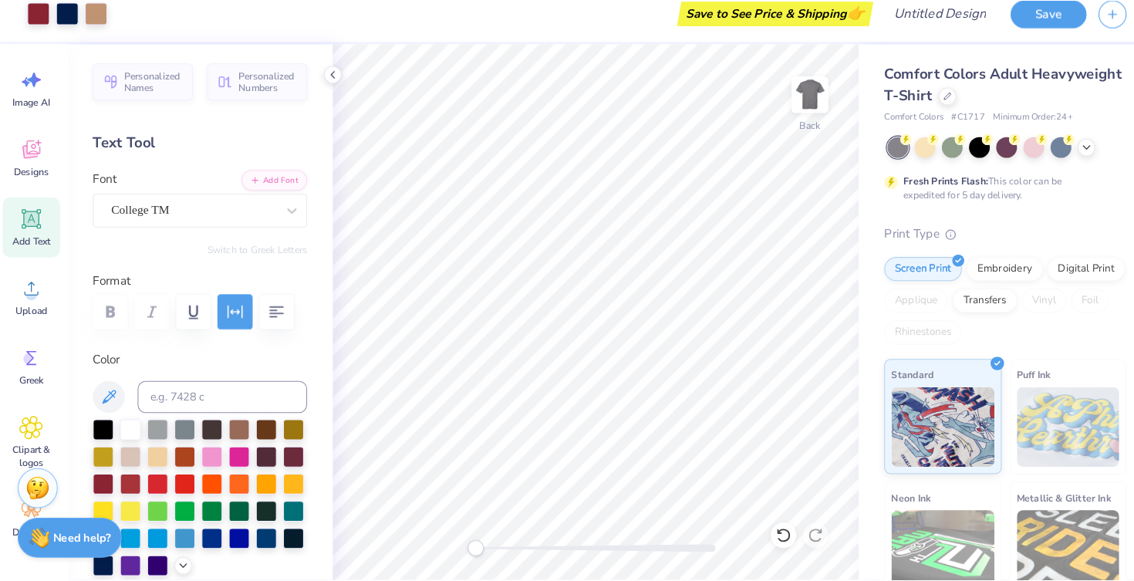
scroll to position [0, 0]
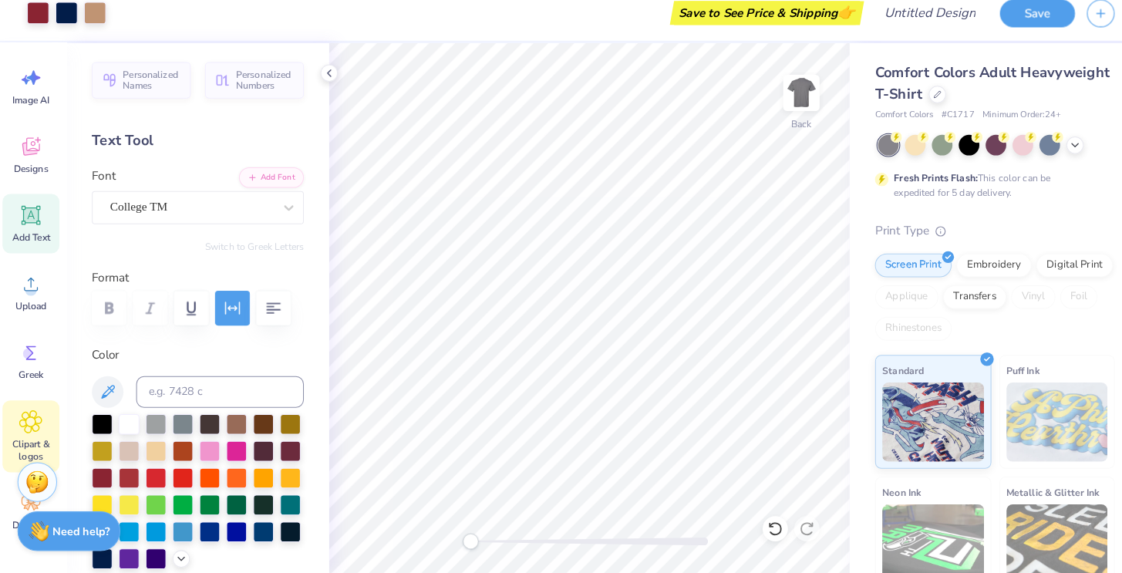
click at [30, 421] on icon at bounding box center [34, 425] width 9 height 9
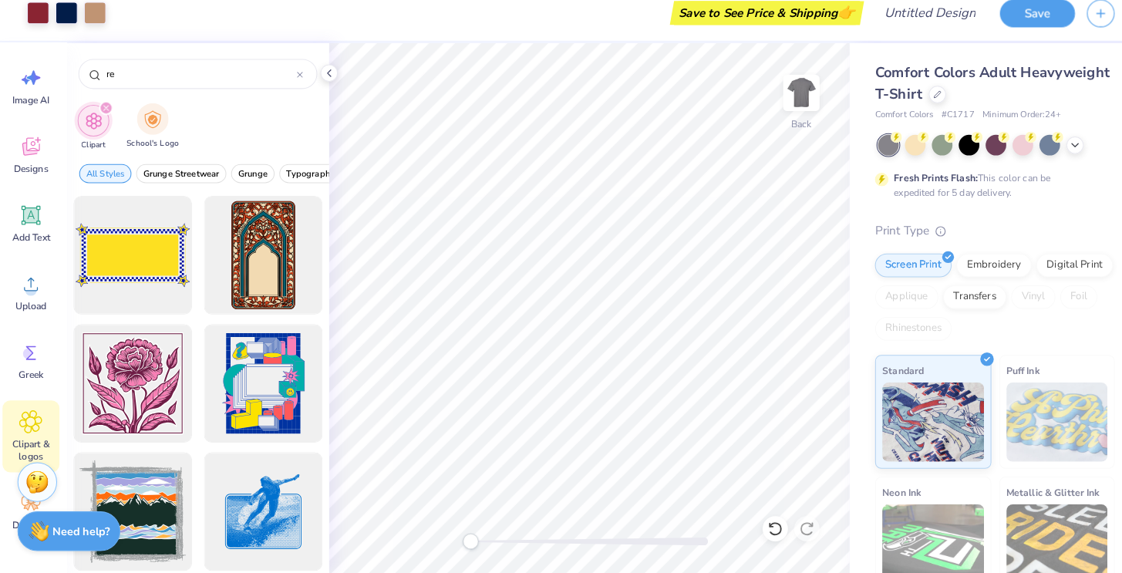
type input "r"
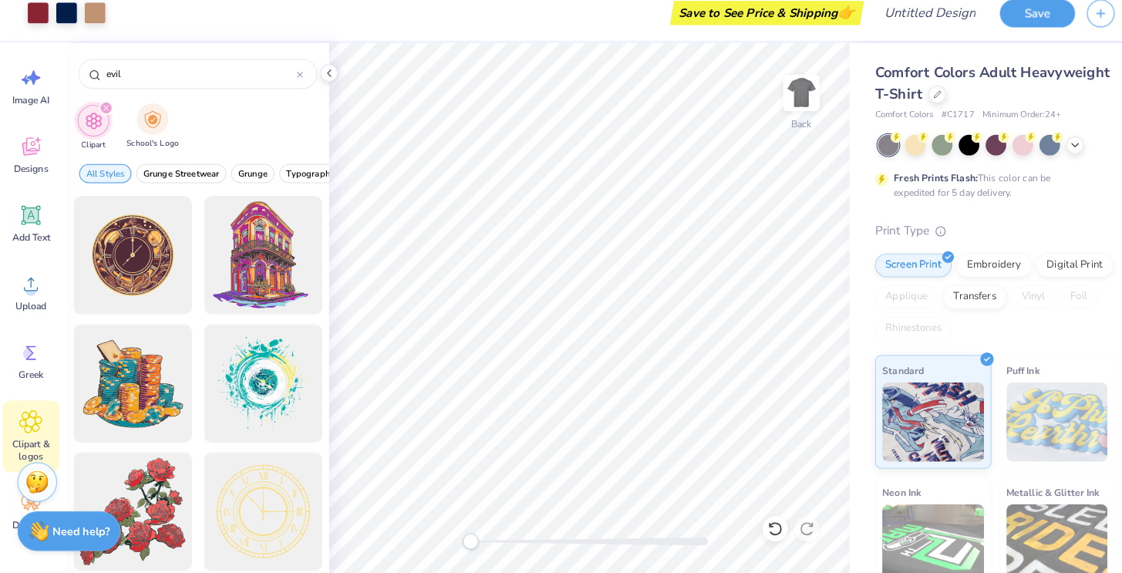
type input "evil"
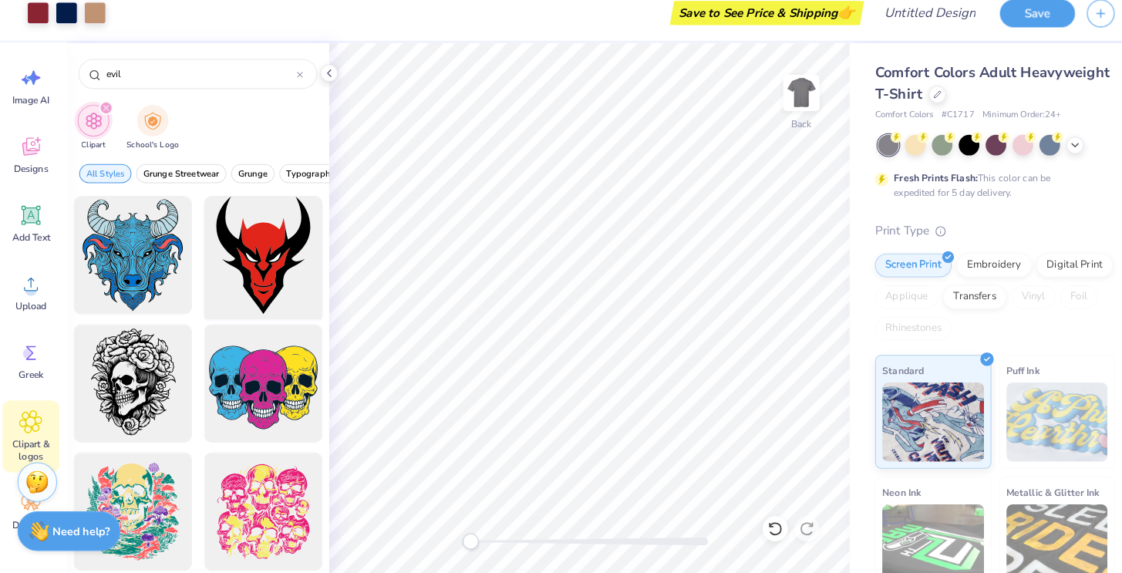
click at [258, 237] on div at bounding box center [260, 263] width 127 height 127
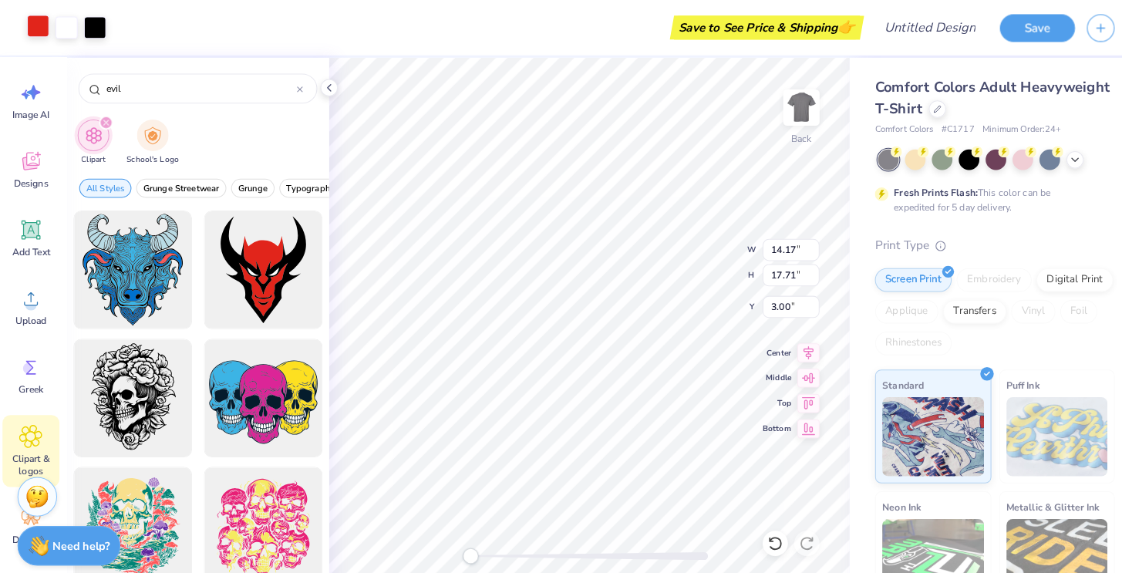
click at [34, 25] on div at bounding box center [42, 26] width 22 height 22
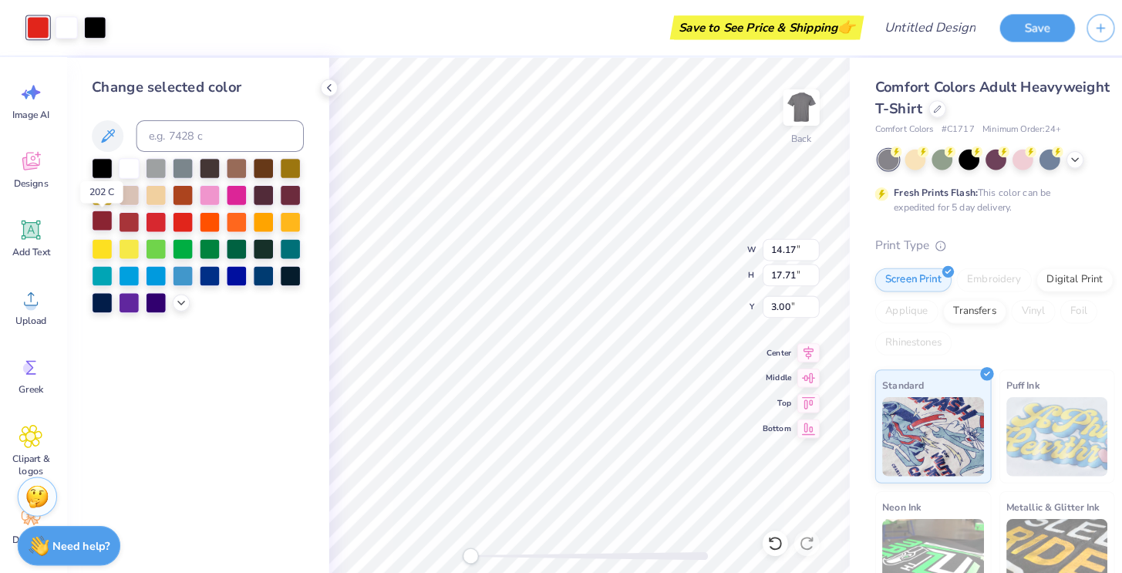
click at [99, 217] on div at bounding box center [104, 215] width 20 height 20
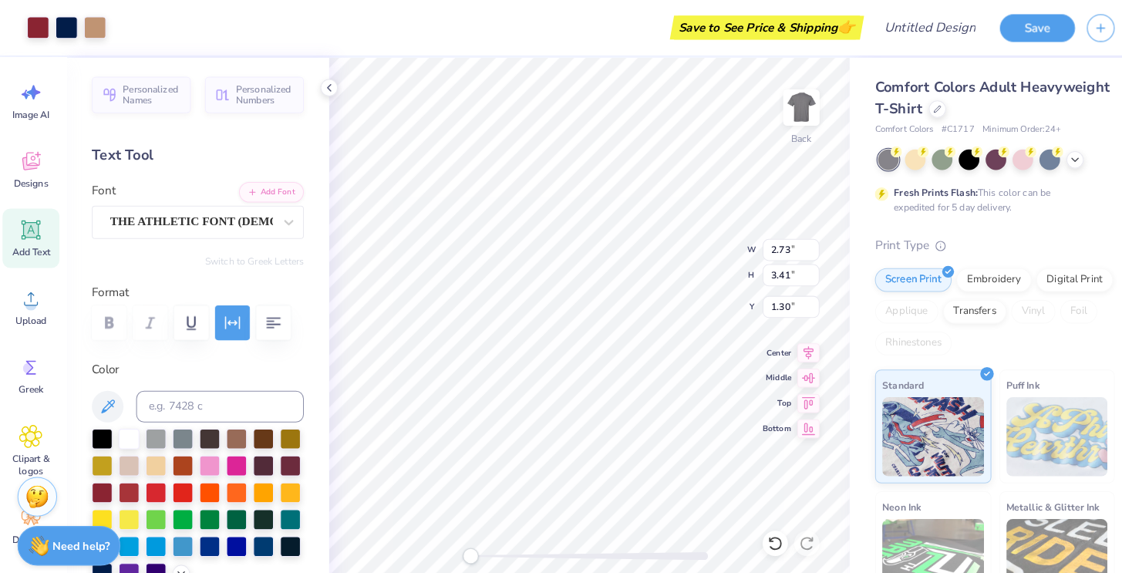
type input "10.00"
type input "8.29"
type input "4.56"
type input "6.18"
type input "5.88"
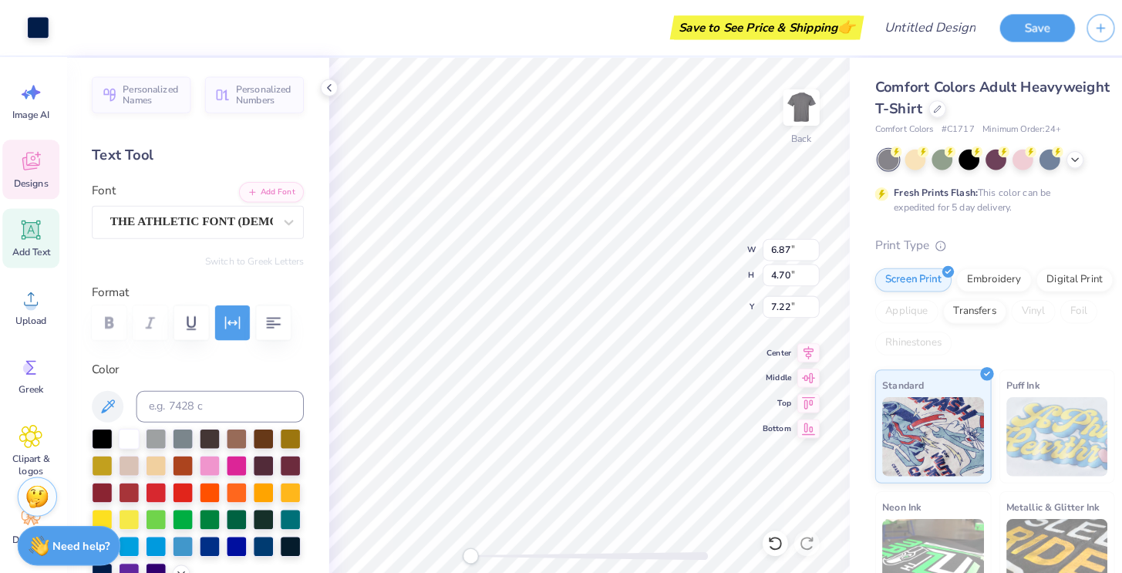
type input "6.31"
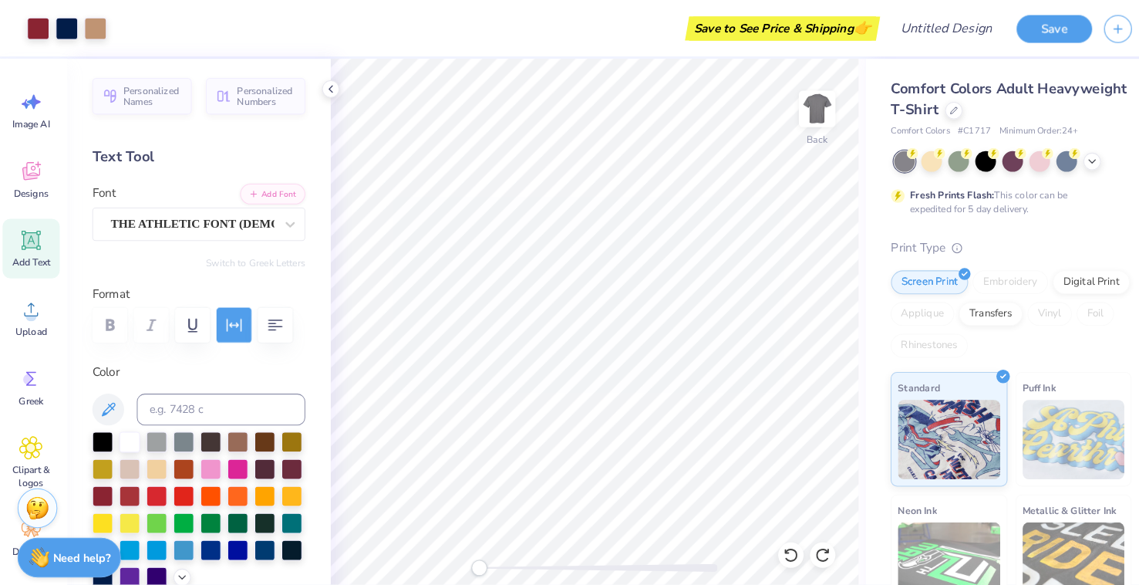
scroll to position [6, 0]
